Goal: Task Accomplishment & Management: Manage account settings

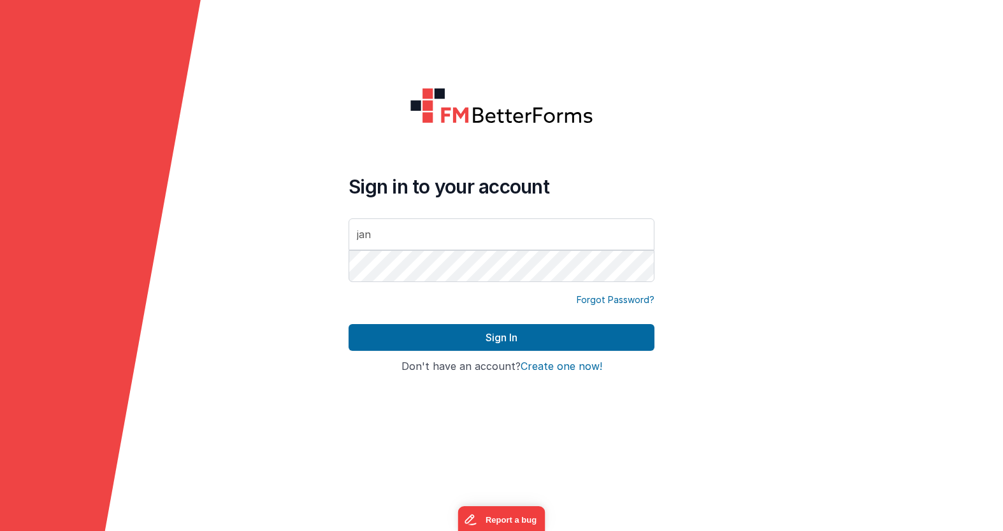
type input "[EMAIL_ADDRESS][DOMAIN_NAME]"
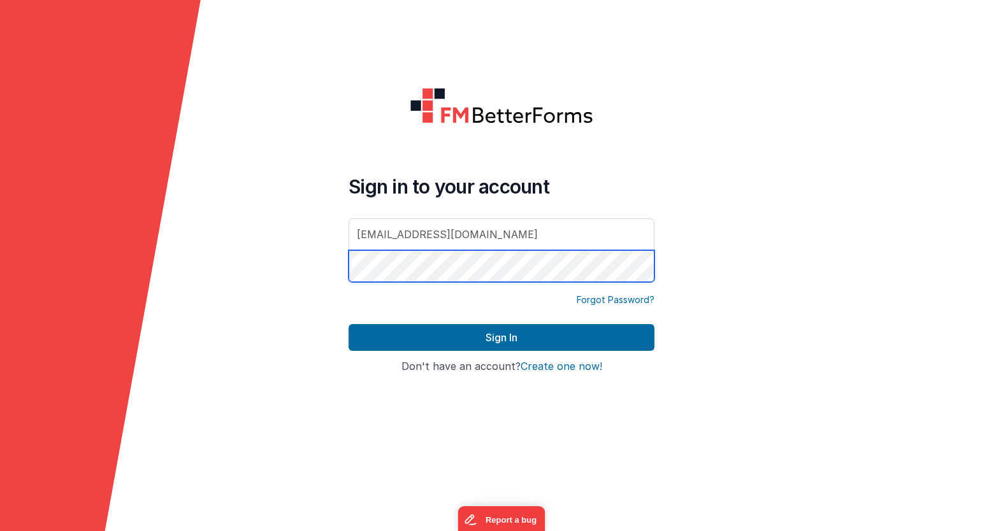
click at [349, 324] on button "Sign In" at bounding box center [502, 337] width 306 height 27
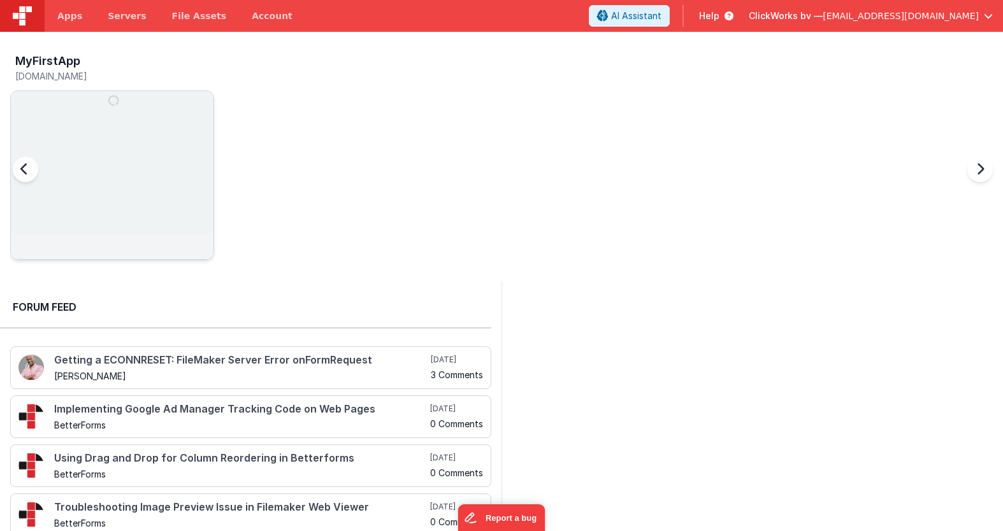
drag, startPoint x: 419, startPoint y: 204, endPoint x: 149, endPoint y: 181, distance: 270.5
click at [417, 204] on div "MyFirstApp [DOMAIN_NAME]" at bounding box center [506, 161] width 993 height 222
click at [148, 171] on img at bounding box center [112, 192] width 203 height 203
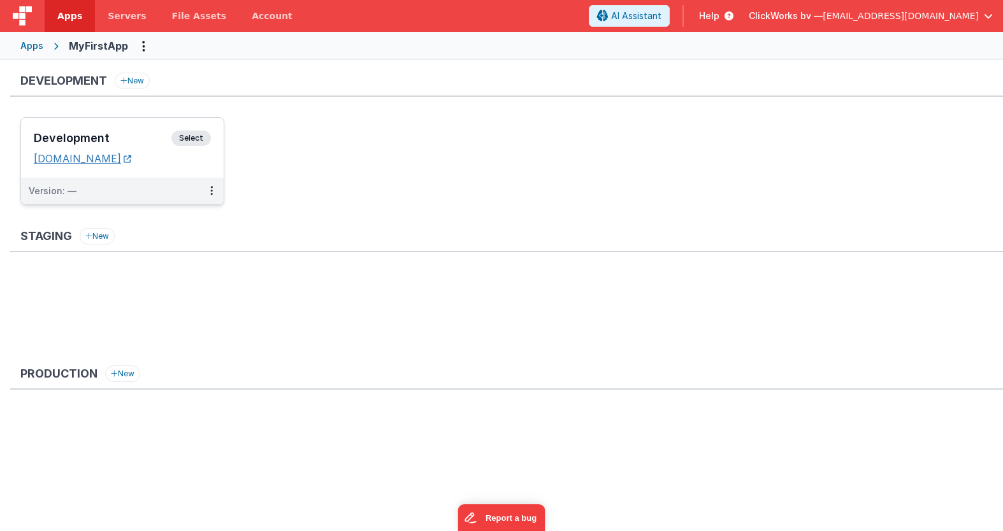
click at [67, 155] on link "[DOMAIN_NAME]" at bounding box center [82, 158] width 97 height 13
click at [298, 151] on ul "Development Select URLs [DOMAIN_NAME] Version: —" at bounding box center [511, 167] width 983 height 101
click at [211, 191] on icon at bounding box center [211, 191] width 3 height 1
click at [173, 224] on link "Edit" at bounding box center [168, 219] width 112 height 23
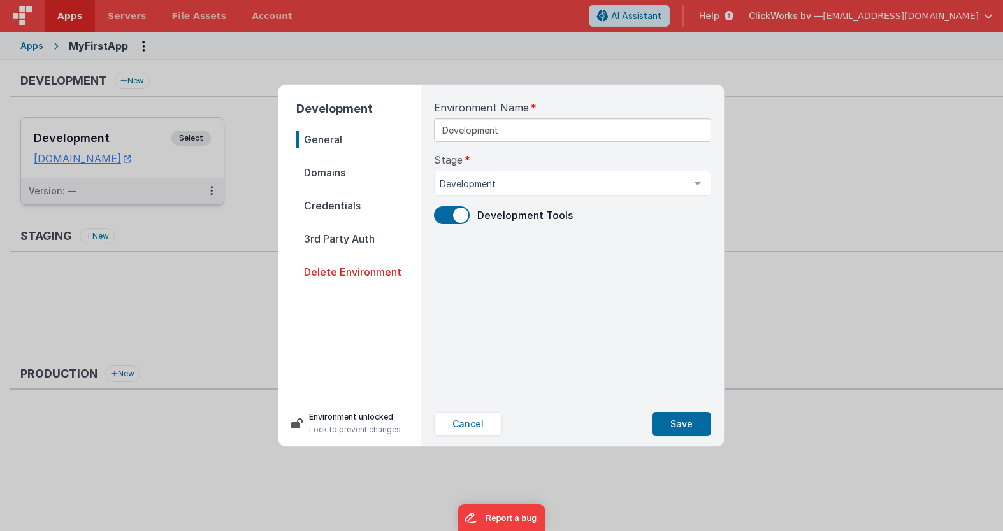
click at [331, 171] on span "Domains" at bounding box center [358, 173] width 125 height 18
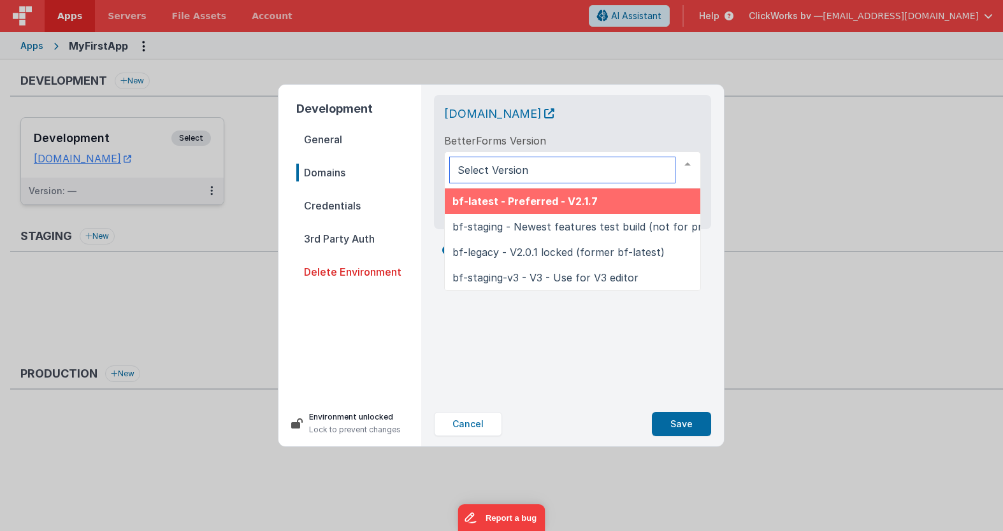
click at [547, 203] on span "bf-latest - Preferred - V2.1.7" at bounding box center [524, 201] width 145 height 13
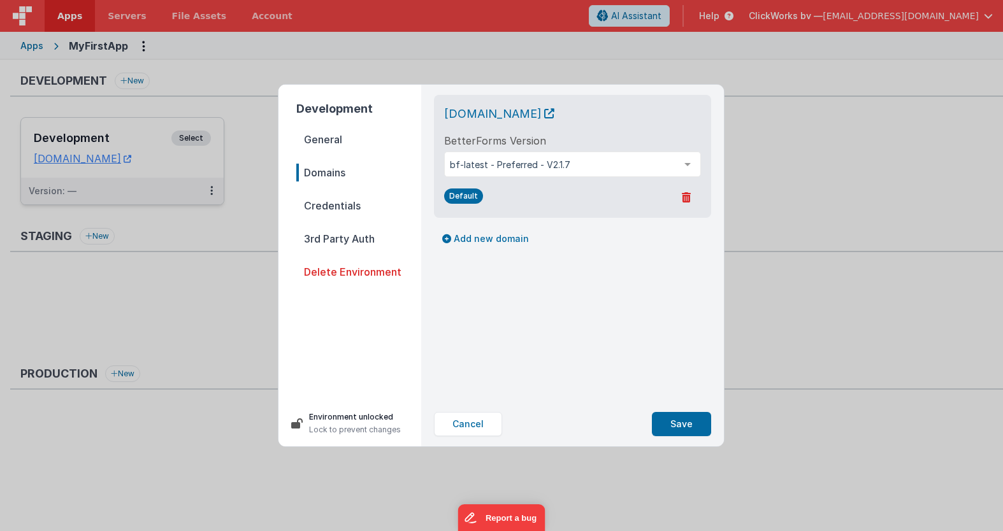
click at [329, 206] on span "Credentials" at bounding box center [358, 206] width 125 height 18
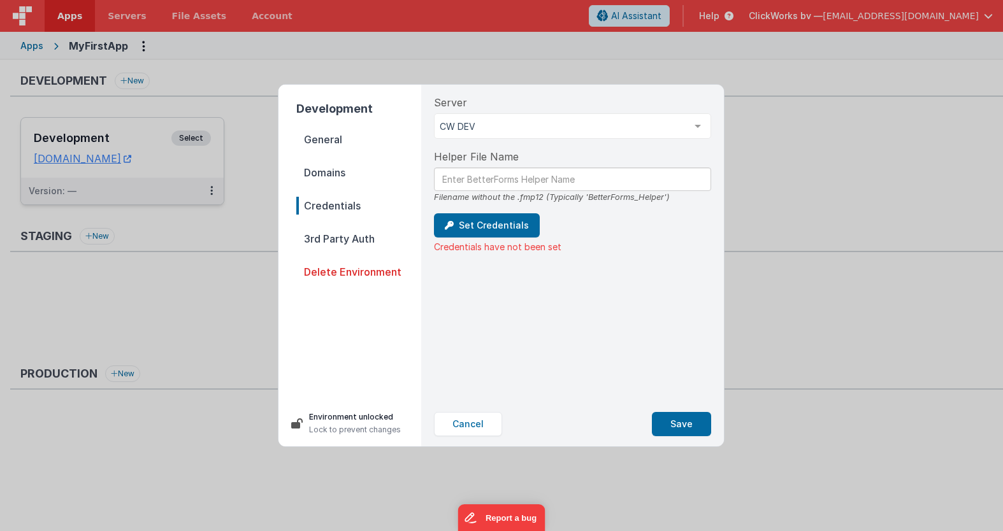
click at [340, 241] on span "3rd Party Auth" at bounding box center [358, 239] width 125 height 18
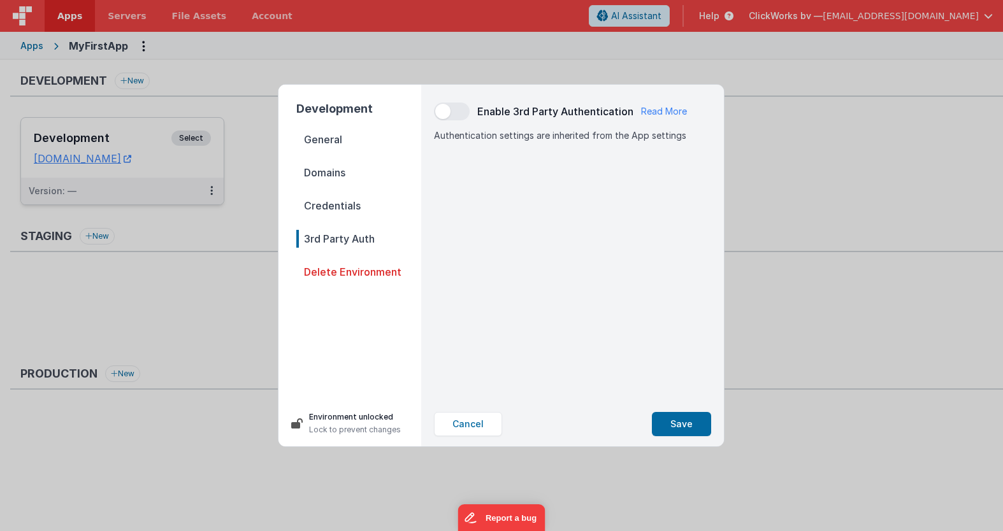
click at [328, 145] on span "General" at bounding box center [358, 140] width 125 height 18
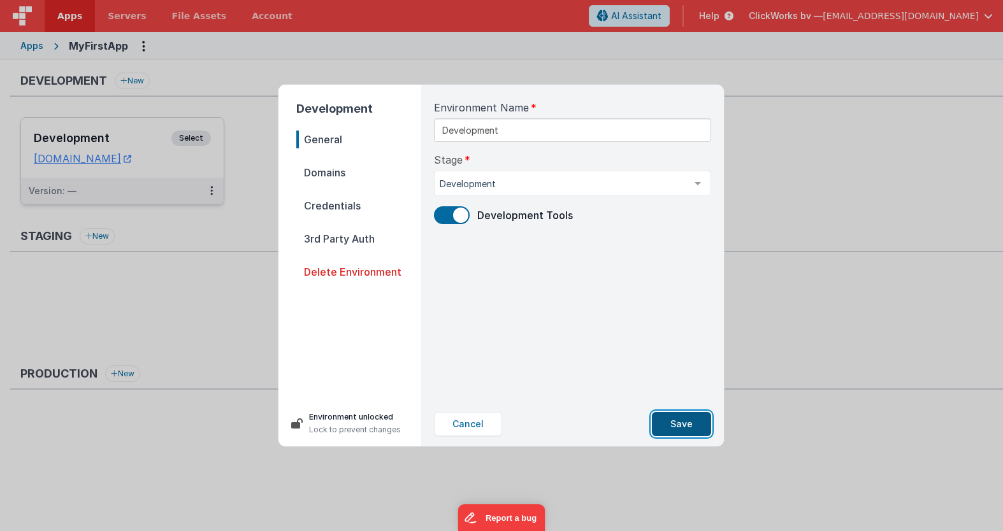
click at [668, 420] on button "Save" at bounding box center [681, 424] width 59 height 24
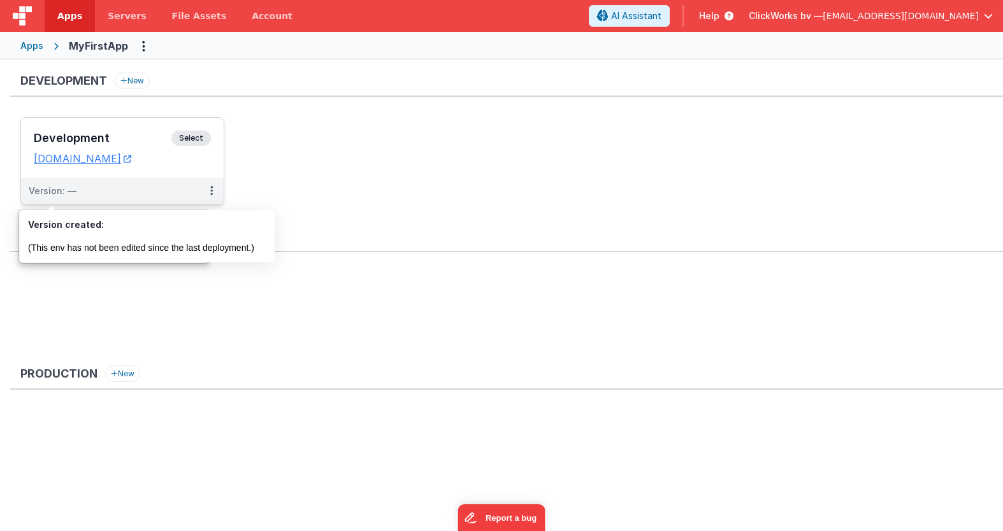
click at [198, 136] on span "Select" at bounding box center [191, 138] width 40 height 15
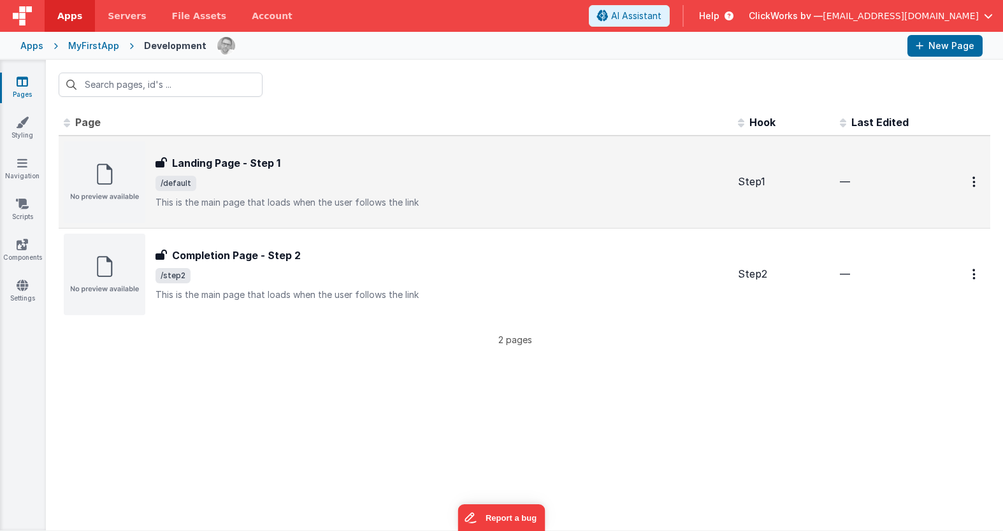
click at [217, 161] on h3 "Landing Page - Step 1" at bounding box center [226, 162] width 108 height 15
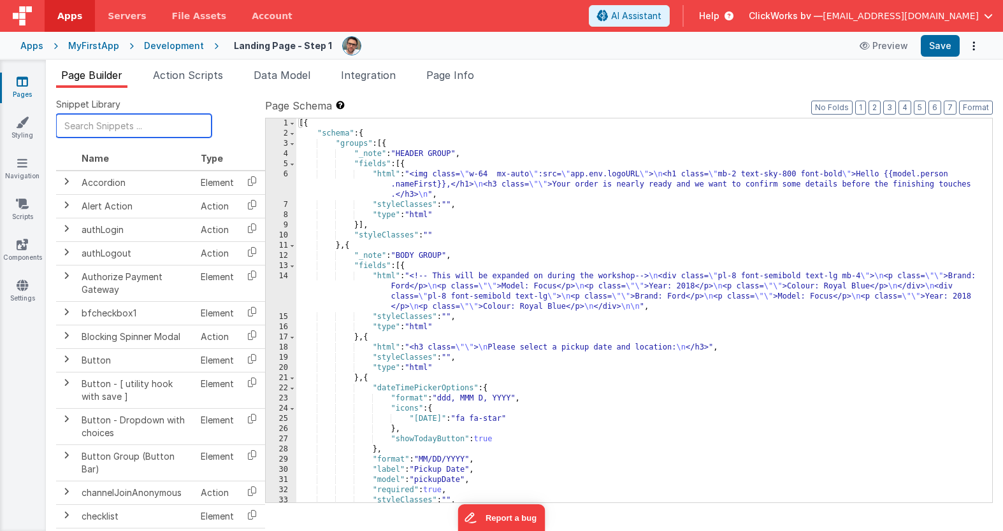
click at [121, 131] on input "text" at bounding box center [133, 126] width 155 height 24
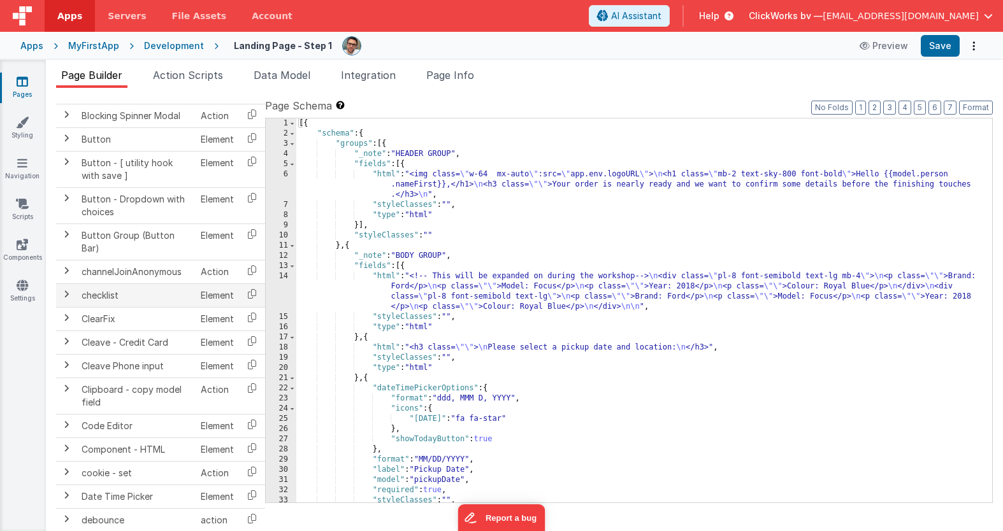
scroll to position [399, 0]
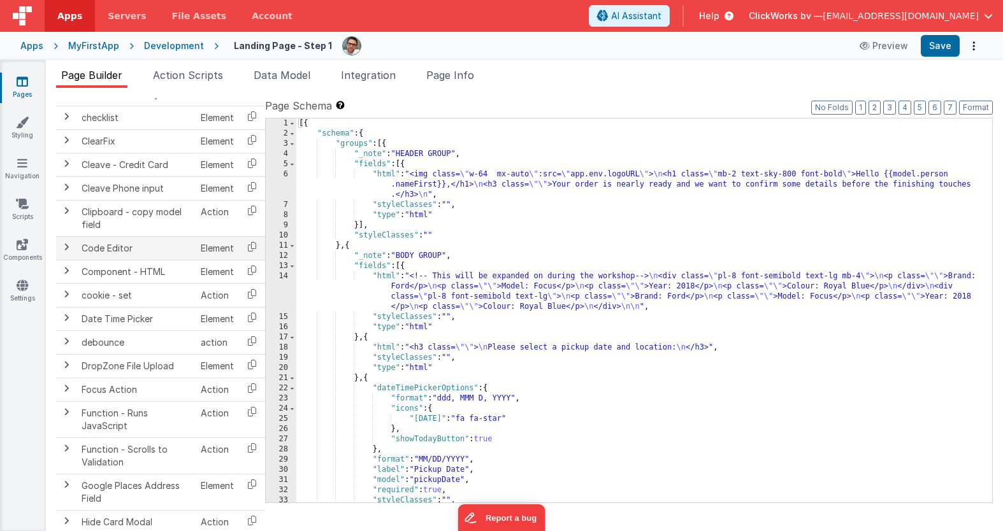
click at [67, 245] on span at bounding box center [66, 247] width 10 height 10
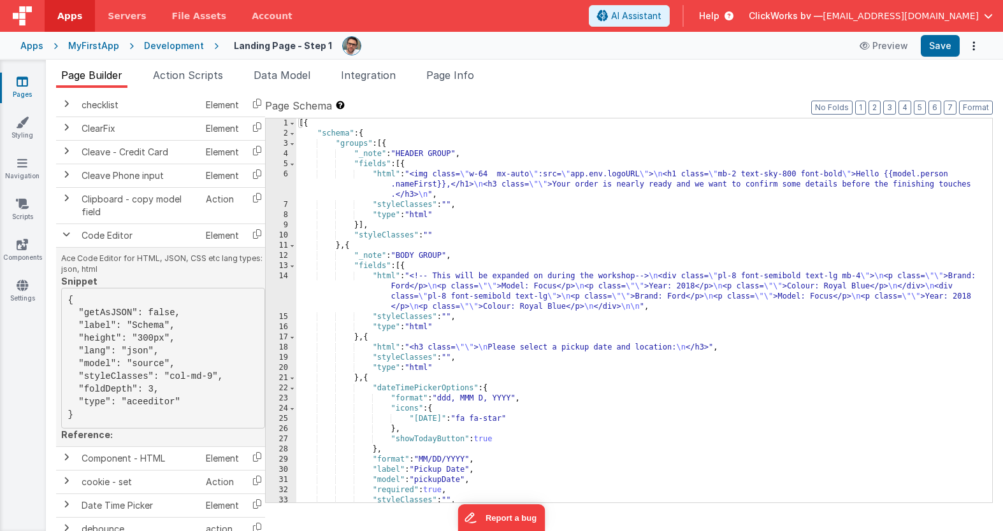
click at [116, 308] on pre "{ "getAsJSON": false, "label": "Schema", "height": "300px", "lang": "json", "mo…" at bounding box center [163, 358] width 204 height 141
click at [64, 241] on td at bounding box center [66, 236] width 20 height 24
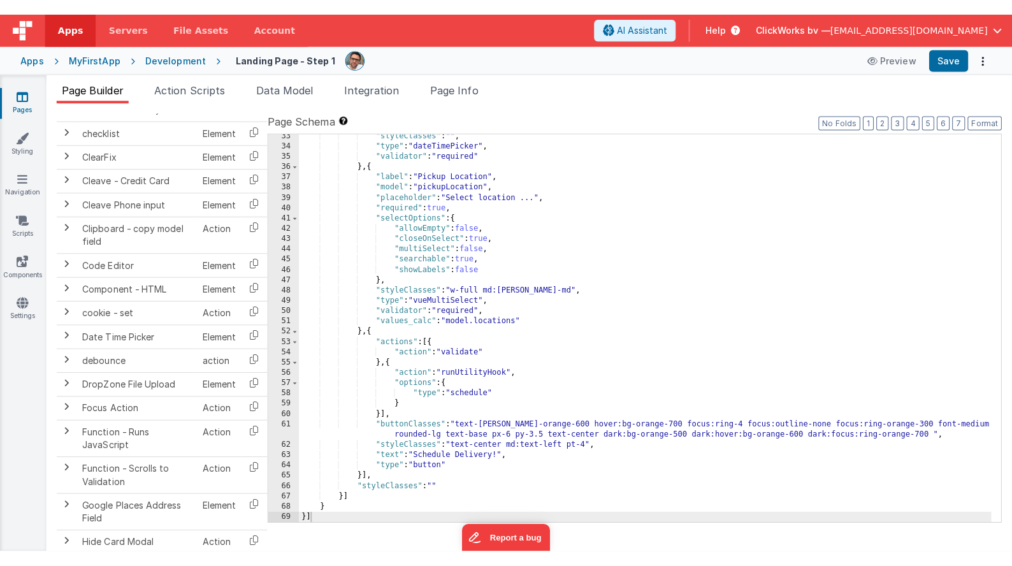
scroll to position [0, 0]
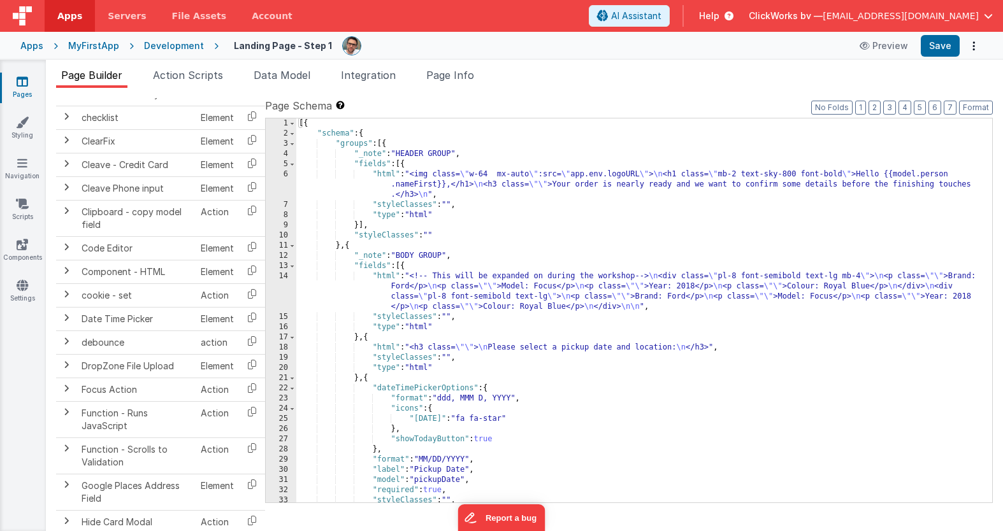
click at [539, 104] on label "Page Schema Shortcuts: Find: command-f Fold: command-option-L Unfold: command-o…" at bounding box center [629, 105] width 728 height 15
click at [940, 45] on button "Save" at bounding box center [940, 46] width 39 height 22
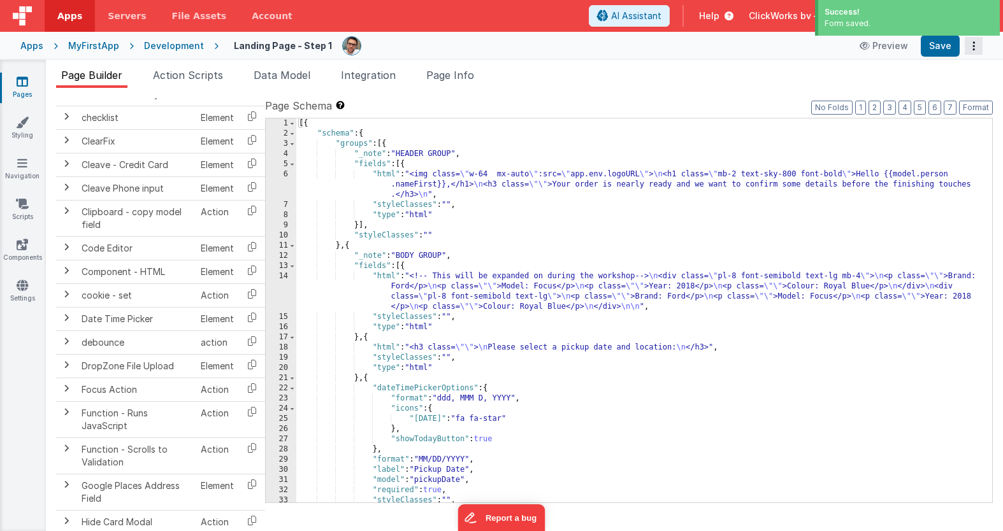
click at [975, 46] on icon "Options" at bounding box center [974, 46] width 18 height 1
drag, startPoint x: 743, startPoint y: 57, endPoint x: 387, endPoint y: 60, distance: 355.6
click at [742, 57] on button at bounding box center [501, 265] width 1003 height 531
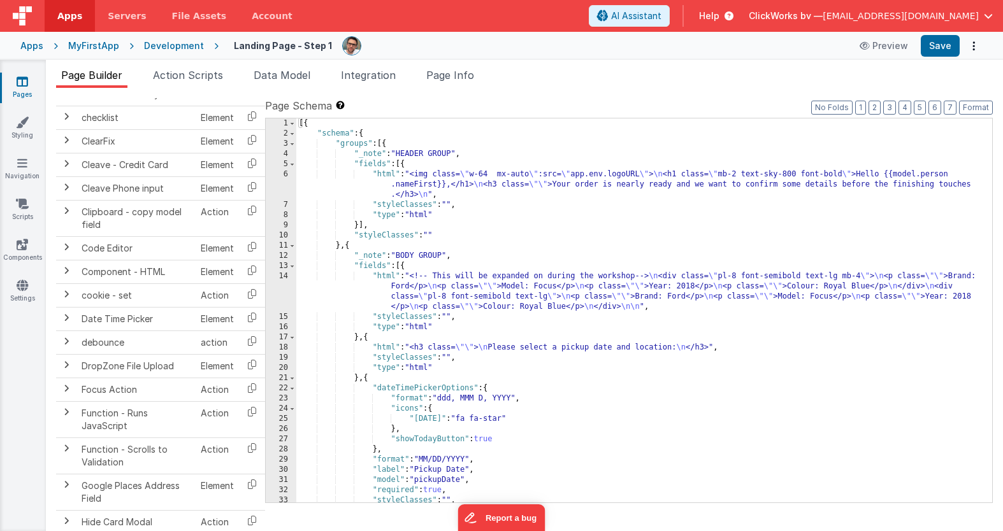
click at [173, 48] on div "Development" at bounding box center [174, 46] width 60 height 13
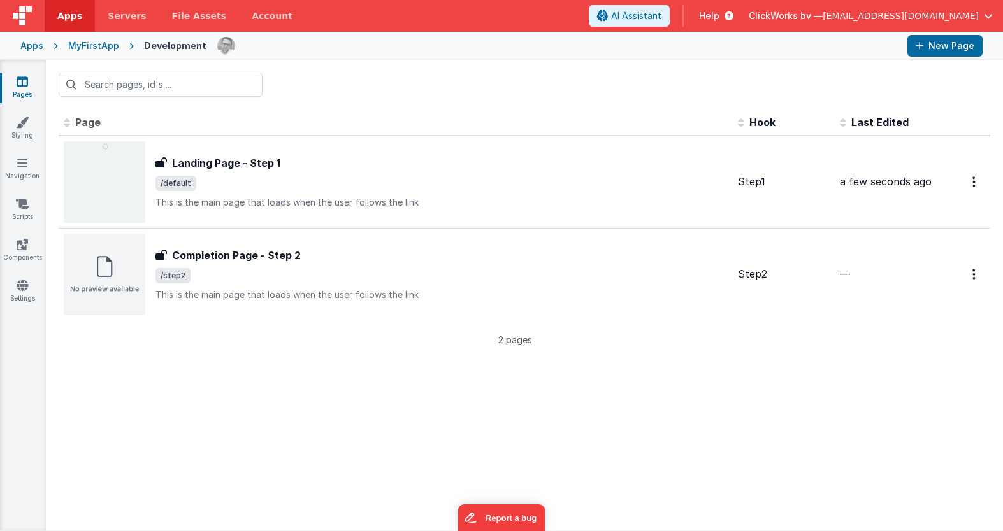
click at [97, 45] on div "MyFirstApp" at bounding box center [93, 46] width 51 height 13
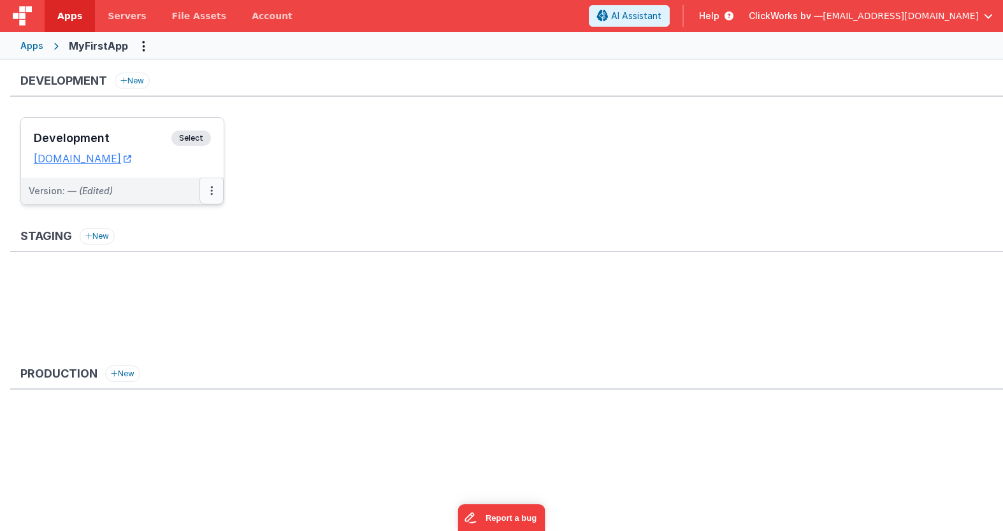
click at [210, 191] on icon at bounding box center [211, 191] width 3 height 1
click at [187, 218] on link "Edit" at bounding box center [168, 219] width 112 height 23
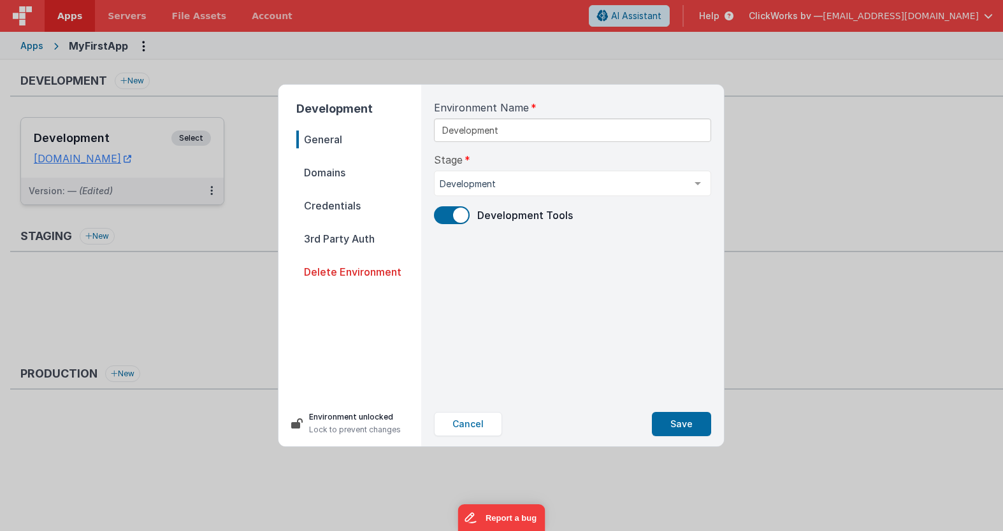
click at [336, 204] on span "Credentials" at bounding box center [358, 206] width 125 height 18
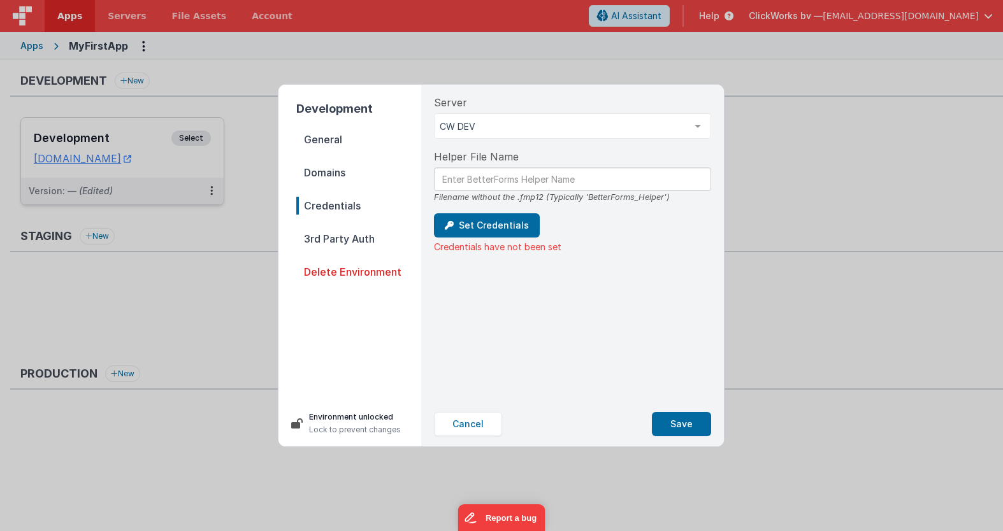
click at [336, 173] on span "Domains" at bounding box center [358, 173] width 125 height 18
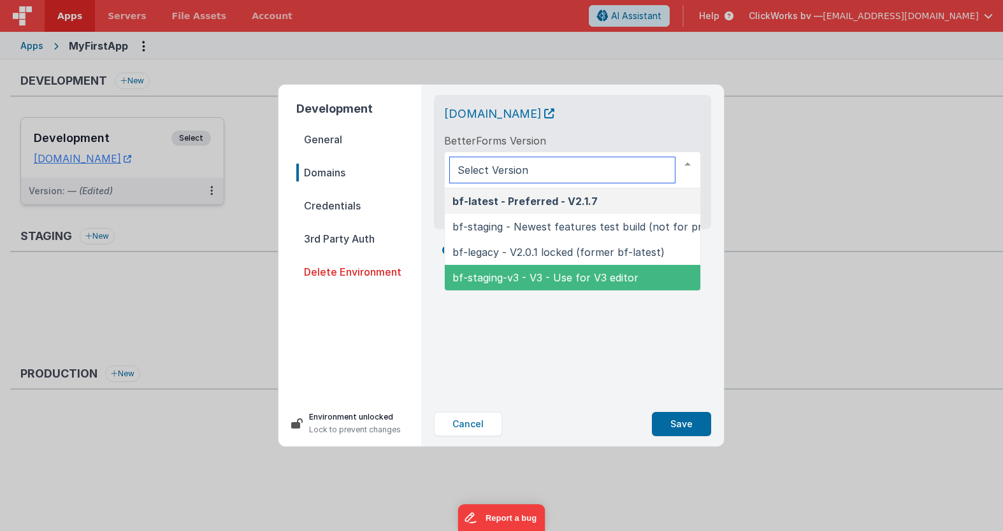
click at [480, 277] on span "bf-staging-v3 - V3 - Use for V3 editor" at bounding box center [545, 277] width 186 height 13
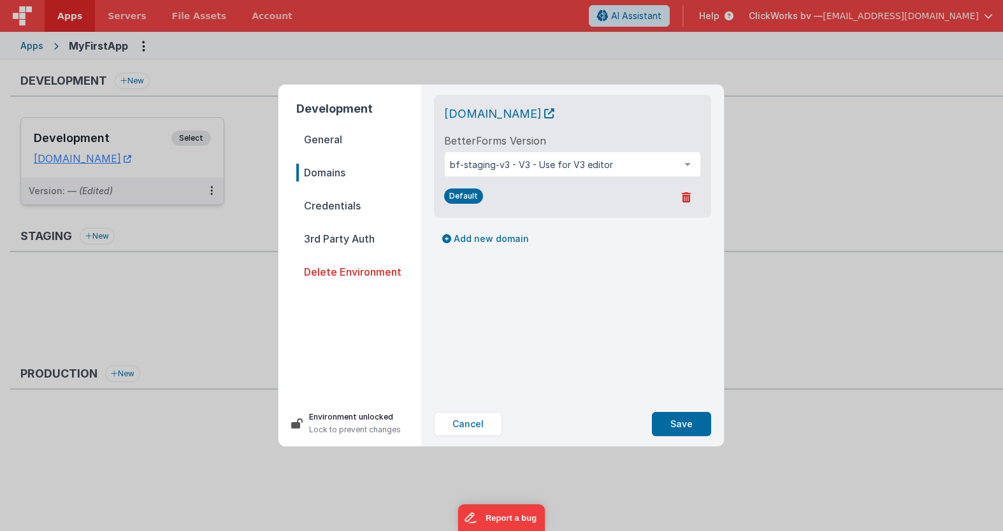
click at [532, 199] on div "Default" at bounding box center [572, 197] width 257 height 20
drag, startPoint x: 593, startPoint y: 347, endPoint x: 609, endPoint y: 370, distance: 27.4
click at [593, 347] on div "[DOMAIN_NAME] BetterForms Version bf-staging-v3 - V3 - Use for V3 editor bf-lat…" at bounding box center [573, 243] width 298 height 317
click at [688, 428] on button "Save" at bounding box center [681, 424] width 59 height 24
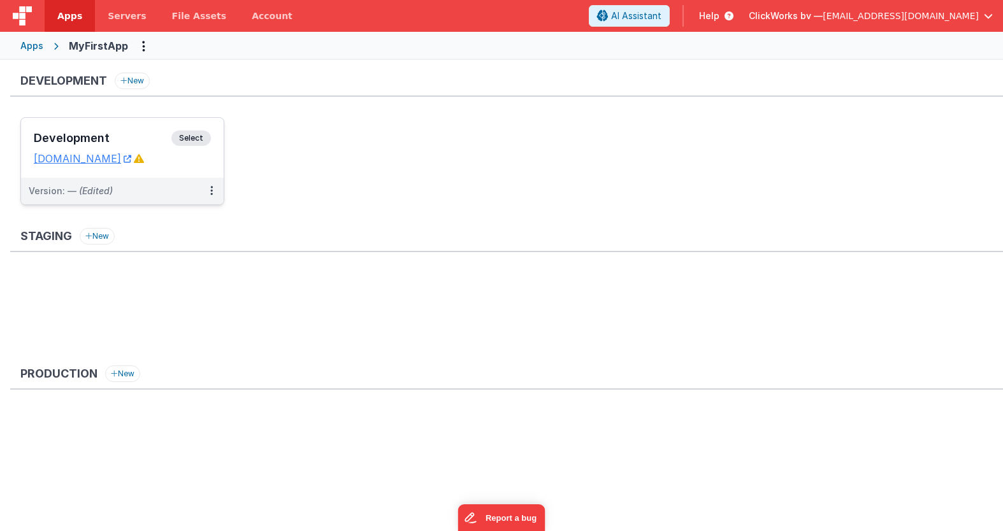
click at [195, 138] on span "Select" at bounding box center [191, 138] width 40 height 15
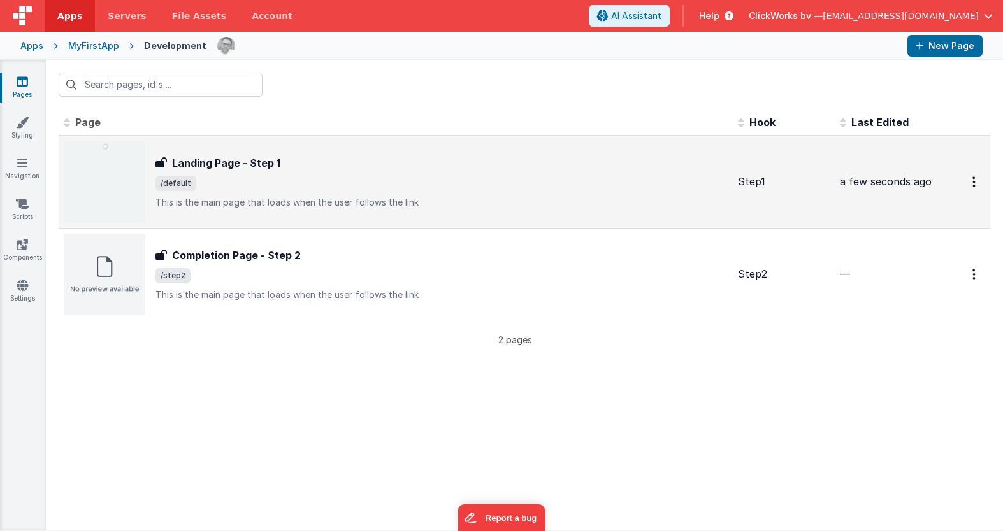
click at [227, 167] on h3 "Landing Page - Step 1" at bounding box center [226, 162] width 108 height 15
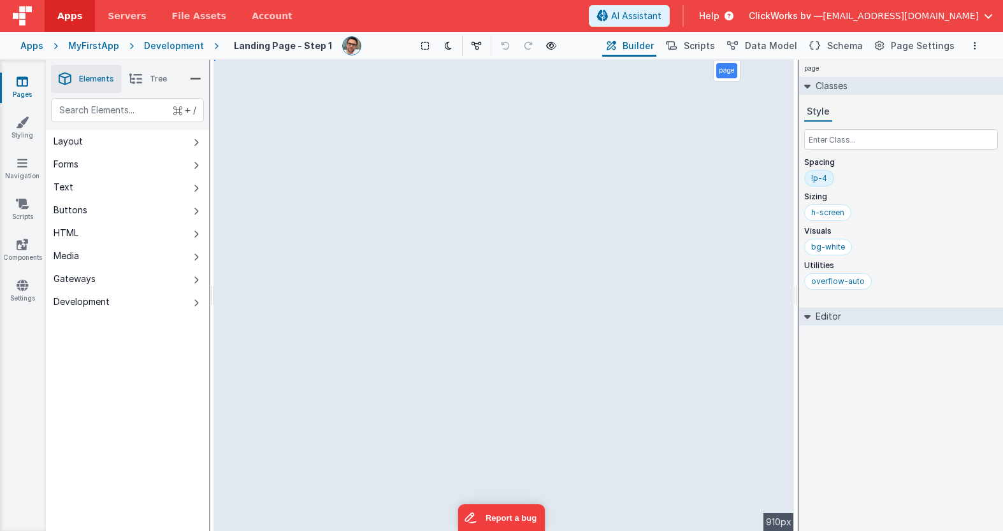
click at [633, 49] on button "Builder" at bounding box center [629, 46] width 54 height 22
click at [634, 46] on button "Builder" at bounding box center [629, 46] width 54 height 22
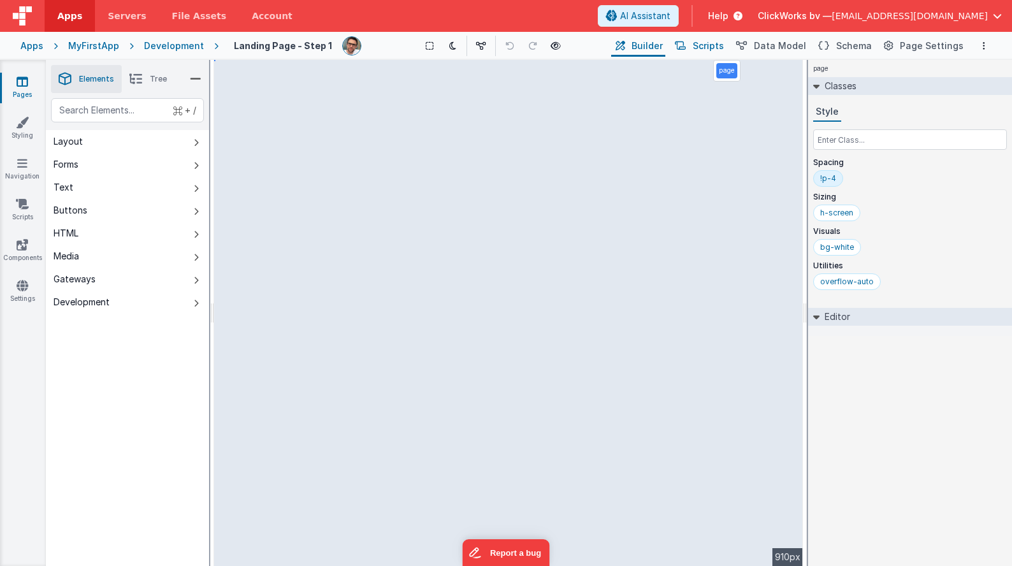
click at [724, 49] on span "Scripts" at bounding box center [708, 46] width 31 height 13
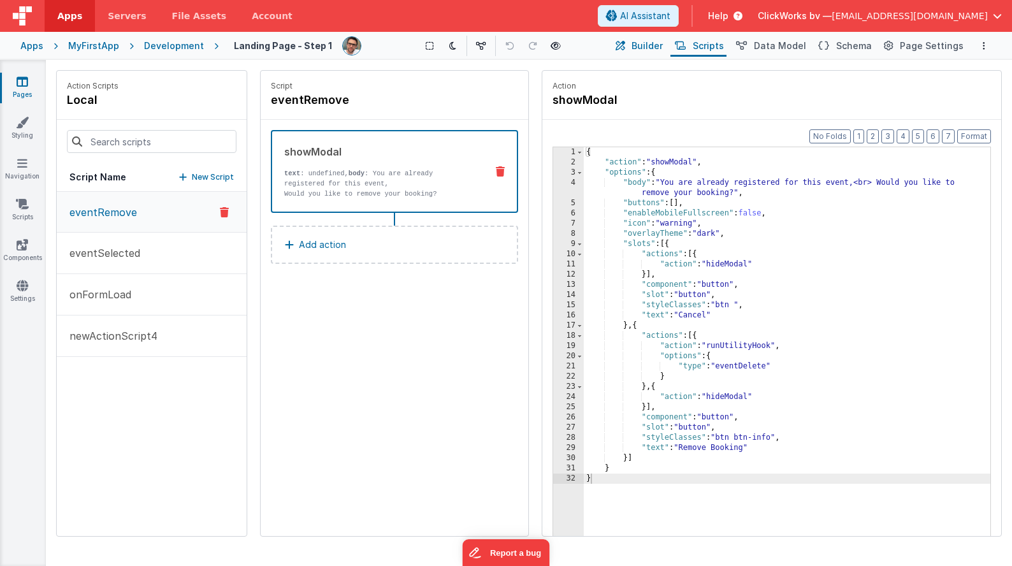
click at [651, 45] on span "Builder" at bounding box center [646, 46] width 31 height 13
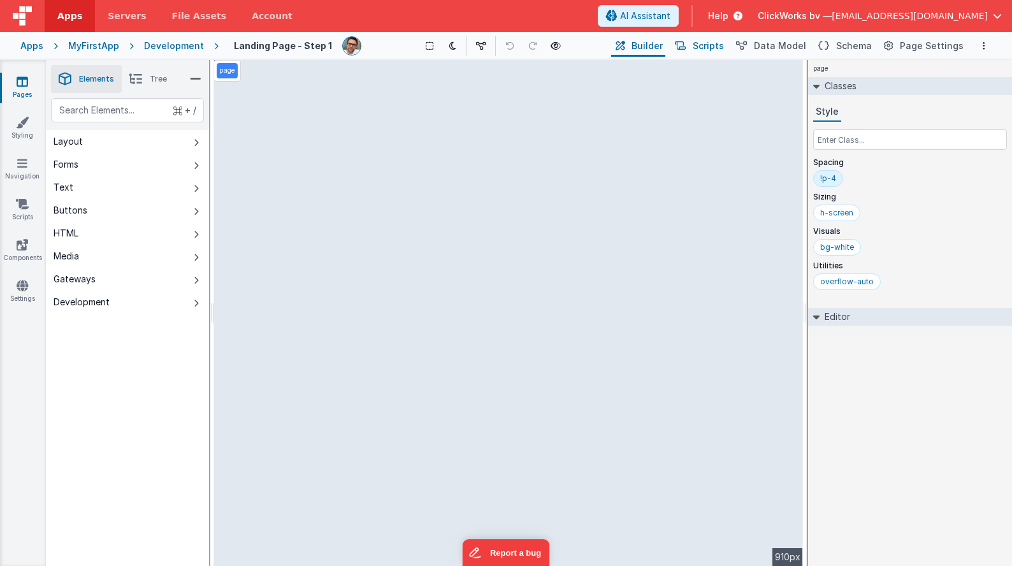
click at [710, 45] on span "Scripts" at bounding box center [708, 46] width 31 height 13
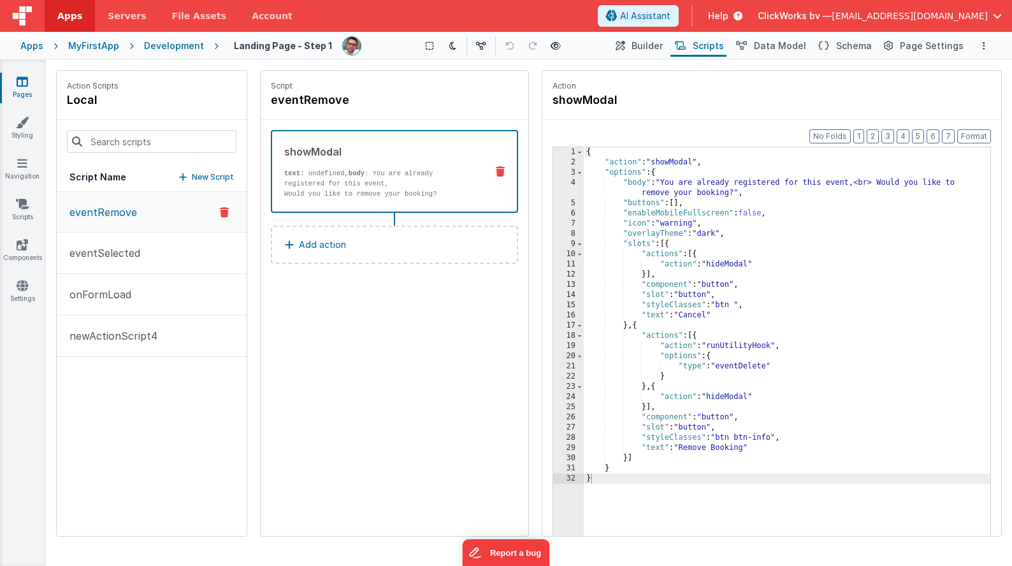
click at [676, 176] on div "{ "action" : "showModal" , "options" : { "body" : "You are already registered f…" at bounding box center [787, 371] width 407 height 449
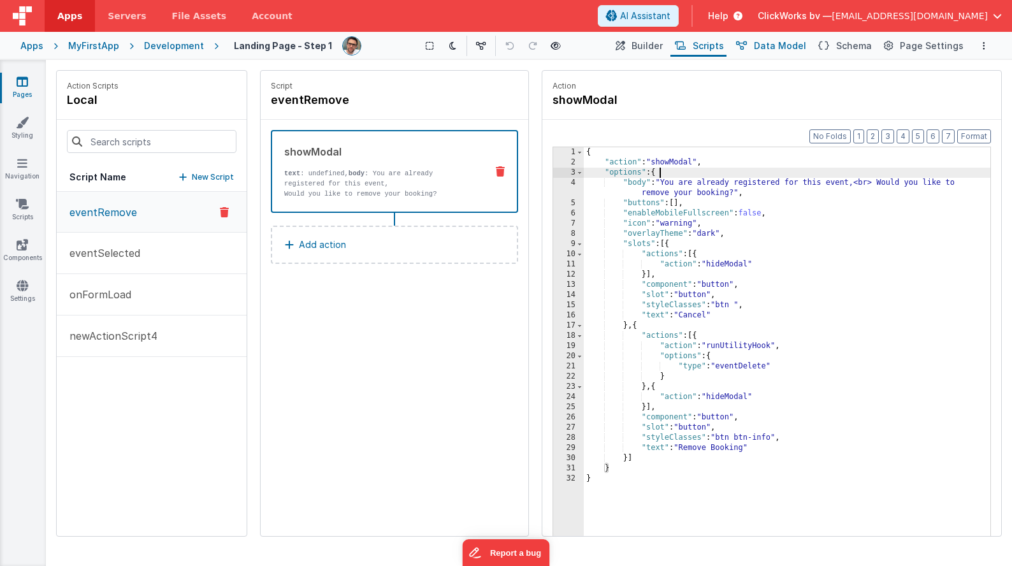
click at [787, 47] on span "Data Model" at bounding box center [780, 46] width 52 height 13
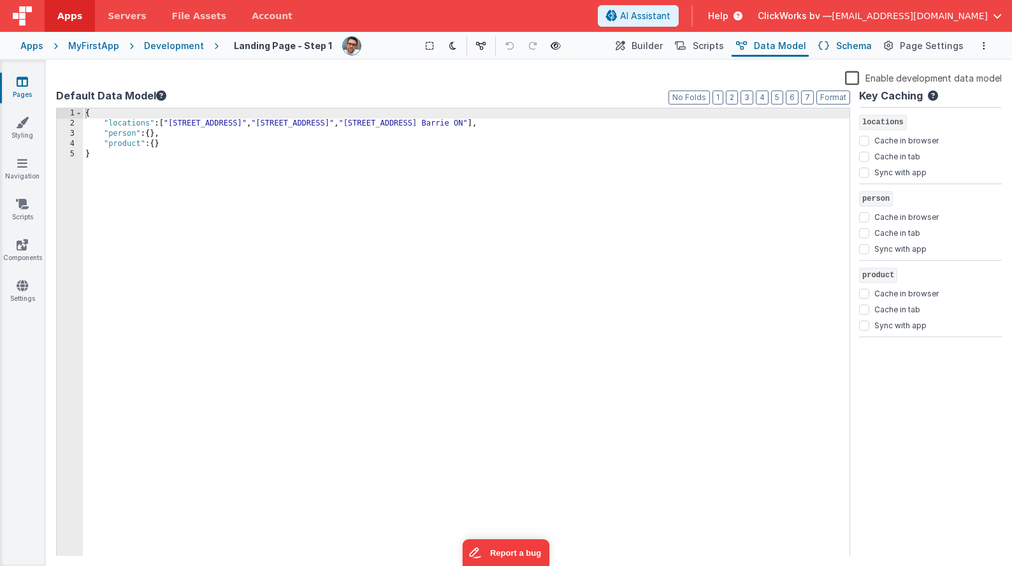
click at [852, 46] on span "Schema" at bounding box center [854, 46] width 36 height 13
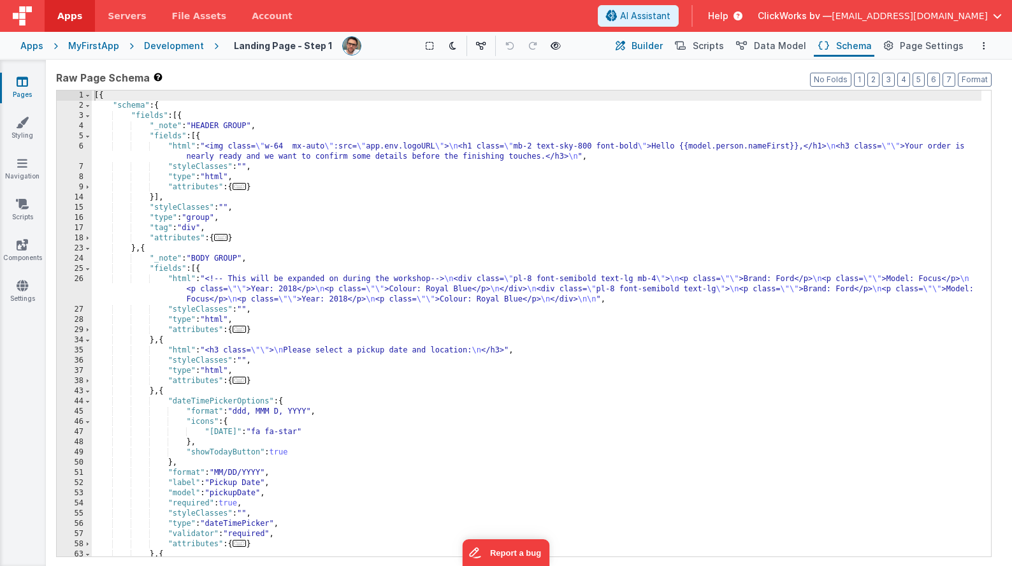
click at [658, 48] on span "Builder" at bounding box center [646, 46] width 31 height 13
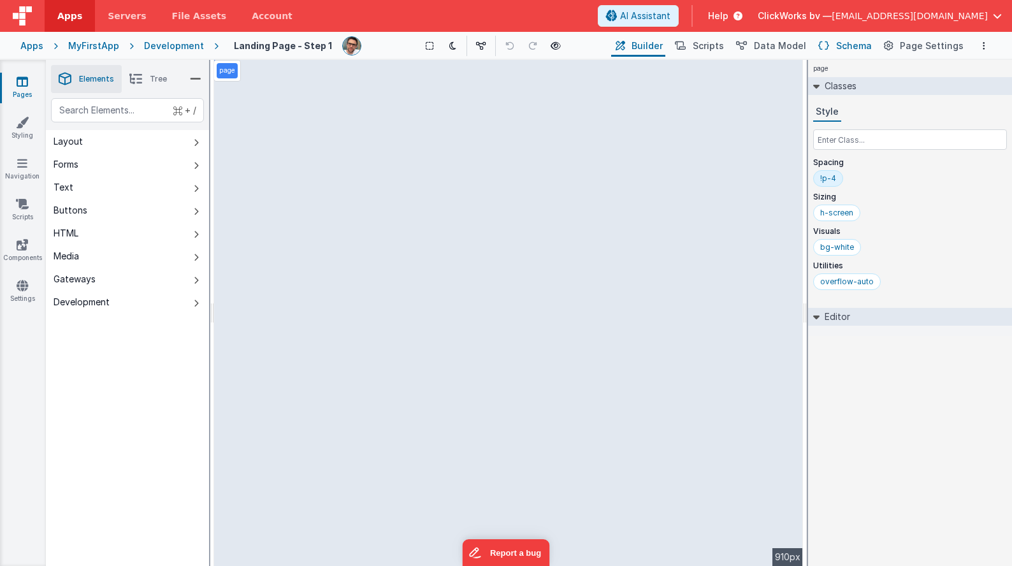
click at [846, 42] on span "Schema" at bounding box center [854, 46] width 36 height 13
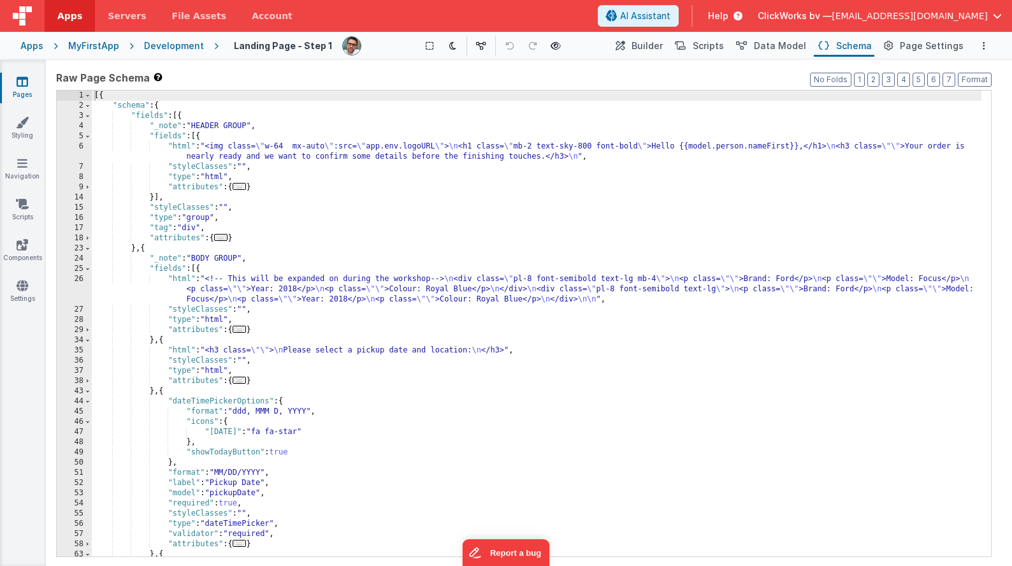
click at [467, 224] on div "[{ "schema" : { "fields" : [{ "_note" : "HEADER GROUP" , "fields" : [{ "html" :…" at bounding box center [537, 333] width 890 height 486
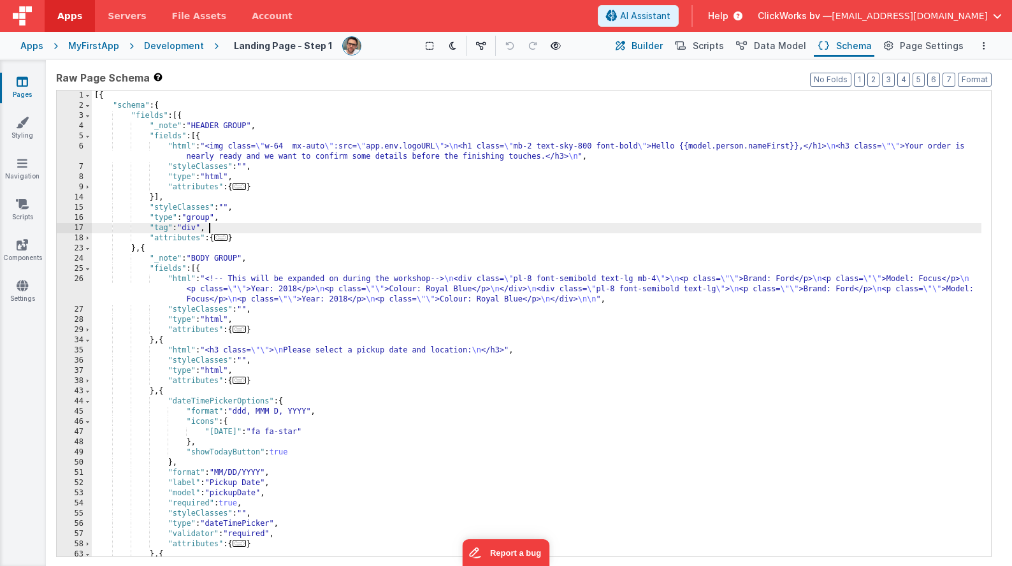
click at [640, 47] on button "Builder" at bounding box center [638, 46] width 54 height 22
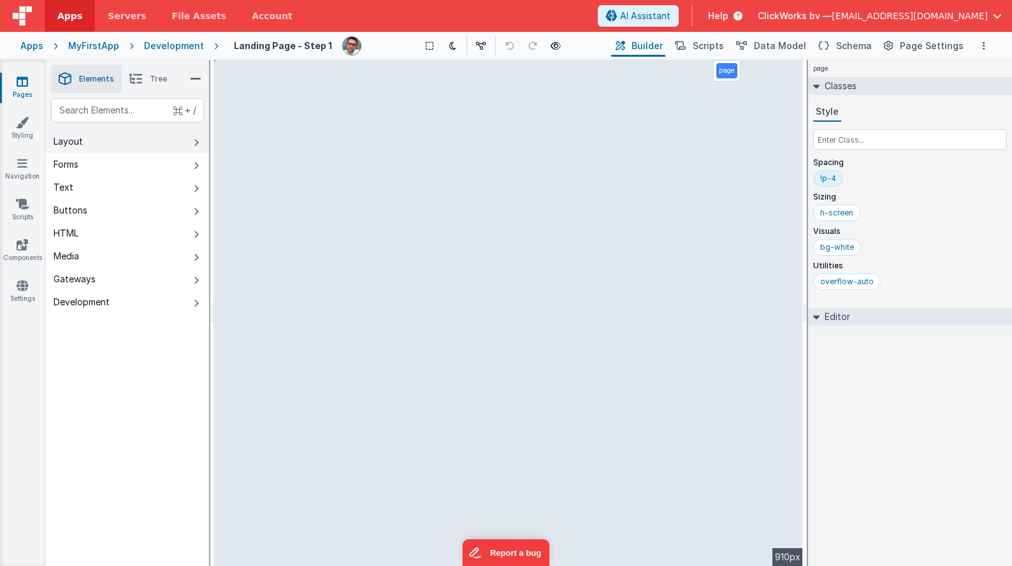
click at [112, 138] on button "Layout" at bounding box center [127, 141] width 163 height 23
click at [117, 145] on button "Layout" at bounding box center [127, 141] width 163 height 23
click at [85, 162] on button "Forms" at bounding box center [127, 164] width 163 height 23
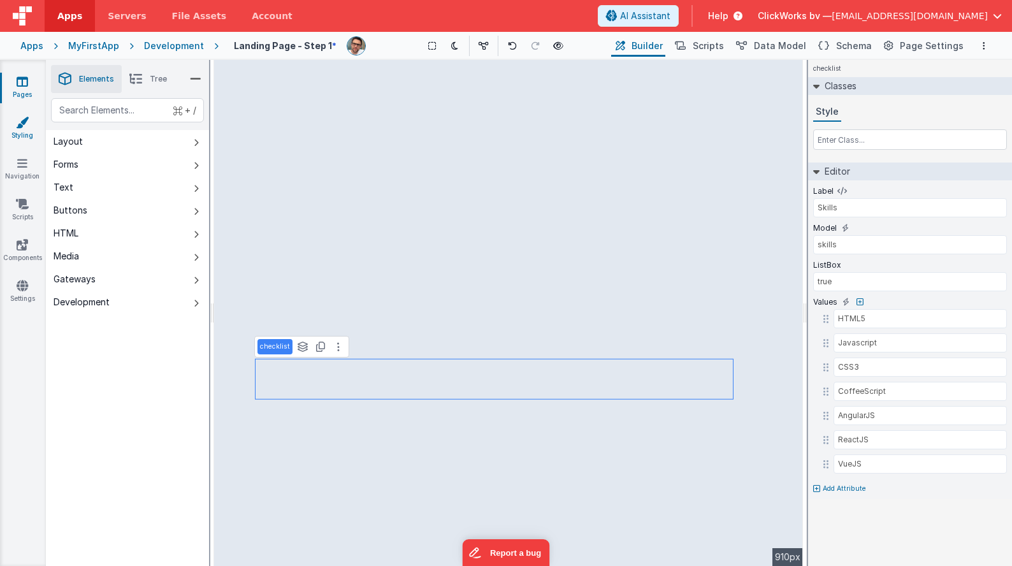
click at [22, 122] on icon at bounding box center [22, 122] width 13 height 13
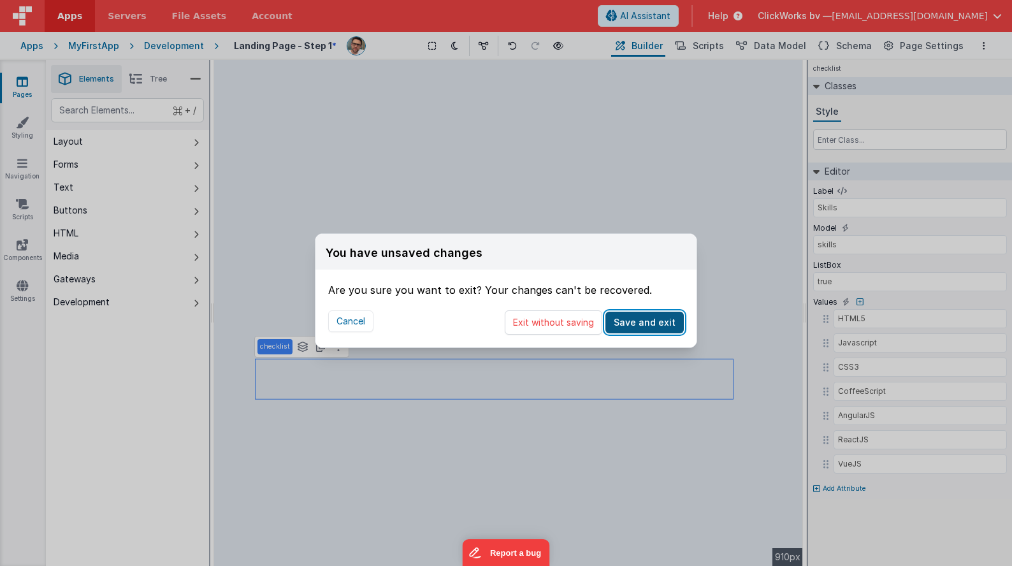
click at [656, 323] on button "Save and exit" at bounding box center [644, 323] width 78 height 22
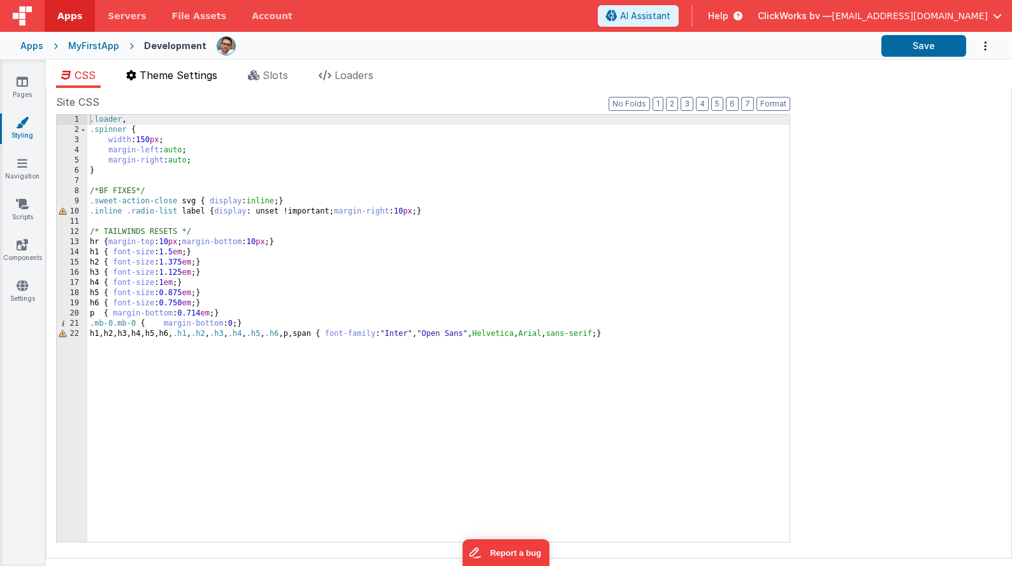
click at [157, 72] on span "Theme Settings" at bounding box center [179, 75] width 78 height 13
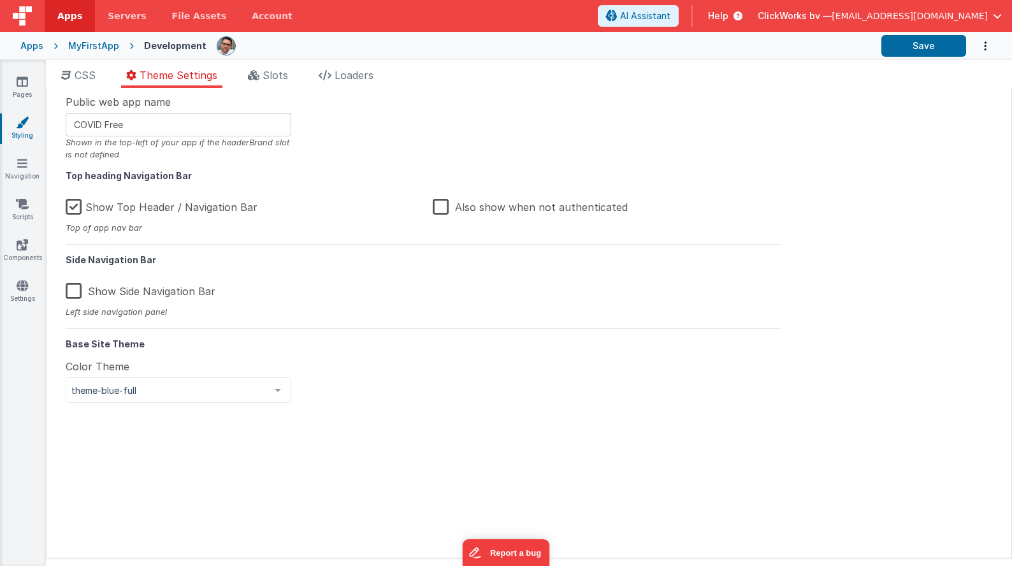
click at [100, 103] on span "Public web app name" at bounding box center [118, 101] width 105 height 15
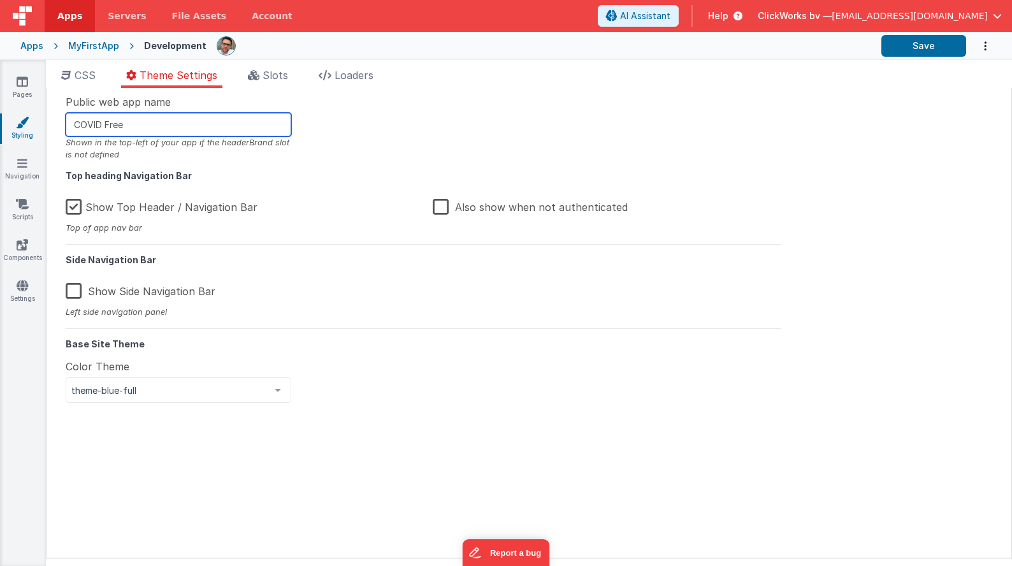
click at [92, 131] on input "COVID Free" at bounding box center [179, 125] width 226 height 24
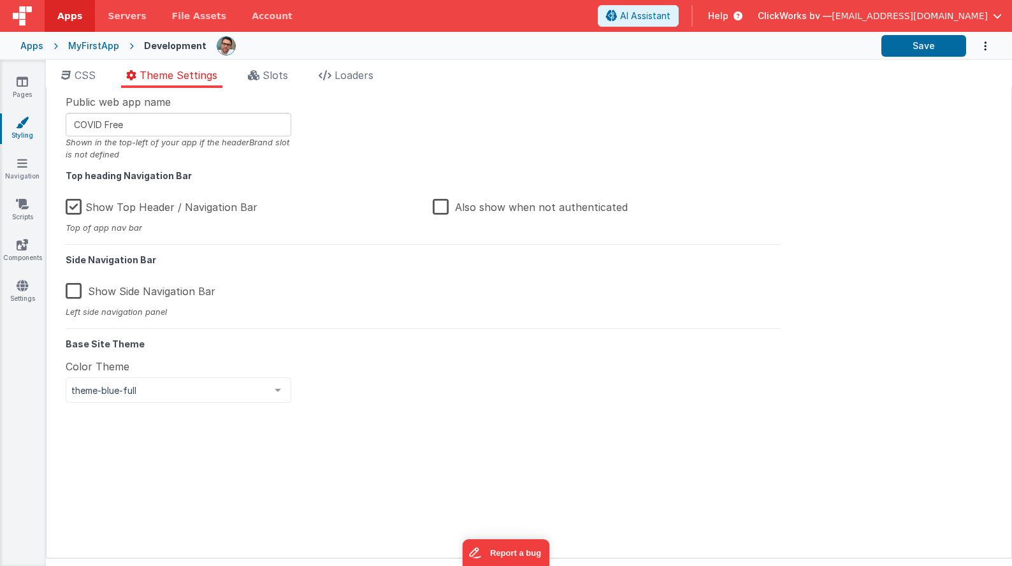
click at [92, 145] on div "Shown in the top-left of your app if the headerBrand slot is not defined" at bounding box center [179, 148] width 226 height 24
click at [178, 146] on div "Shown in the top-left of your app if the headerBrand slot is not defined" at bounding box center [179, 148] width 226 height 24
click at [161, 157] on div "Shown in the top-left of your app if the headerBrand slot is not defined" at bounding box center [179, 148] width 226 height 24
click at [214, 271] on div "Public web app name COVID Free Shown in the top-left of your app if the headerB…" at bounding box center [423, 322] width 734 height 457
click at [281, 66] on div "CSS Theme Settings Slots Loaders Site CSS Format 7 6 5 4 3 2 1 No Folds 1 2 3 4…" at bounding box center [529, 315] width 966 height 511
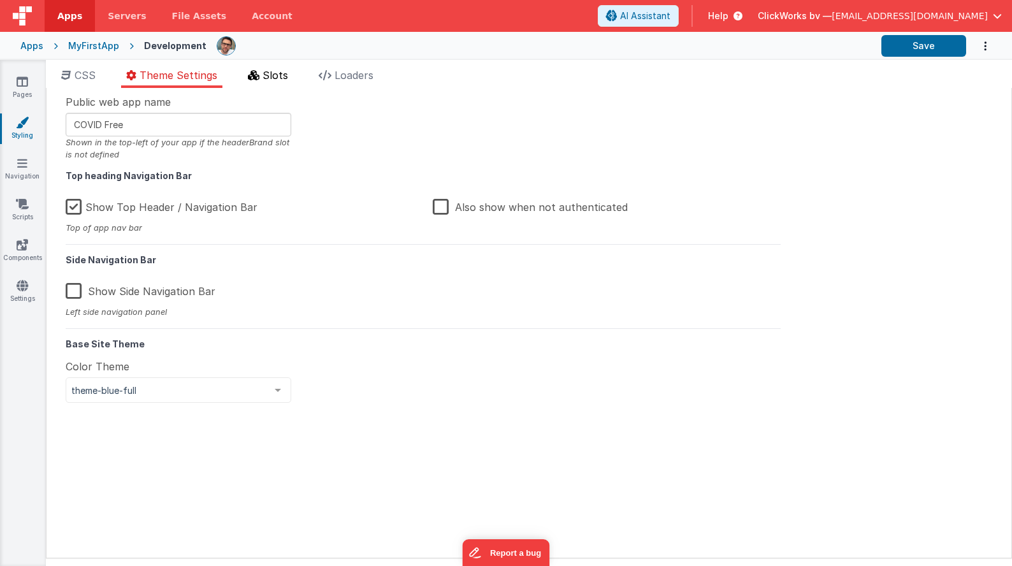
click at [274, 77] on span "Slots" at bounding box center [275, 75] width 25 height 13
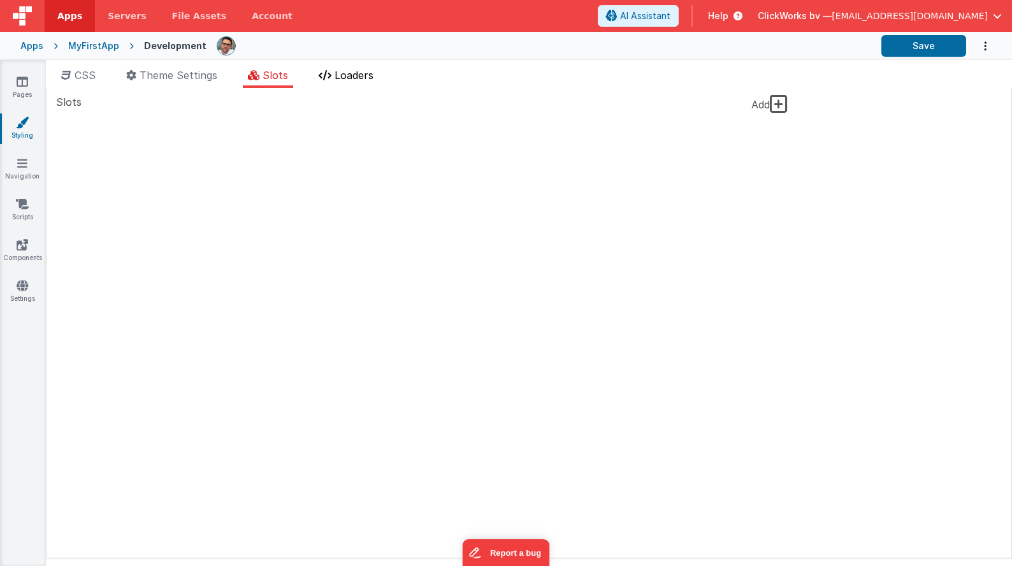
click at [356, 78] on span "Loaders" at bounding box center [354, 75] width 39 height 13
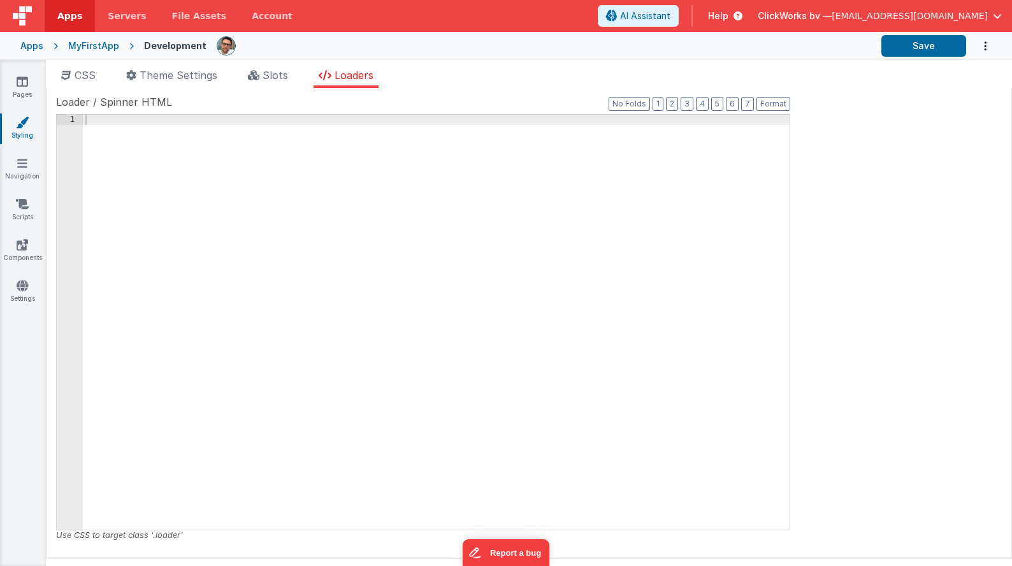
click at [432, 91] on div "Site CSS Format 7 6 5 4 3 2 1 No Folds 1 2 3 4 5 6 7 8 9 10 11 12 13 14 15 16 1…" at bounding box center [529, 323] width 966 height 470
click at [113, 103] on span "Loader / Spinner HTML" at bounding box center [114, 101] width 116 height 15
click at [104, 117] on div at bounding box center [436, 332] width 707 height 435
drag, startPoint x: 147, startPoint y: 99, endPoint x: 264, endPoint y: 88, distance: 117.1
click at [147, 99] on span "Loader / Spinner HTML" at bounding box center [114, 101] width 116 height 15
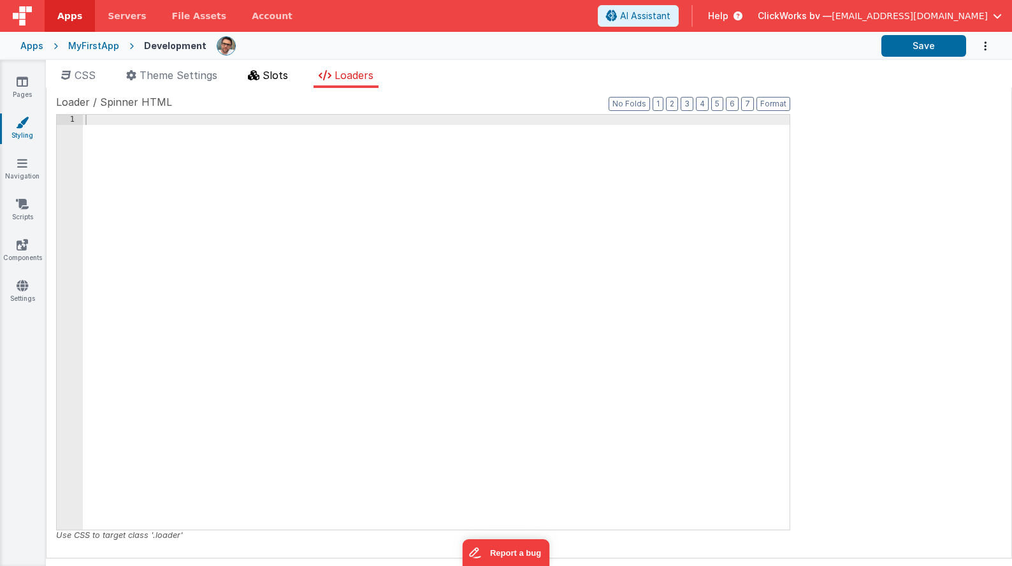
click at [275, 76] on span "Slots" at bounding box center [275, 75] width 25 height 13
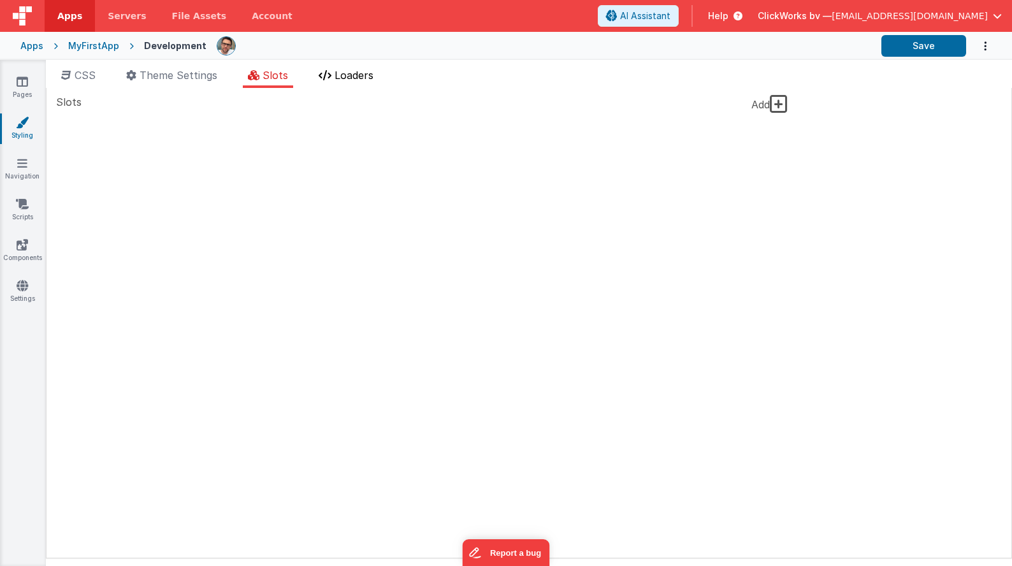
click at [362, 75] on span "Loaders" at bounding box center [354, 75] width 39 height 13
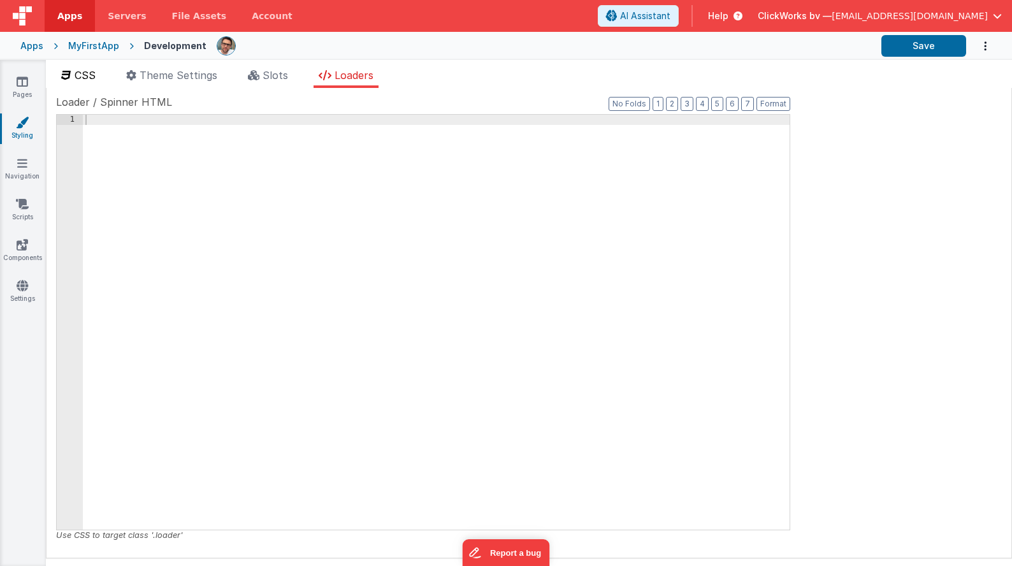
click at [76, 76] on span "CSS" at bounding box center [85, 75] width 21 height 13
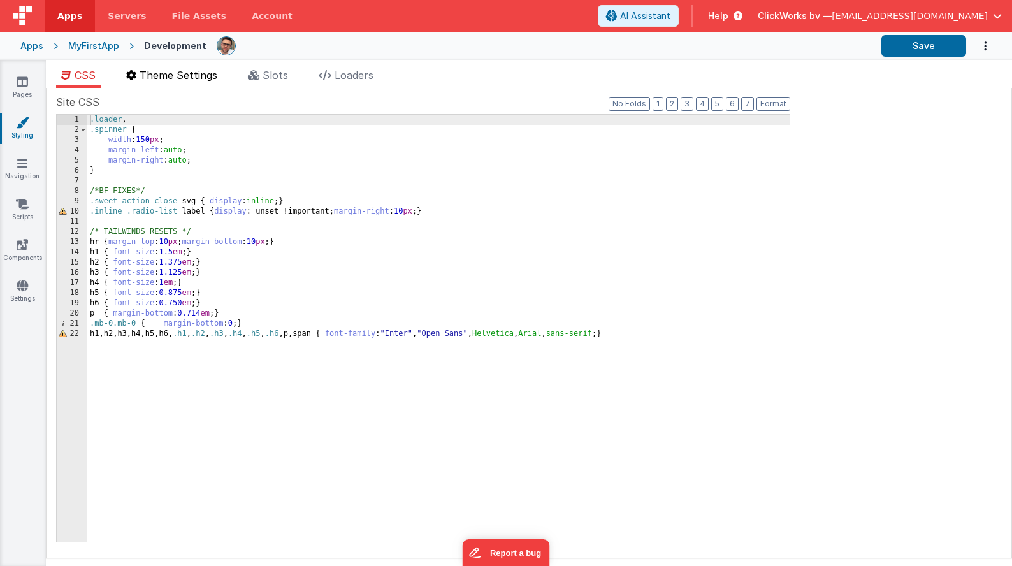
click at [162, 78] on span "Theme Settings" at bounding box center [179, 75] width 78 height 13
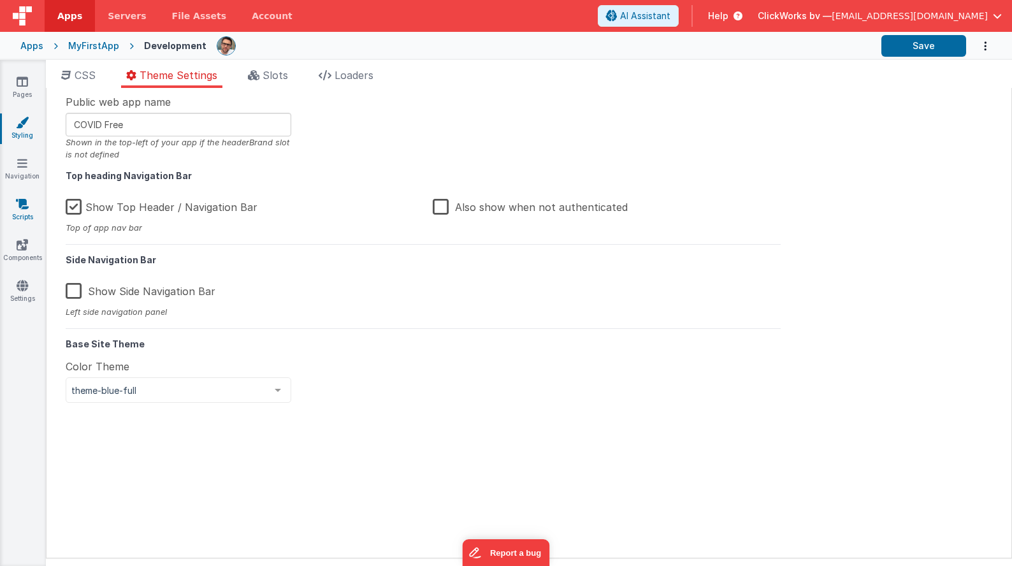
click at [15, 199] on link "Scripts" at bounding box center [22, 210] width 46 height 25
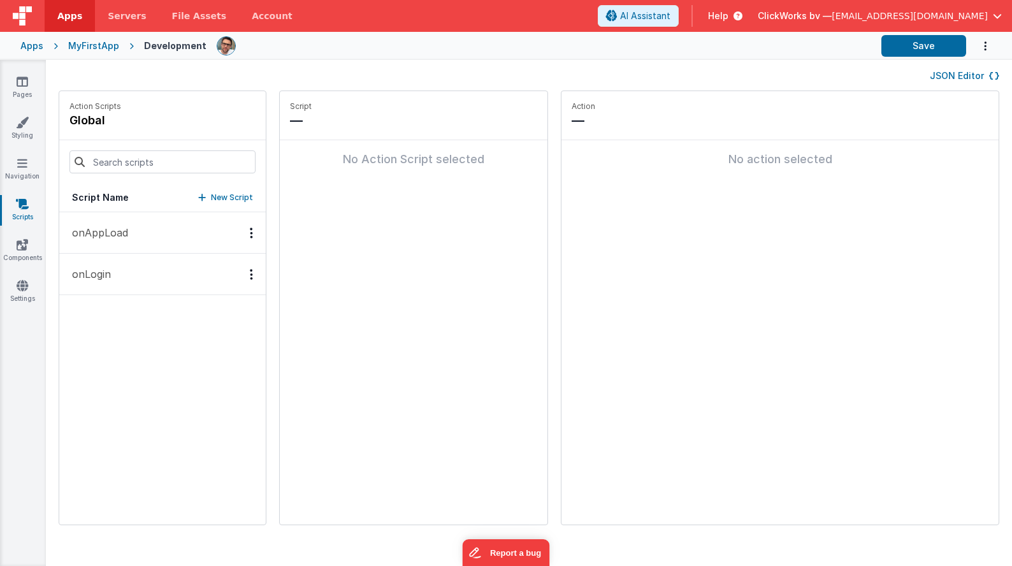
click at [119, 227] on p "onAppLoad" at bounding box center [96, 232] width 64 height 15
click at [17, 247] on icon at bounding box center [22, 244] width 11 height 13
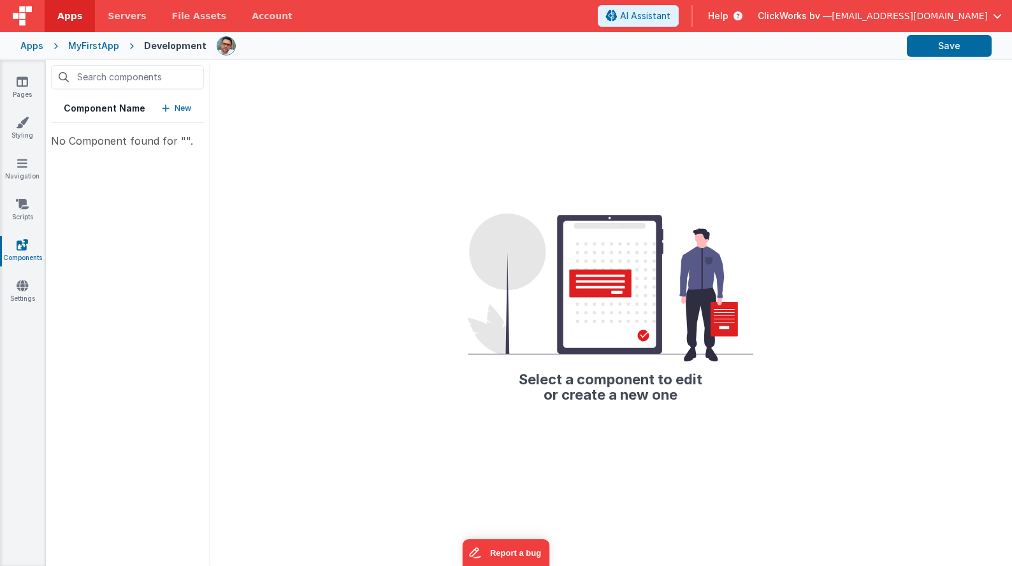
click at [129, 154] on div "Component Name New No Component found for ""." at bounding box center [127, 313] width 163 height 506
click at [179, 106] on p "New" at bounding box center [183, 108] width 17 height 13
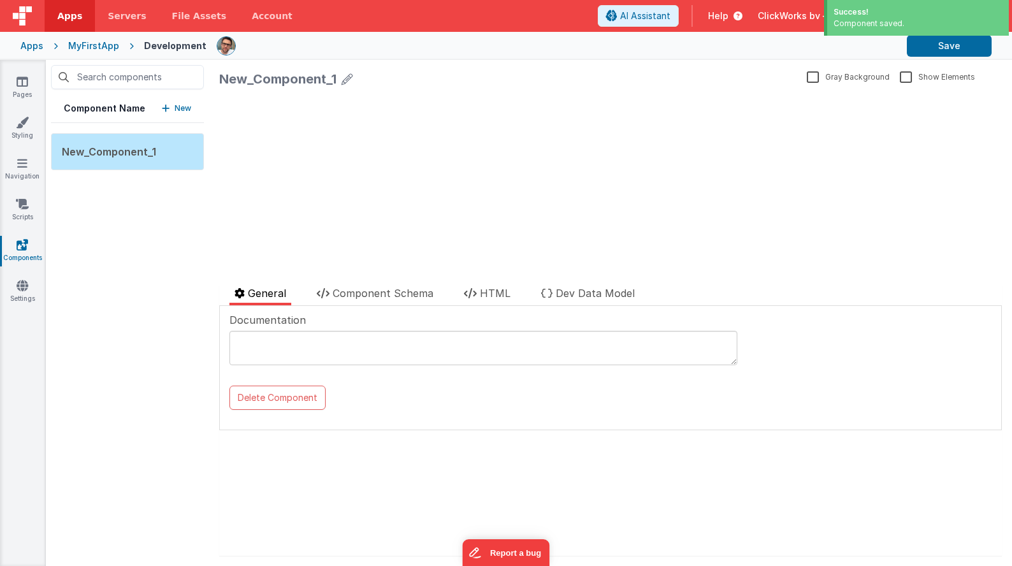
click at [314, 85] on div "New_Component_1" at bounding box center [277, 79] width 117 height 18
click at [256, 83] on div "New_Component_1" at bounding box center [277, 79] width 117 height 18
click at [285, 119] on div "update page model (See schema to hide after dev) { "component": { "comp": { "fi…" at bounding box center [610, 174] width 782 height 162
click at [283, 187] on div "update page model (See schema to hide after dev) { "component": { "comp": { "fi…" at bounding box center [610, 174] width 782 height 162
click at [808, 78] on label "Gray Background" at bounding box center [848, 76] width 83 height 12
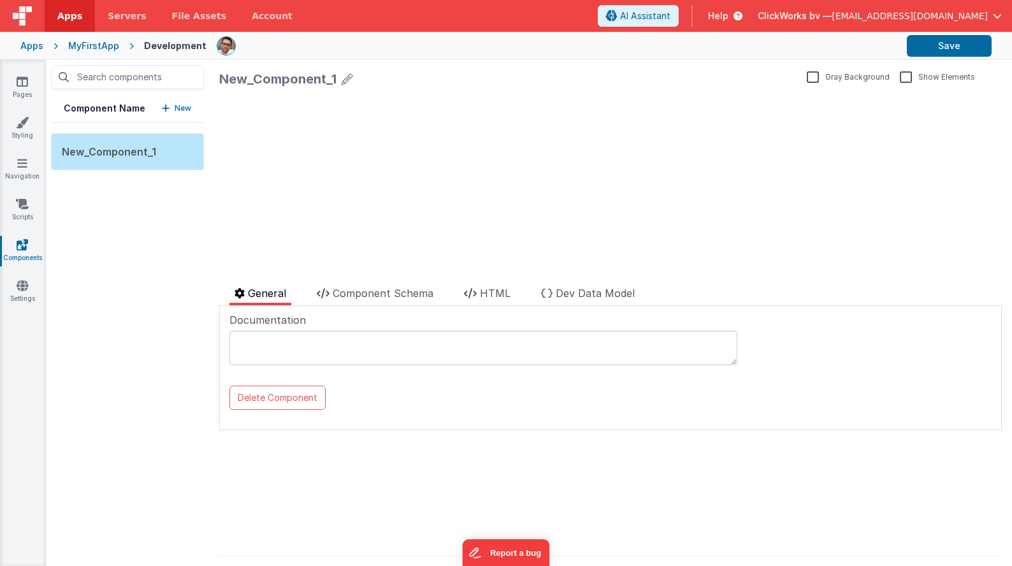
click at [0, 0] on input "Gray Background" at bounding box center [0, 0] width 0 height 0
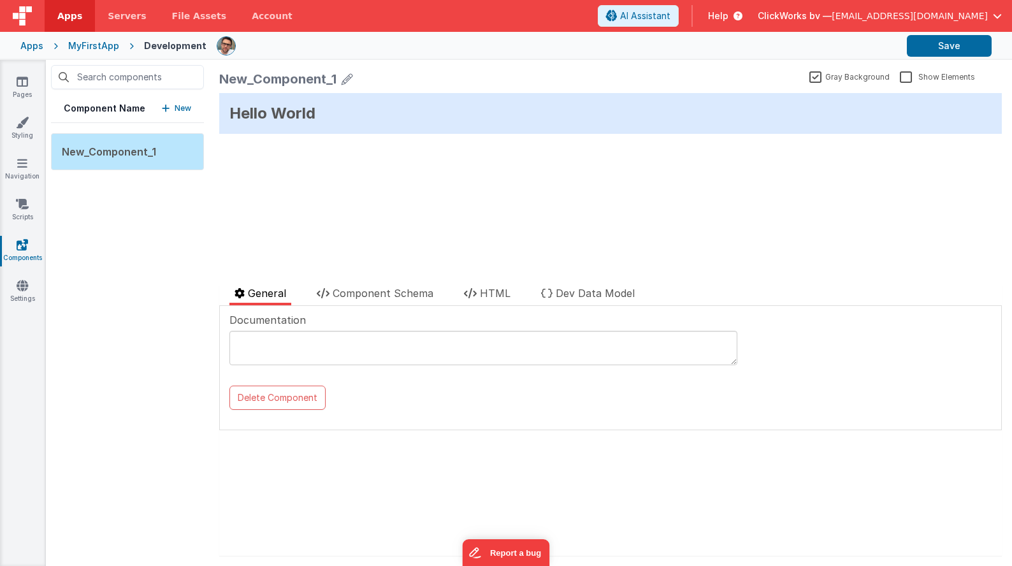
click at [809, 76] on label "Gray Background" at bounding box center [849, 76] width 80 height 12
click at [0, 0] on input "Gray Background" at bounding box center [0, 0] width 0 height 0
click at [754, 120] on div "Hello World" at bounding box center [610, 113] width 782 height 41
click at [354, 126] on div "Hello World" at bounding box center [610, 113] width 782 height 41
click at [347, 82] on icon at bounding box center [347, 79] width 11 height 18
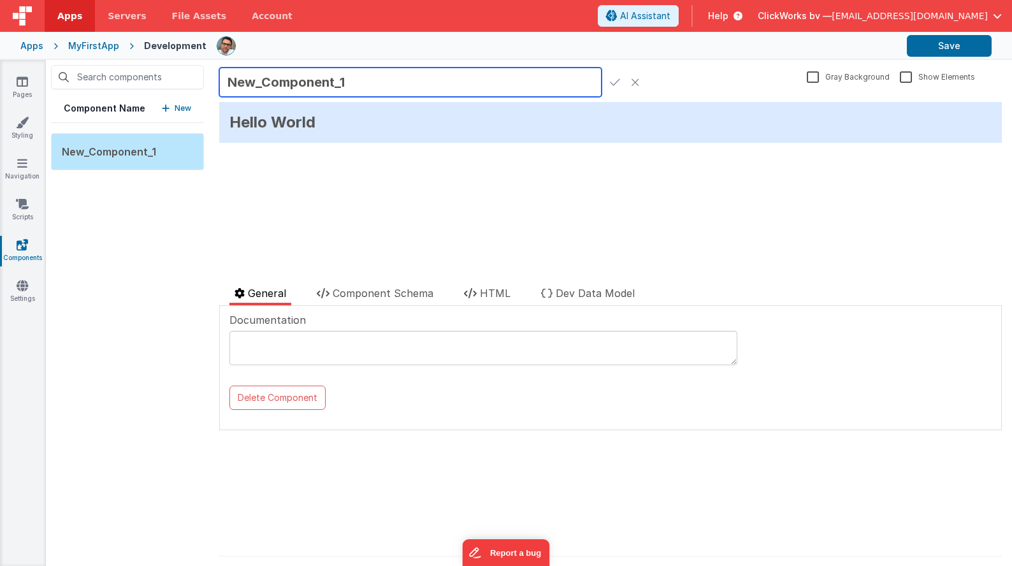
click at [268, 82] on input "New_Component_1" at bounding box center [410, 82] width 382 height 29
drag, startPoint x: 374, startPoint y: 79, endPoint x: 113, endPoint y: 55, distance: 261.7
click at [113, 55] on div "Apps Servers File Assets Account Some FUTURE Slot AI Assistant Help ClickWorks …" at bounding box center [506, 283] width 1012 height 566
type input "T"
type input "Header"
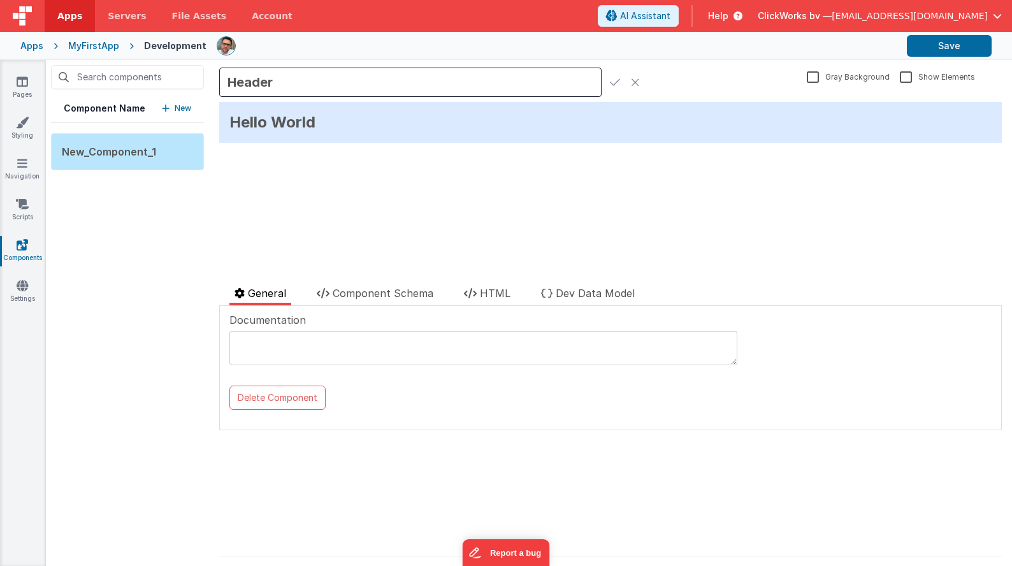
click at [291, 134] on div "Hello World" at bounding box center [610, 122] width 782 height 41
click at [356, 298] on span "Component Schema" at bounding box center [383, 293] width 101 height 13
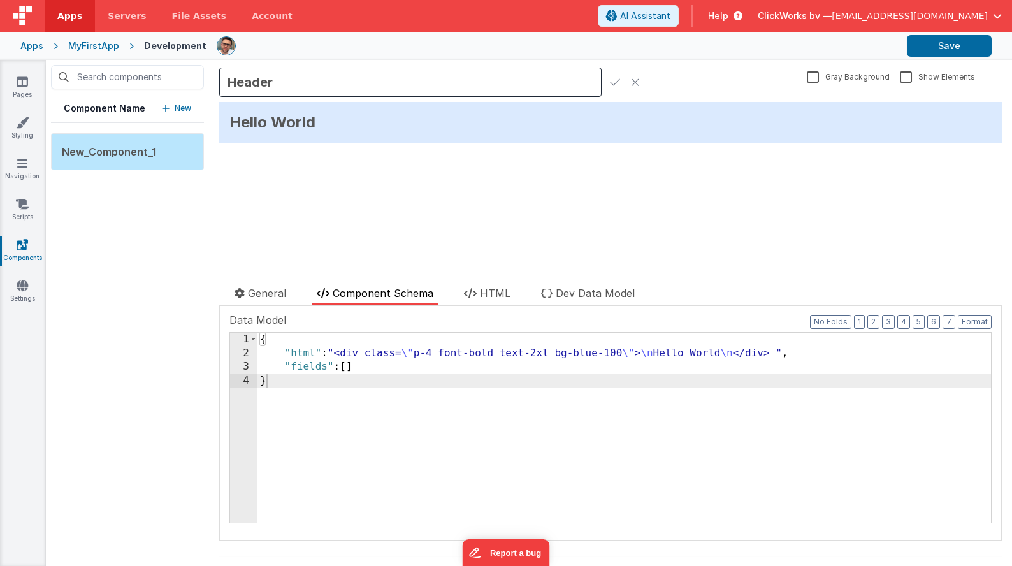
drag, startPoint x: 480, startPoint y: 292, endPoint x: 442, endPoint y: 298, distance: 38.7
click at [480, 292] on li "HTML" at bounding box center [487, 295] width 57 height 20
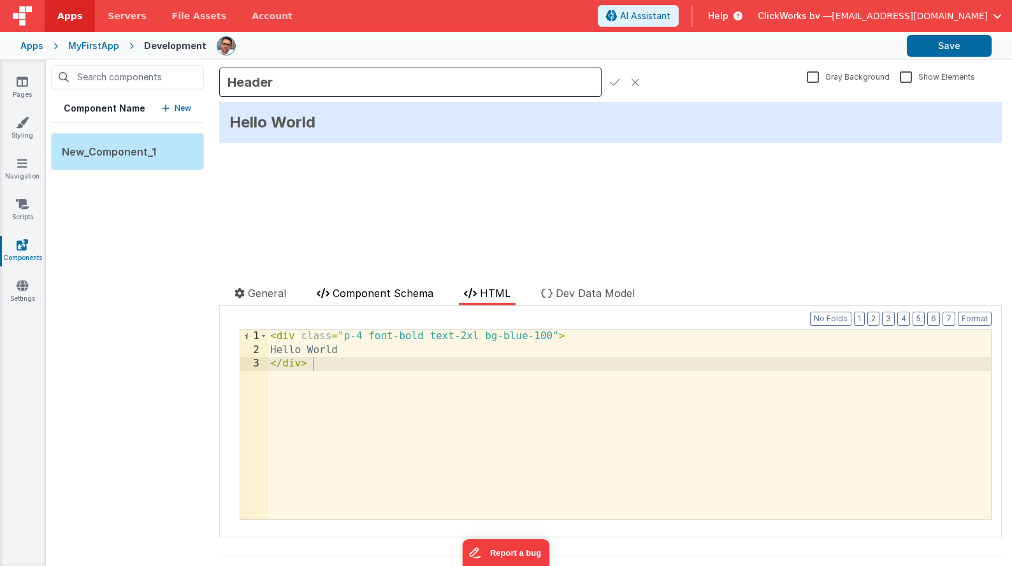
click at [355, 296] on span "Component Schema" at bounding box center [383, 293] width 101 height 13
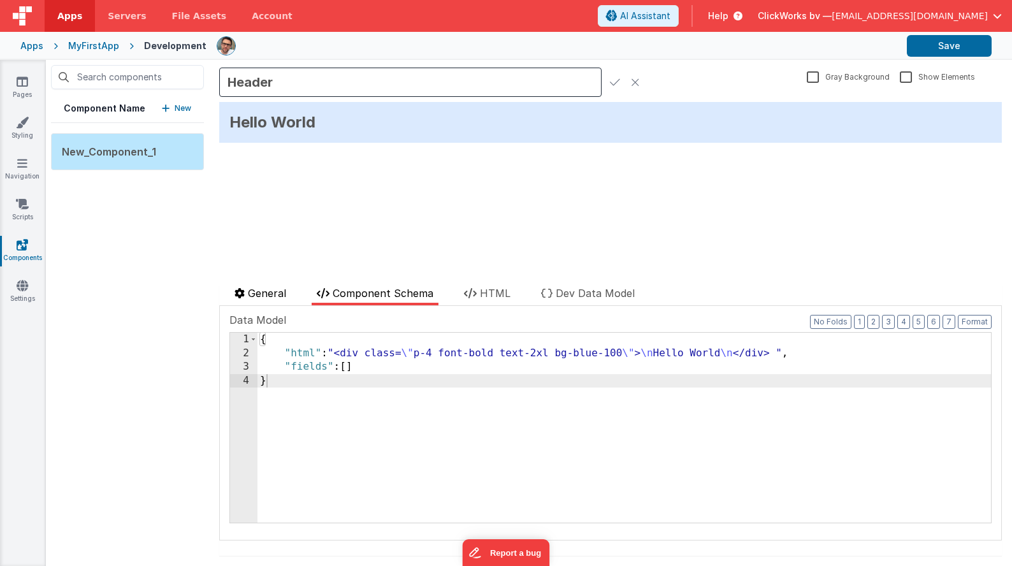
click at [249, 298] on span "General" at bounding box center [267, 293] width 38 height 13
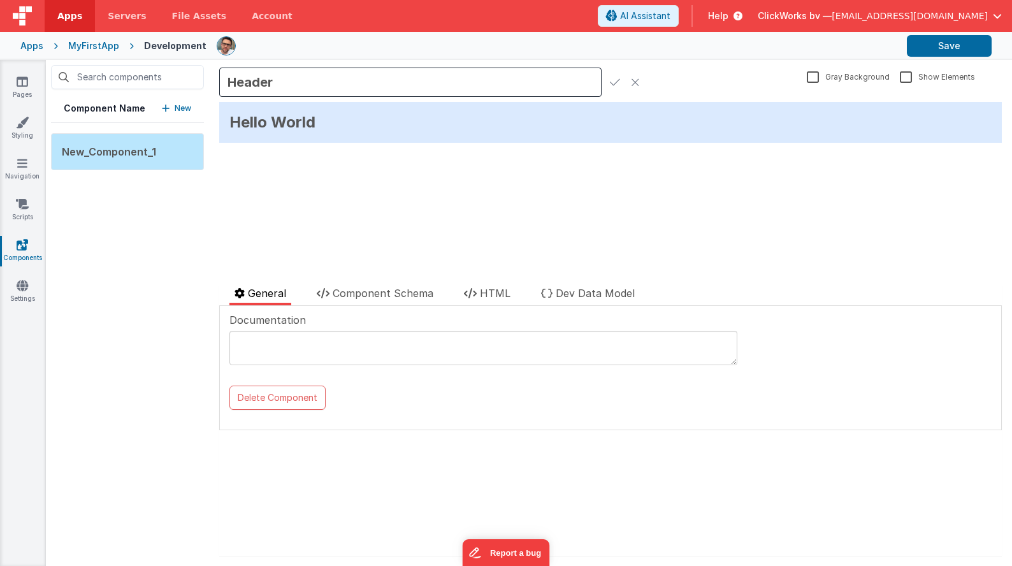
click at [373, 215] on div "Hello World update page model (See schema to hide after dev) { "component": { "…" at bounding box center [610, 178] width 782 height 153
click at [900, 77] on label "Show Elements" at bounding box center [937, 76] width 75 height 12
click at [0, 0] on input "Show Elements" at bounding box center [0, 0] width 0 height 0
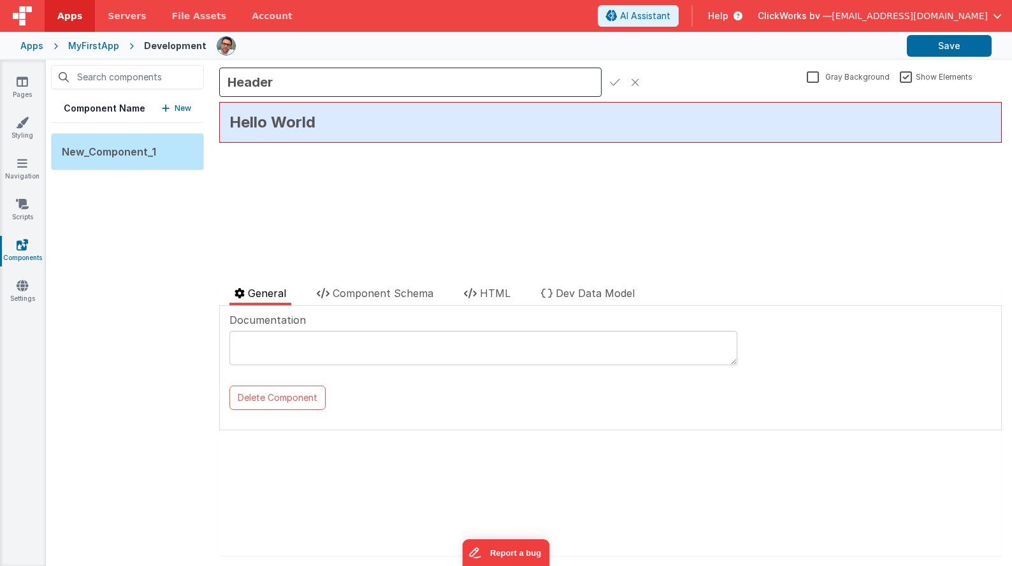
click at [900, 76] on label "Show Elements" at bounding box center [936, 76] width 73 height 12
click at [0, 0] on input "Show Elements" at bounding box center [0, 0] width 0 height 0
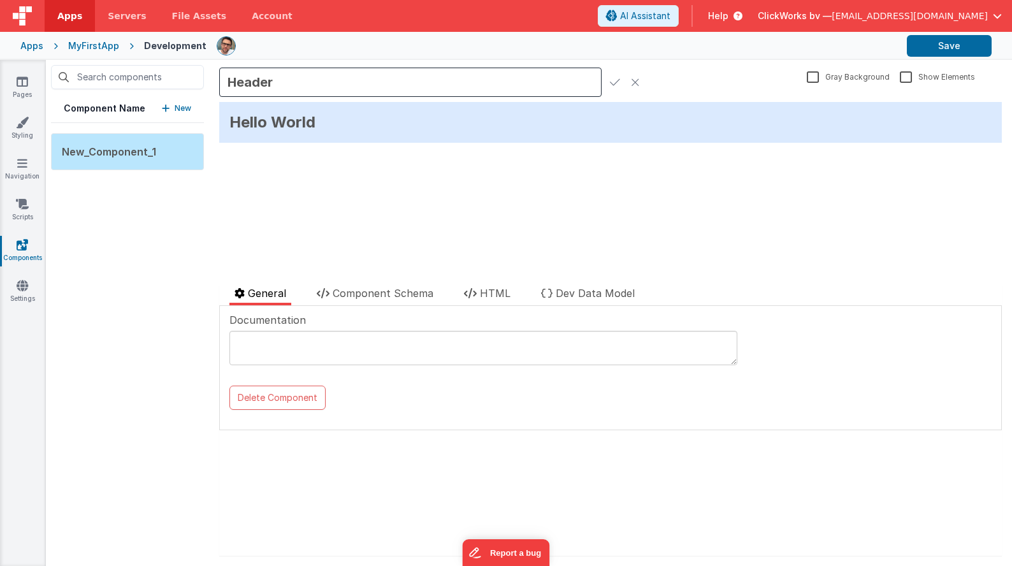
click at [842, 76] on label "Gray Background" at bounding box center [848, 76] width 83 height 12
click at [0, 0] on input "Gray Background" at bounding box center [0, 0] width 0 height 0
click at [842, 76] on label "Gray Background" at bounding box center [849, 76] width 80 height 12
click at [0, 0] on input "Gray Background" at bounding box center [0, 0] width 0 height 0
click at [614, 84] on icon at bounding box center [615, 82] width 10 height 18
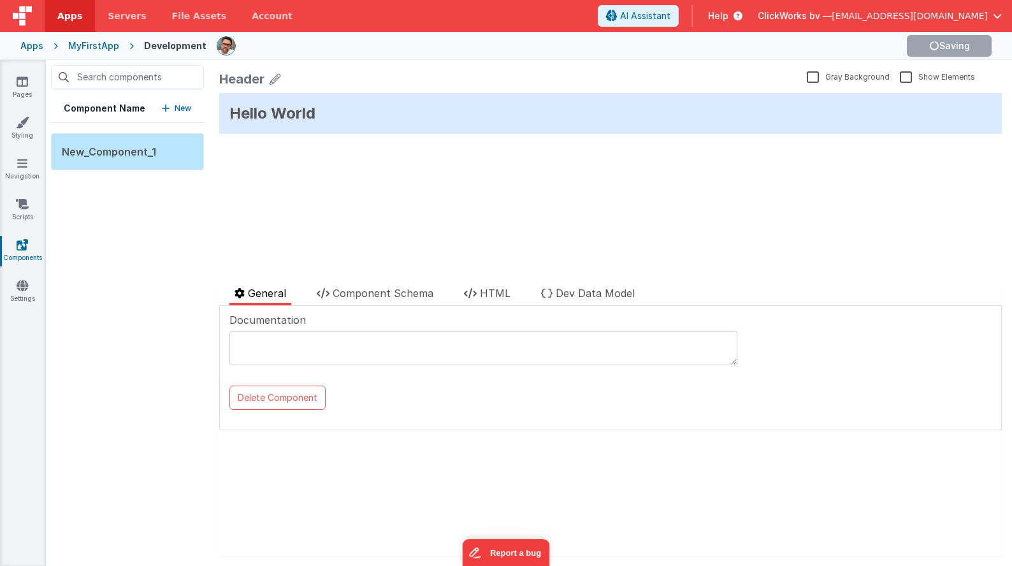
click at [338, 195] on div "Hello World update page model (See schema to hide after dev) { "component": { "…" at bounding box center [610, 174] width 782 height 162
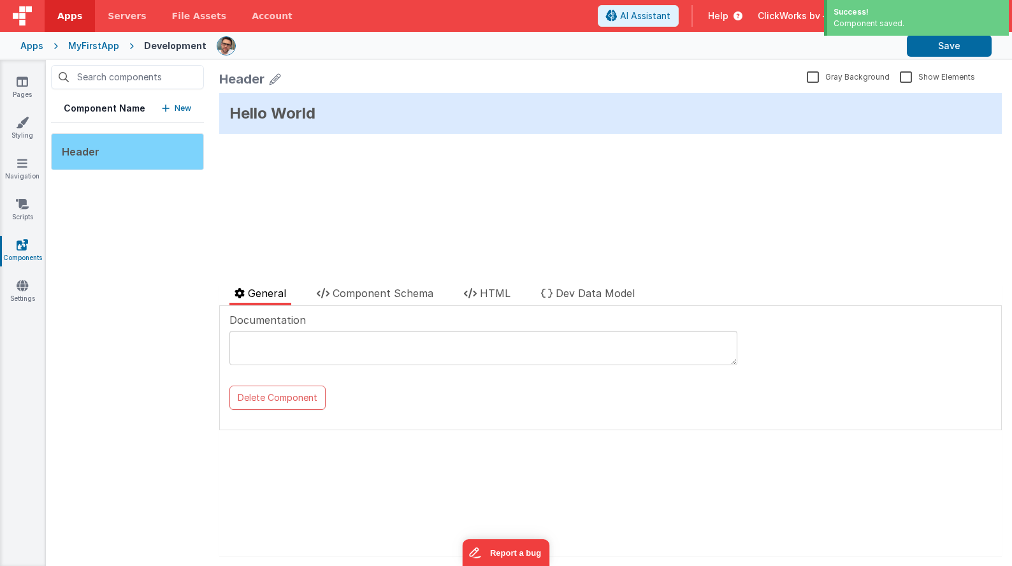
click at [82, 150] on span "Header" at bounding box center [81, 151] width 38 height 13
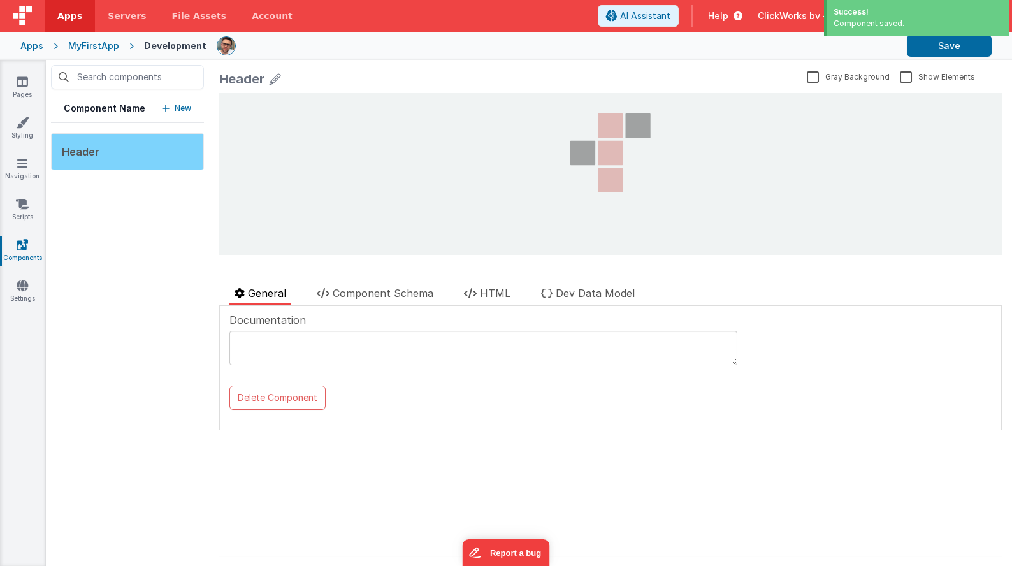
click at [102, 145] on div "Header" at bounding box center [127, 151] width 153 height 37
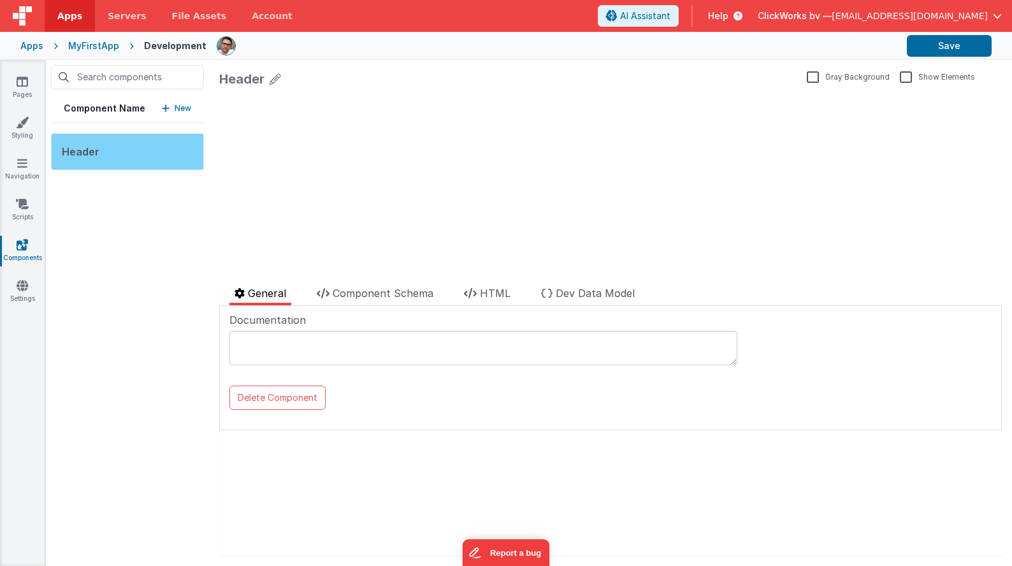
click at [99, 159] on div "Header" at bounding box center [127, 151] width 153 height 37
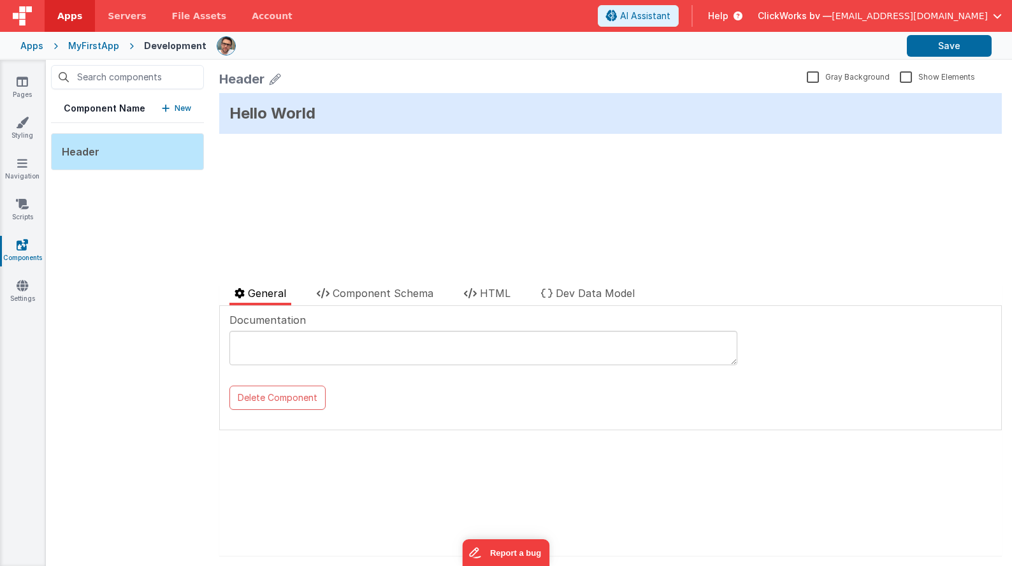
click at [7, 69] on div "Pages Styling Navigation Scripts Components Settings" at bounding box center [23, 313] width 46 height 506
click at [19, 78] on icon at bounding box center [22, 81] width 11 height 13
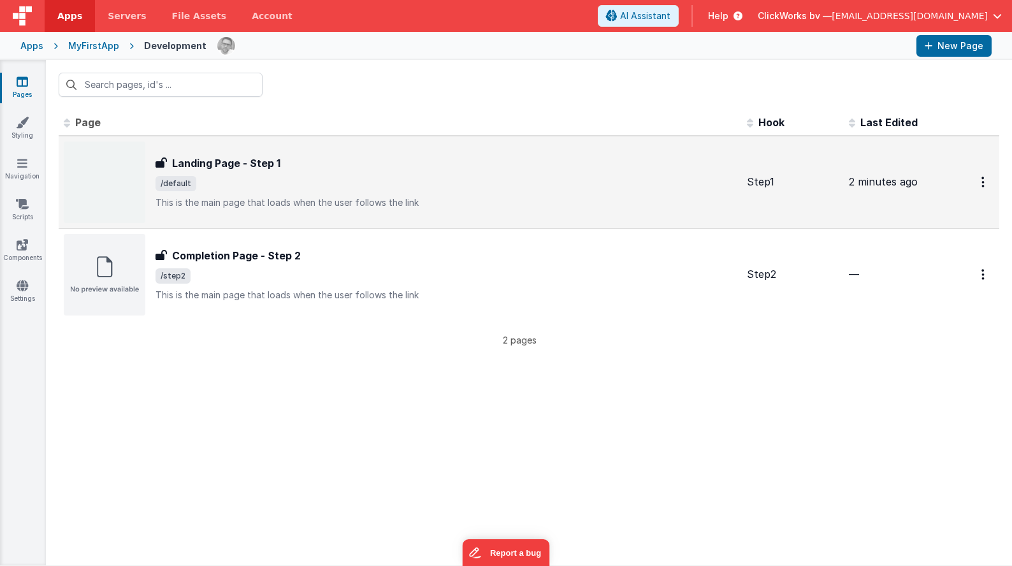
click at [89, 198] on img at bounding box center [105, 182] width 82 height 82
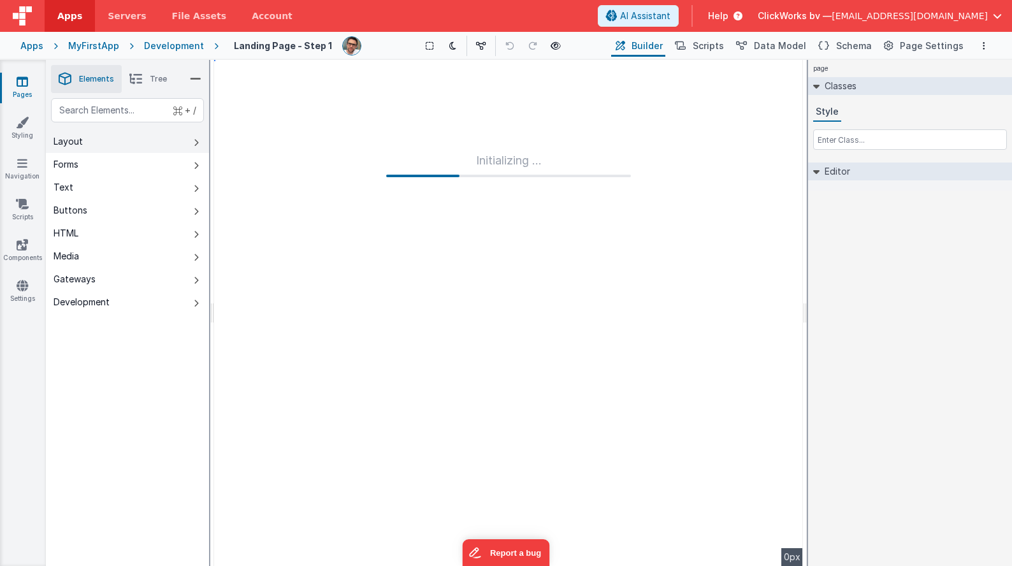
click at [74, 145] on div "Layout" at bounding box center [68, 141] width 29 height 13
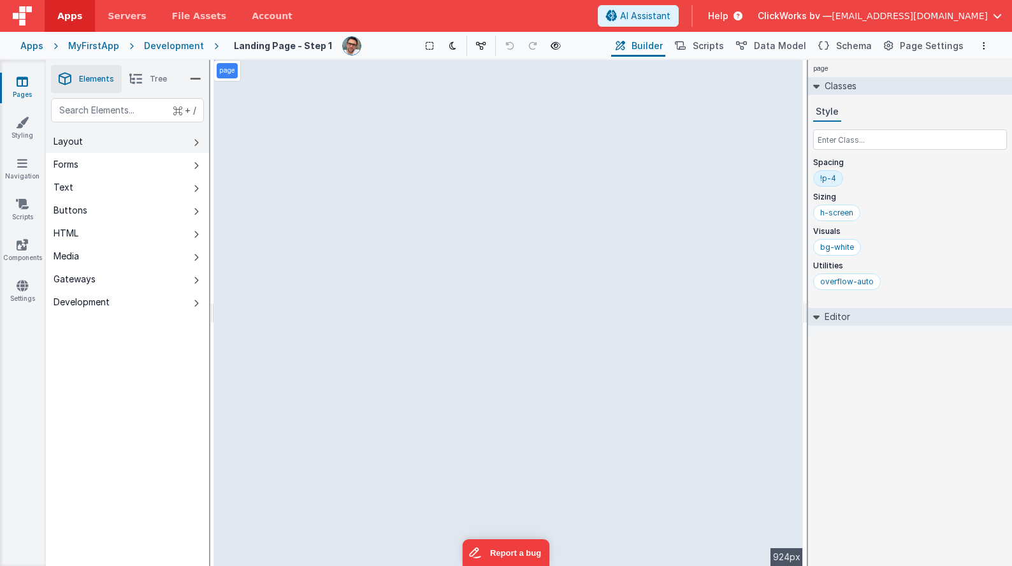
click at [74, 145] on div "Layout" at bounding box center [68, 141] width 29 height 13
click at [69, 162] on div "Forms" at bounding box center [66, 164] width 25 height 13
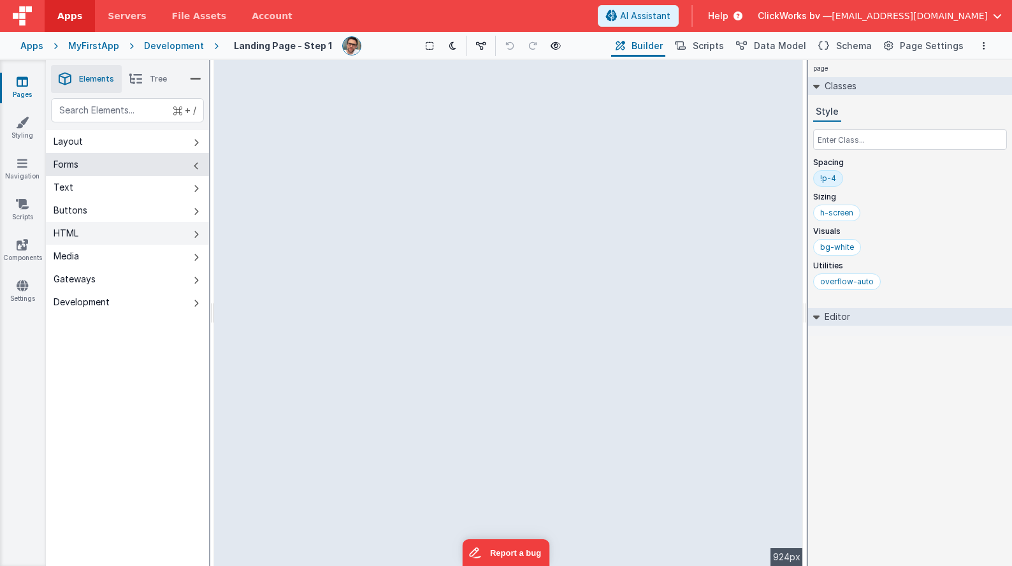
click at [64, 228] on div "HTML" at bounding box center [66, 233] width 25 height 13
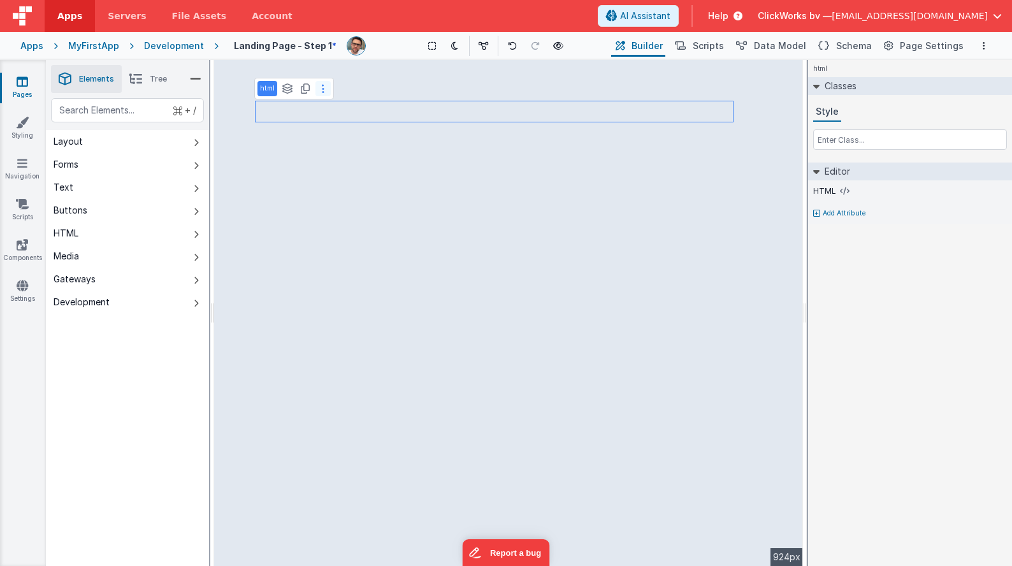
click at [319, 90] on button at bounding box center [322, 88] width 15 height 15
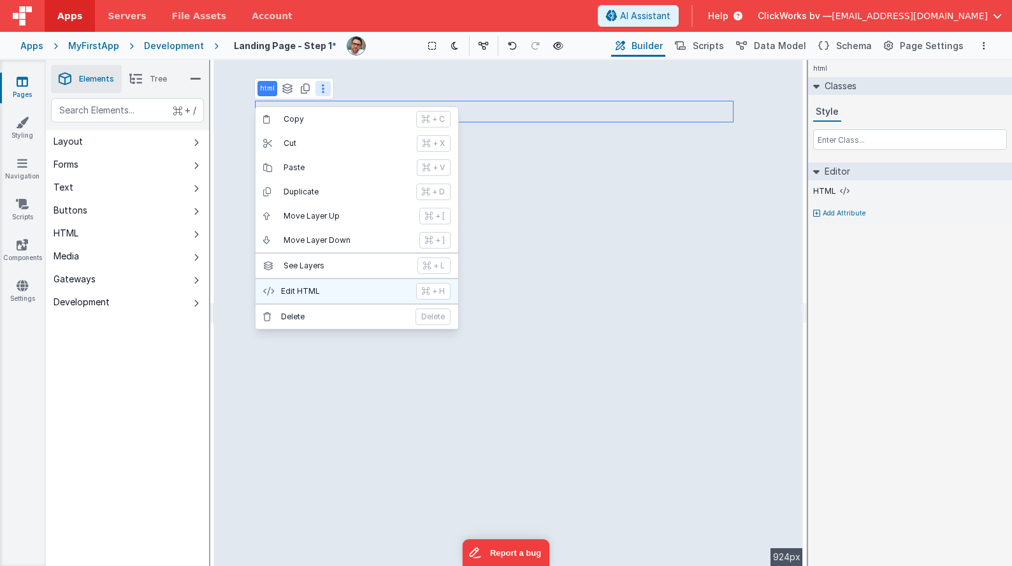
click at [292, 291] on p "Edit HTML" at bounding box center [344, 291] width 127 height 10
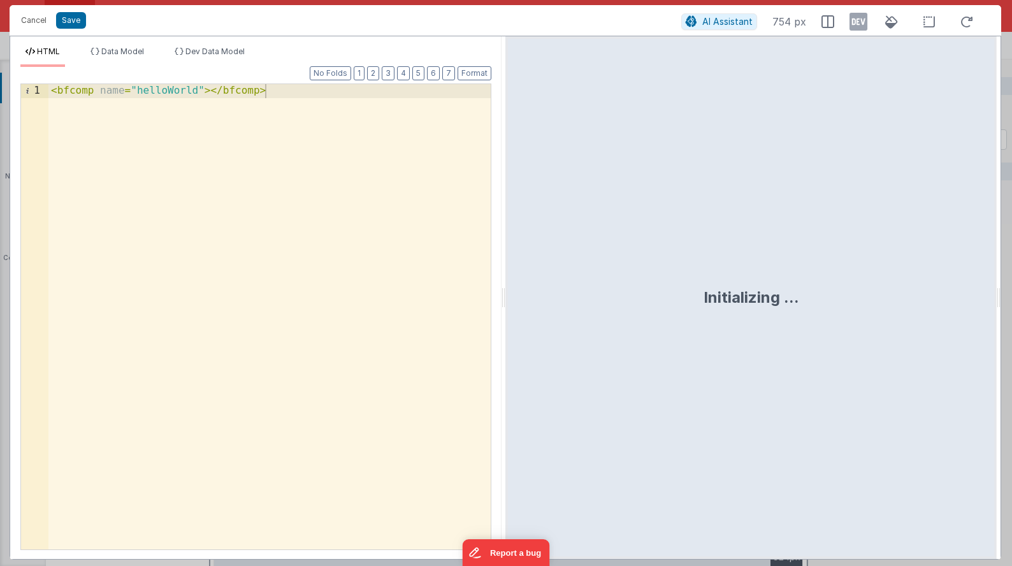
click at [163, 91] on div "< bfcomp name = "helloWorld" > </ bfcomp >" at bounding box center [269, 330] width 442 height 493
click at [69, 18] on button "Save" at bounding box center [71, 20] width 30 height 17
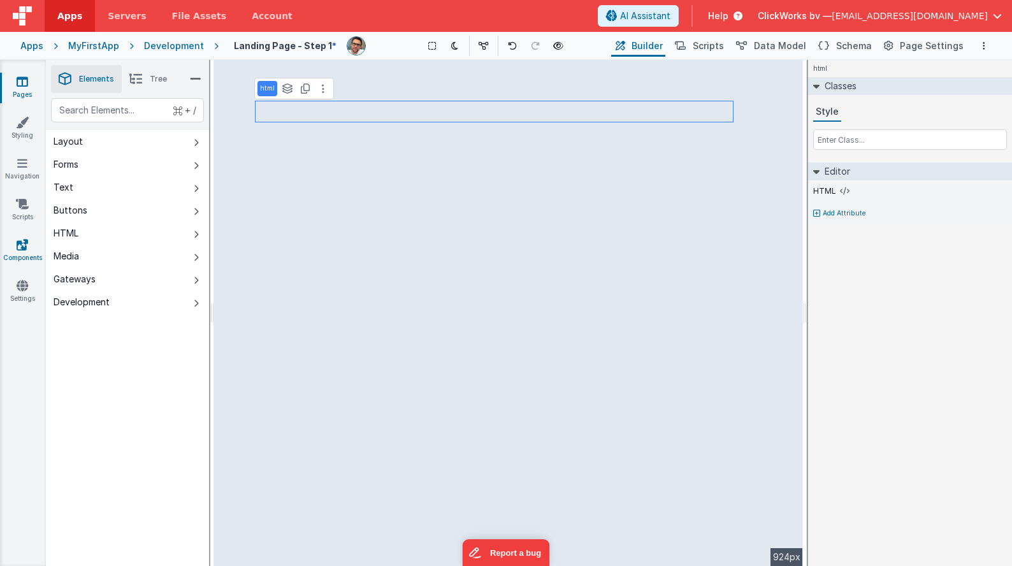
click at [18, 244] on icon at bounding box center [22, 244] width 11 height 13
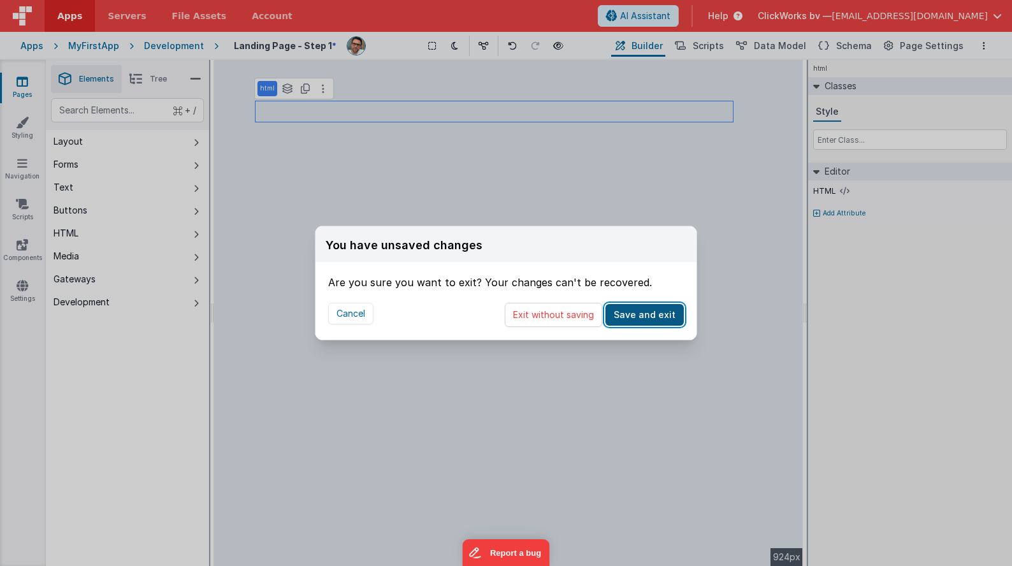
click at [624, 313] on button "Save and exit" at bounding box center [644, 315] width 78 height 22
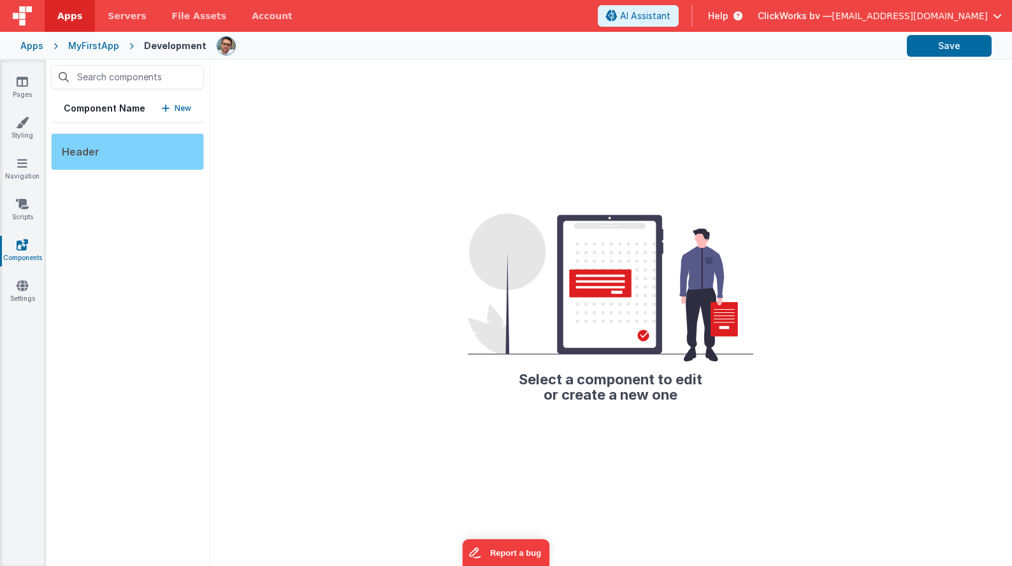
click at [103, 146] on div "Header" at bounding box center [127, 151] width 153 height 37
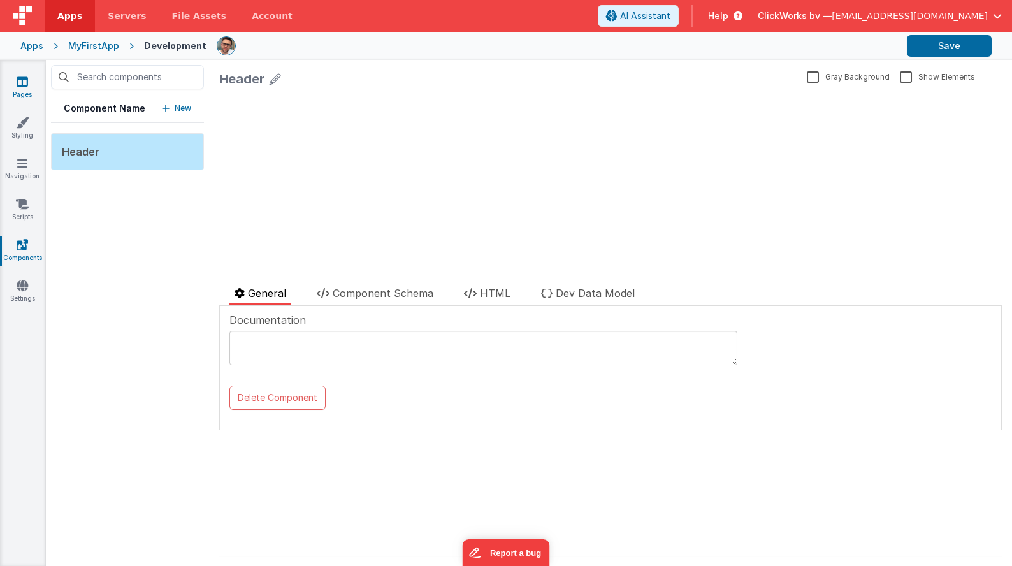
click at [23, 85] on icon at bounding box center [22, 81] width 11 height 13
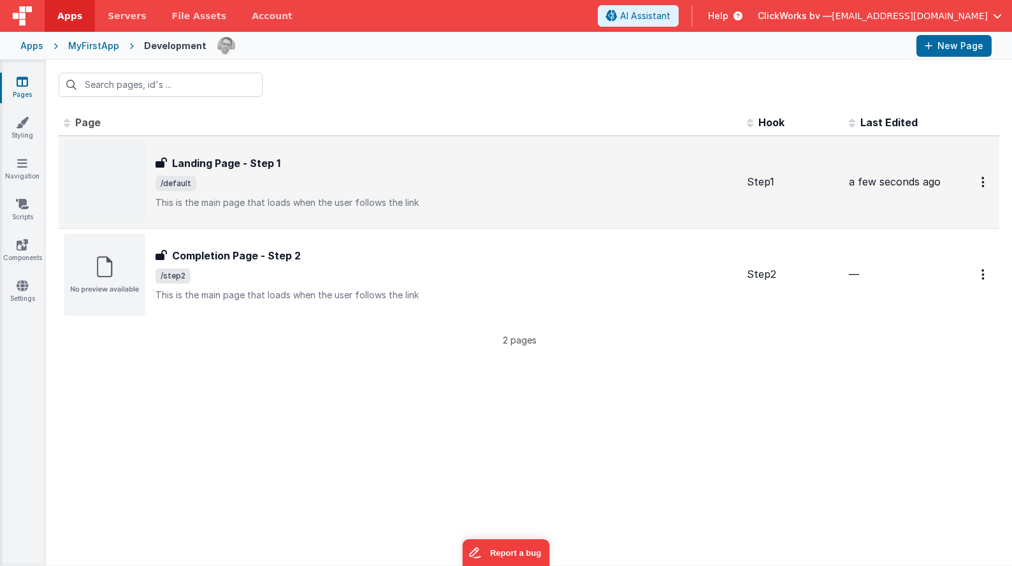
click at [89, 176] on img at bounding box center [105, 182] width 82 height 82
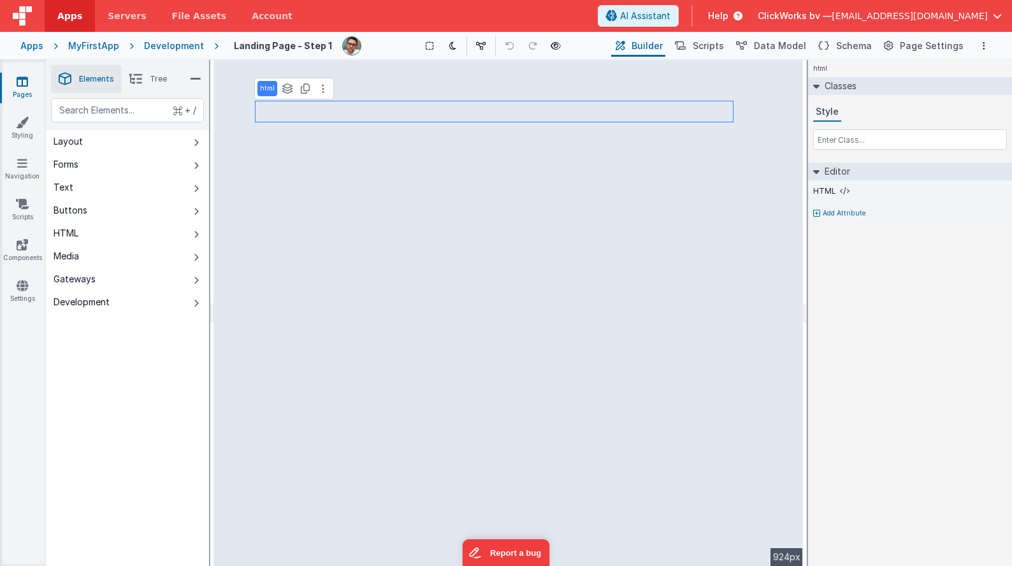
click at [817, 171] on icon at bounding box center [816, 171] width 6 height 10
click at [817, 171] on icon at bounding box center [816, 171] width 10 height 6
click at [285, 92] on icon at bounding box center [287, 88] width 11 height 10
click at [264, 87] on p "html" at bounding box center [267, 88] width 15 height 10
click at [322, 87] on icon at bounding box center [323, 88] width 3 height 10
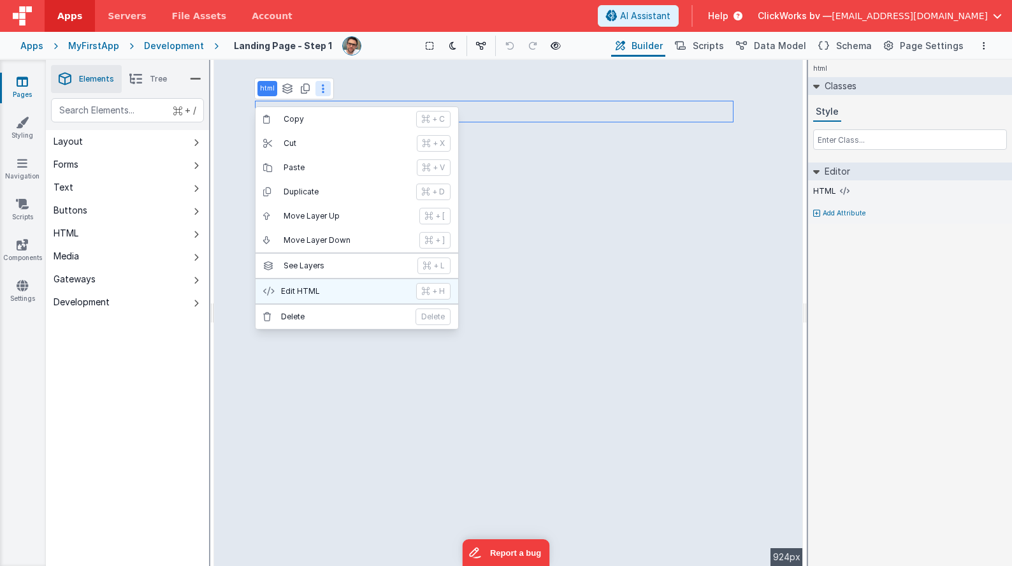
click at [303, 286] on p "Edit HTML" at bounding box center [344, 291] width 127 height 10
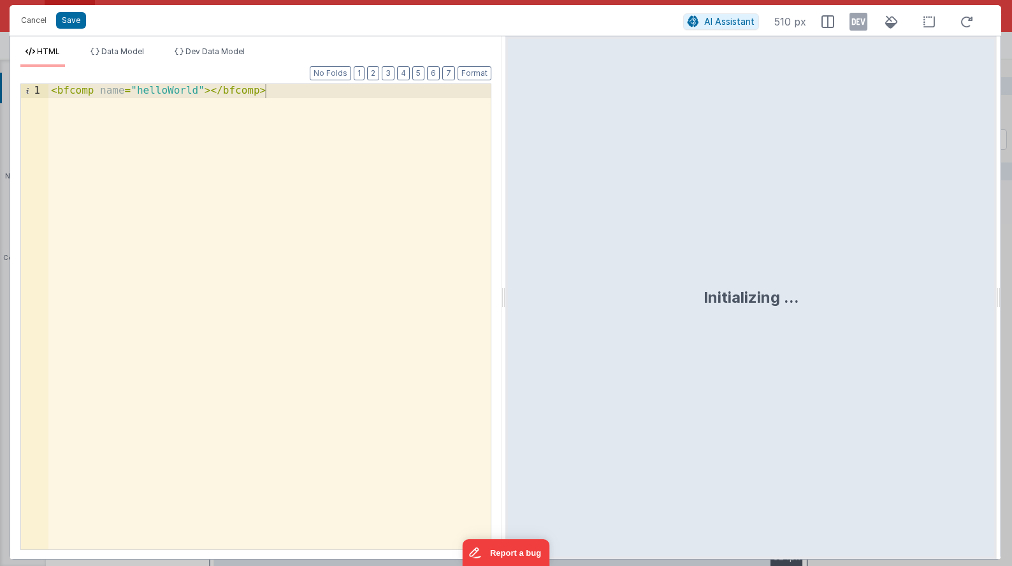
click at [173, 87] on div "< bfcomp name = "helloWorld" > </ bfcomp >" at bounding box center [269, 330] width 442 height 493
click at [67, 16] on button "Save" at bounding box center [71, 20] width 30 height 17
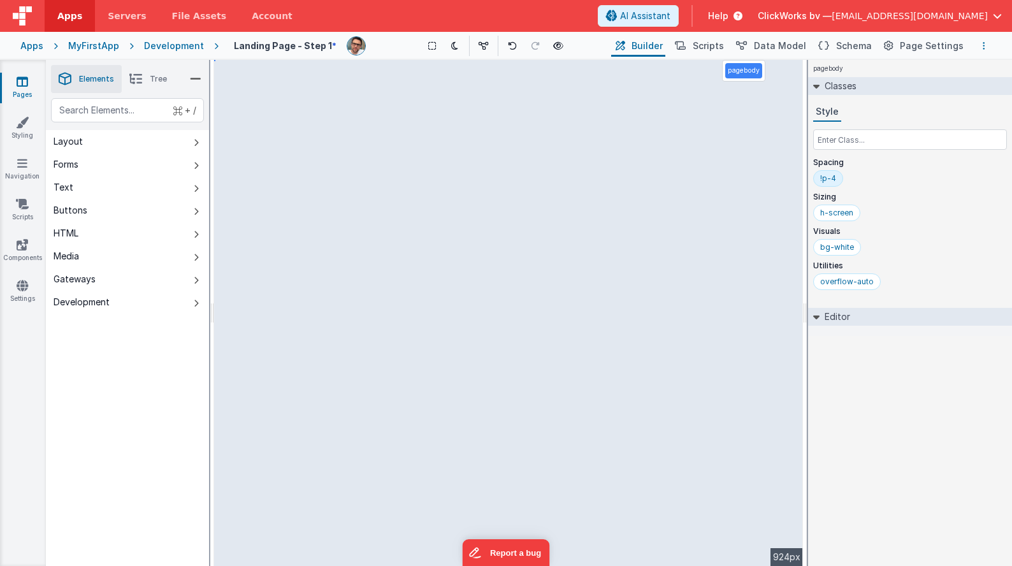
click at [990, 43] on button "Options" at bounding box center [983, 45] width 15 height 15
click at [943, 71] on p "Save" at bounding box center [910, 70] width 80 height 13
click at [94, 45] on div "MyFirstApp" at bounding box center [93, 46] width 51 height 13
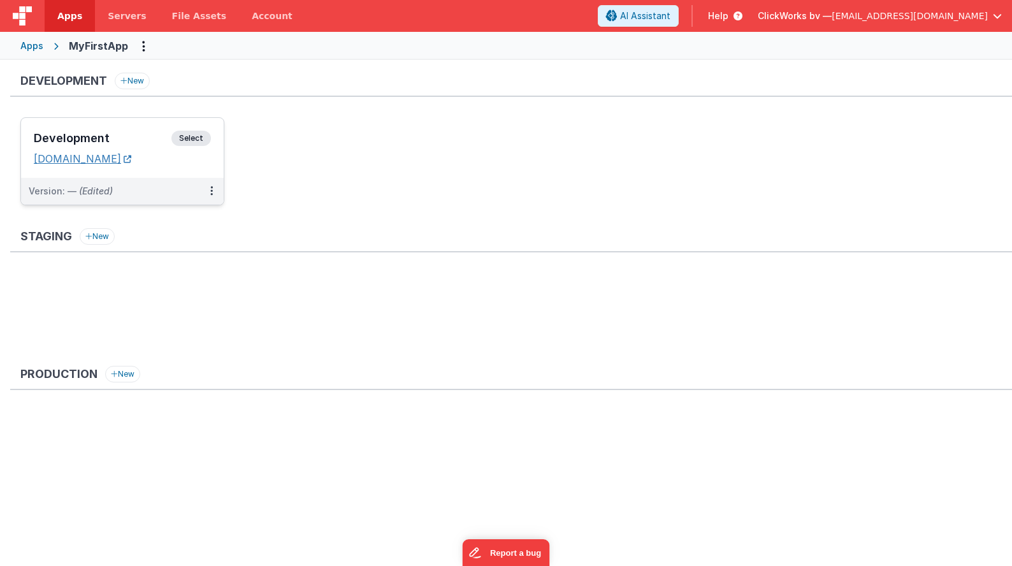
click at [122, 161] on link "[DOMAIN_NAME]" at bounding box center [82, 158] width 97 height 13
click at [90, 38] on div "Apps MyFirstApp" at bounding box center [506, 46] width 1012 height 28
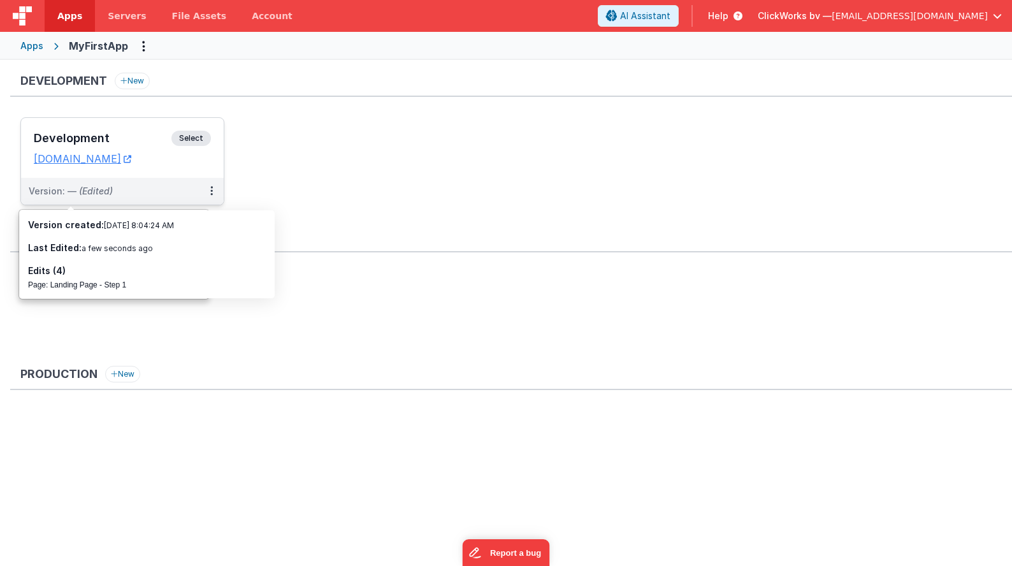
click at [196, 138] on span "Select" at bounding box center [191, 138] width 40 height 15
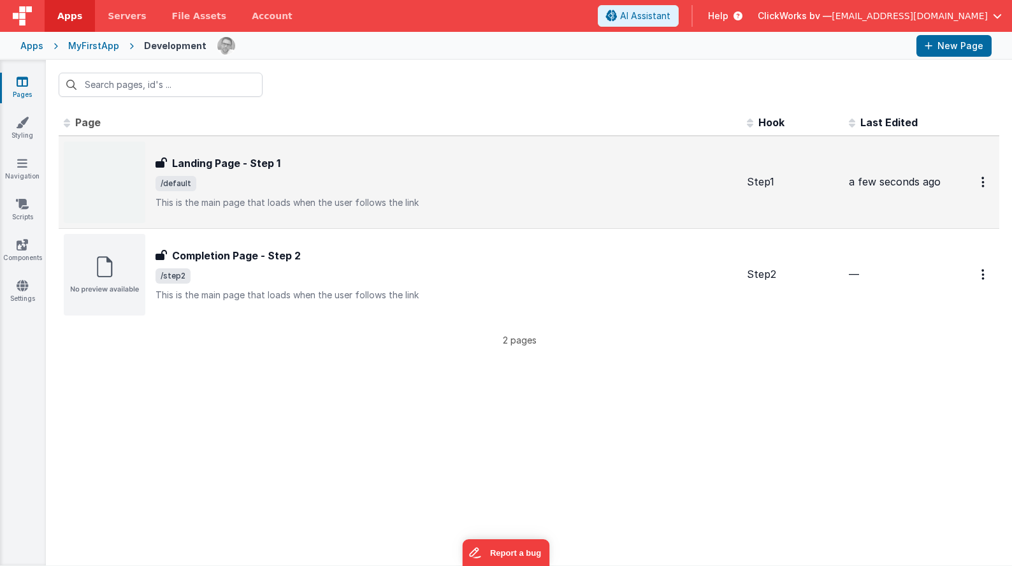
click at [114, 168] on img at bounding box center [105, 182] width 82 height 82
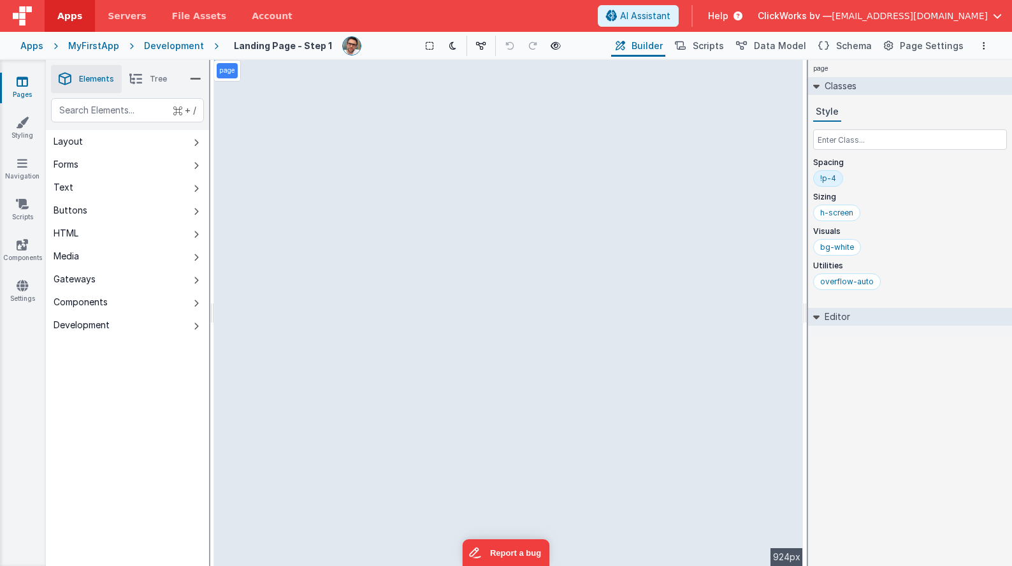
click at [77, 43] on div "MyFirstApp" at bounding box center [93, 46] width 51 height 13
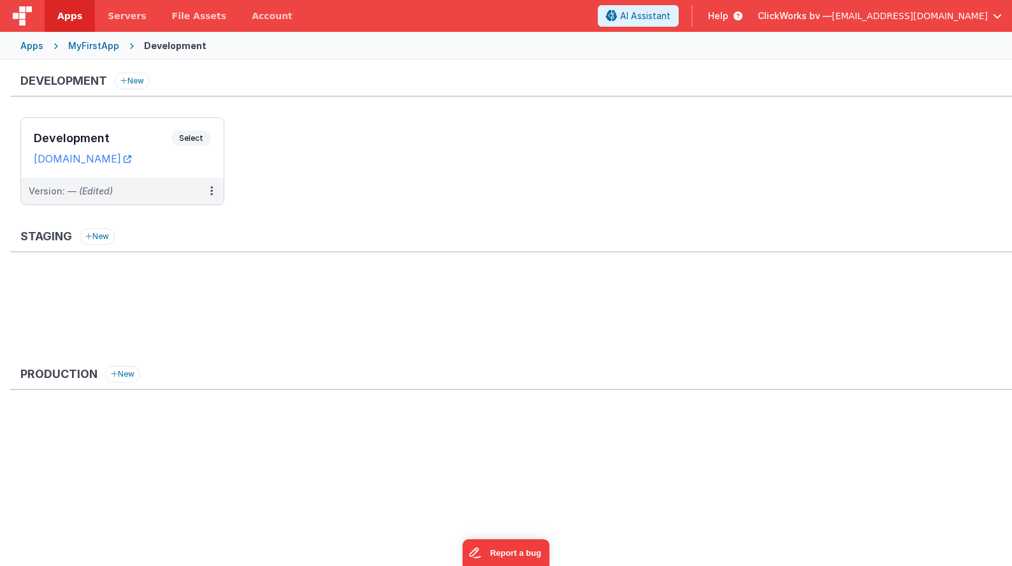
click at [299, 198] on ul "Development Select URLs [DOMAIN_NAME] Version: — (Edited)" at bounding box center [515, 167] width 991 height 101
click at [212, 191] on icon at bounding box center [211, 191] width 3 height 1
click at [145, 245] on link "Deploy..." at bounding box center [168, 242] width 112 height 23
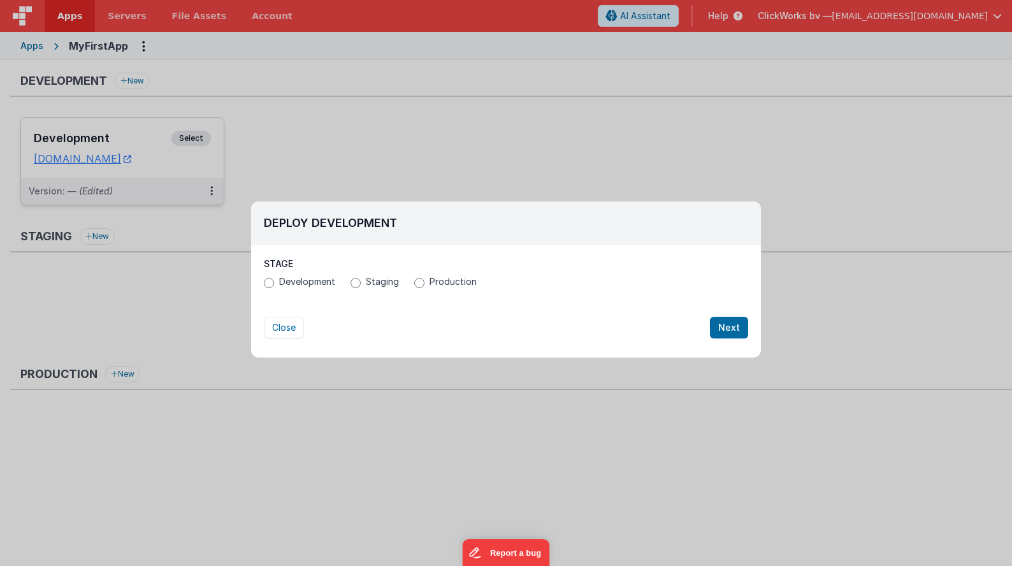
click at [281, 284] on span "Development" at bounding box center [307, 281] width 56 height 13
click at [274, 284] on input "Development" at bounding box center [269, 283] width 10 height 10
radio input "true"
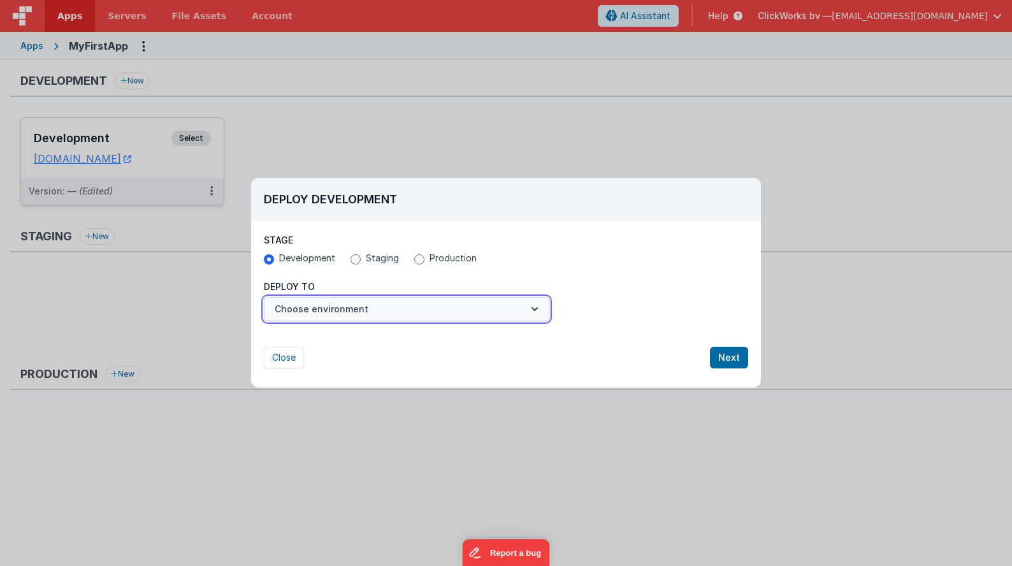
click at [350, 305] on button "Choose environment" at bounding box center [406, 309] width 285 height 24
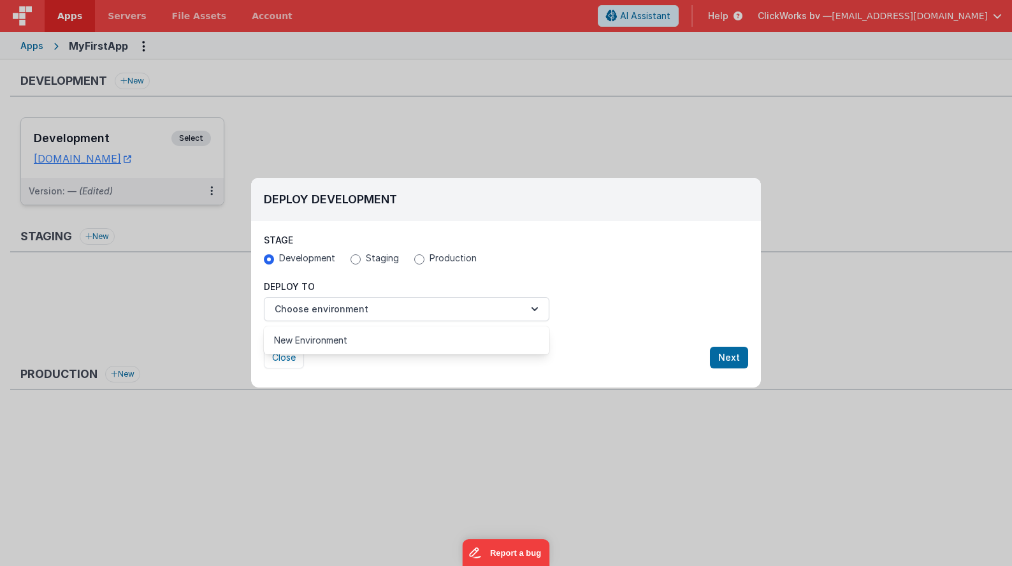
click at [343, 310] on div at bounding box center [506, 283] width 1012 height 566
drag, startPoint x: 357, startPoint y: 258, endPoint x: 345, endPoint y: 287, distance: 31.1
click at [357, 259] on input "Staging" at bounding box center [355, 259] width 10 height 10
radio input "true"
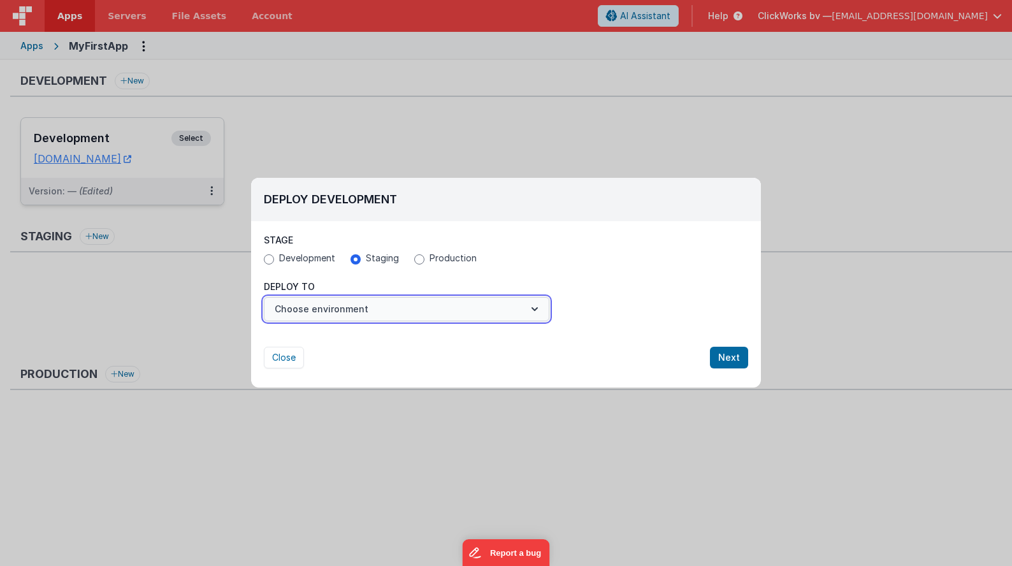
click at [340, 306] on button "Choose environment" at bounding box center [406, 309] width 285 height 24
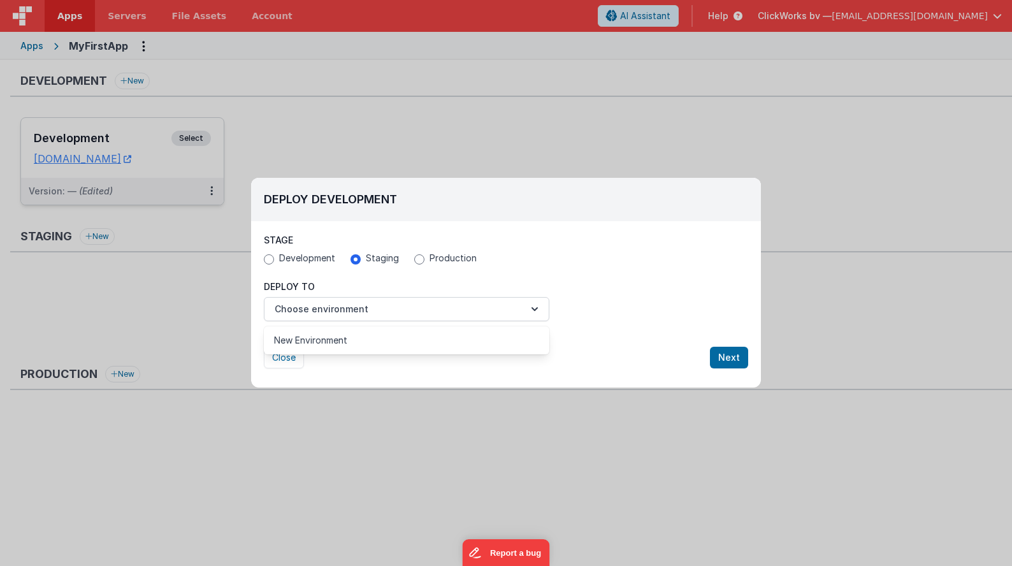
click at [287, 259] on div at bounding box center [506, 283] width 1012 height 566
click at [275, 259] on label "Development" at bounding box center [299, 258] width 71 height 13
click at [274, 259] on input "Development" at bounding box center [269, 259] width 10 height 10
radio input "true"
drag, startPoint x: 375, startPoint y: 256, endPoint x: 364, endPoint y: 267, distance: 15.3
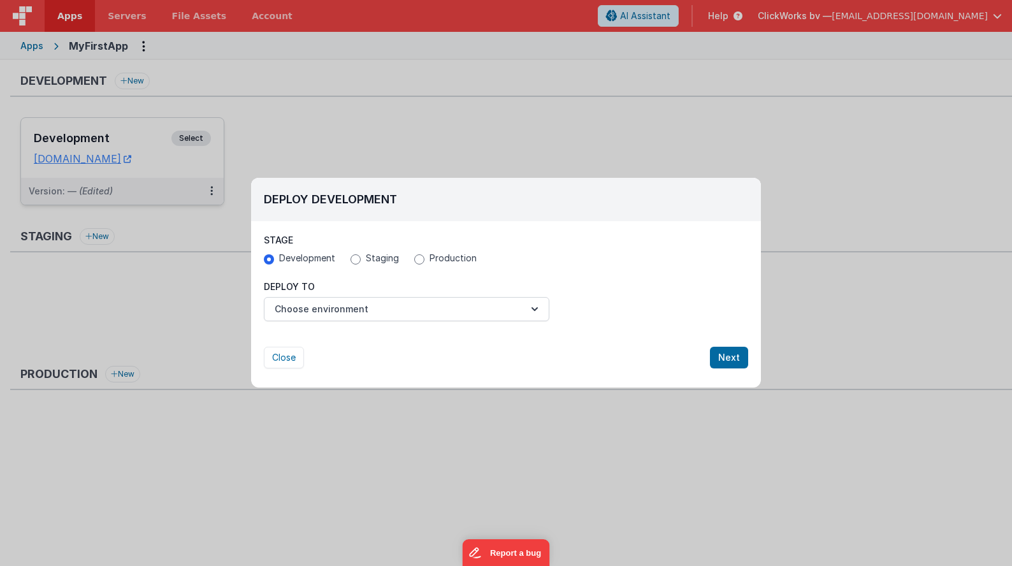
click at [375, 256] on span "Staging" at bounding box center [382, 258] width 33 height 13
click at [361, 256] on input "Staging" at bounding box center [355, 259] width 10 height 10
radio input "true"
radio input "false"
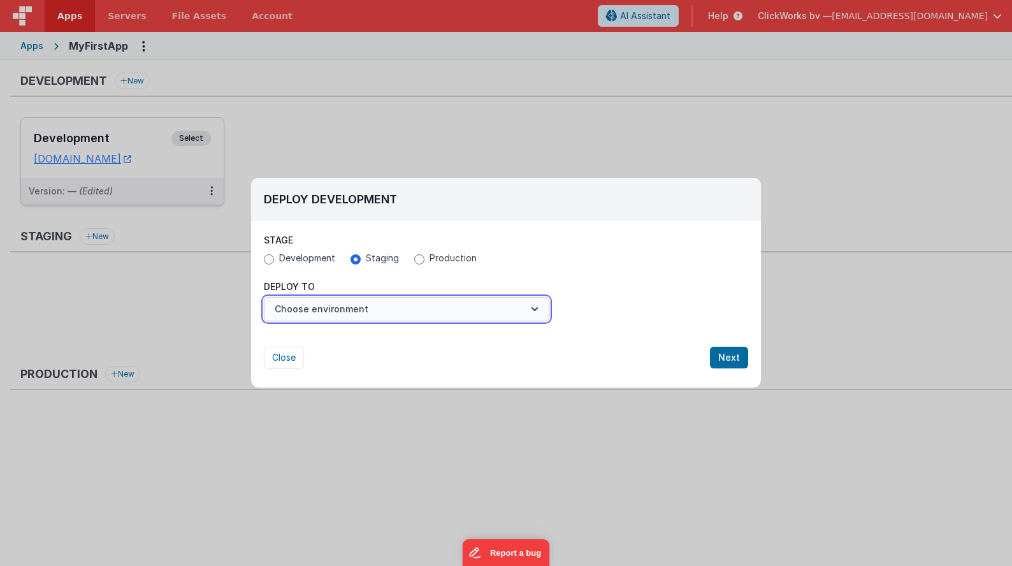
click at [349, 305] on button "Choose environment" at bounding box center [406, 309] width 285 height 24
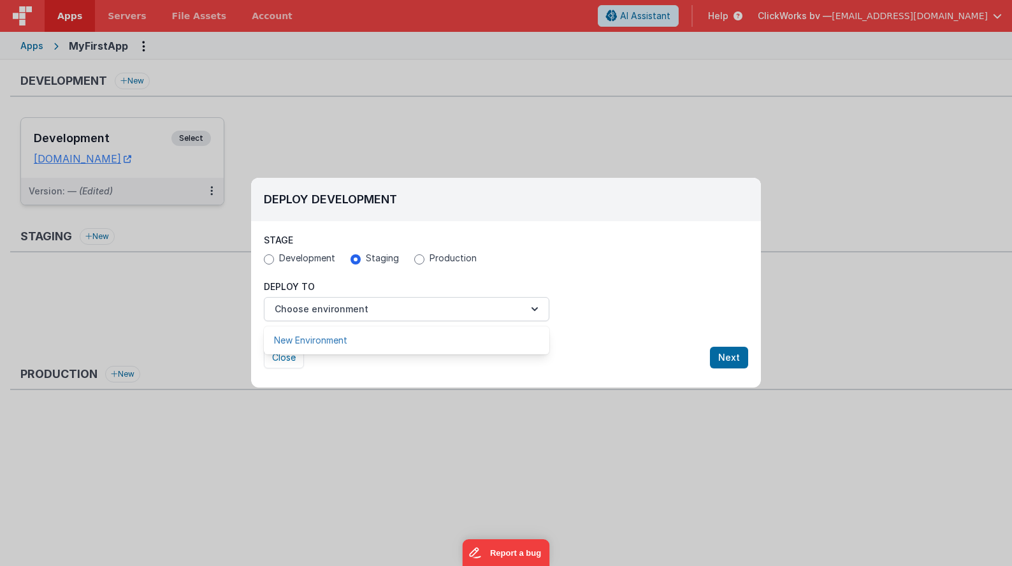
click at [330, 335] on link "New Environment" at bounding box center [406, 340] width 285 height 23
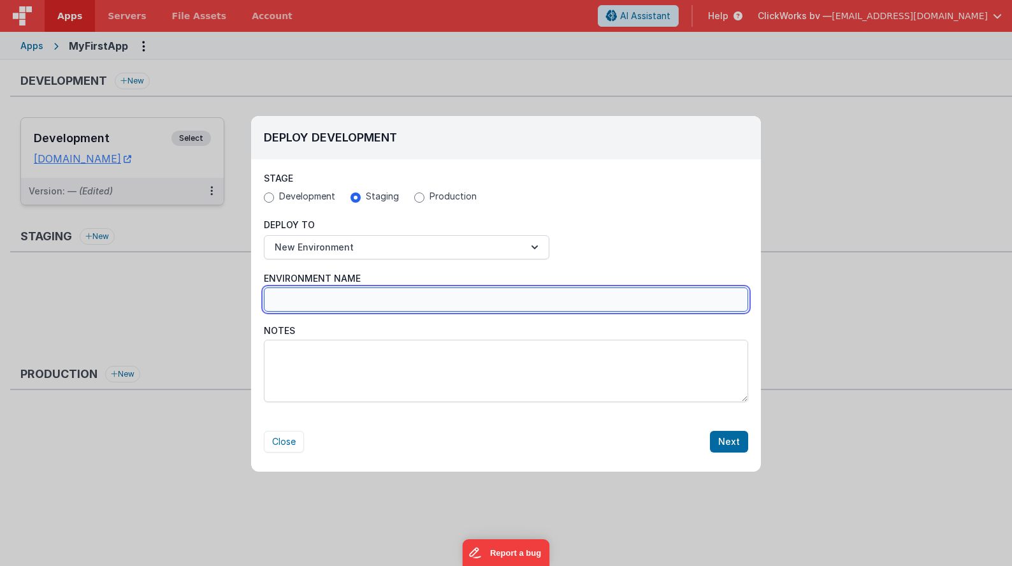
click at [319, 304] on input "Environment Name" at bounding box center [506, 299] width 484 height 24
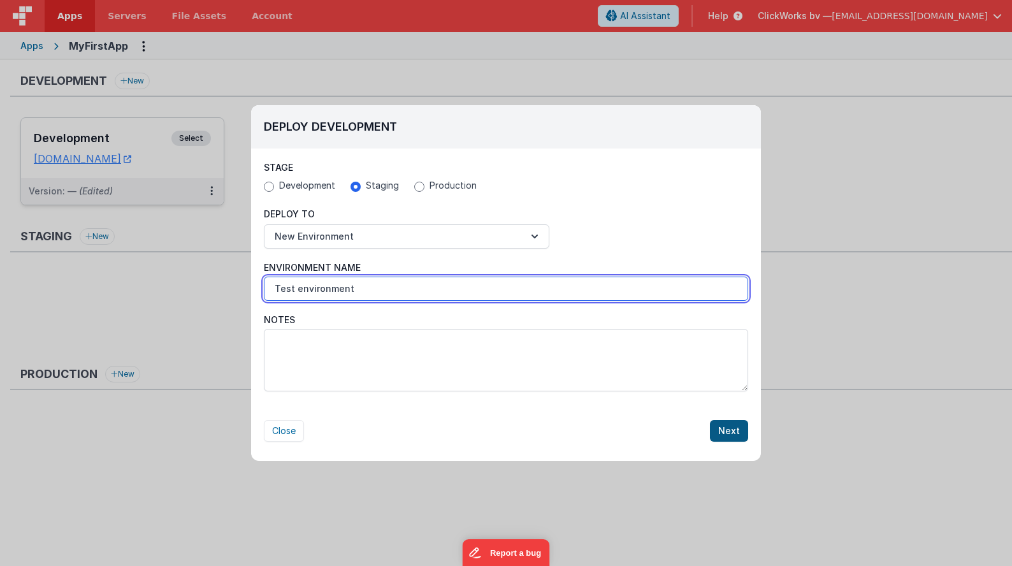
type input "Test environment"
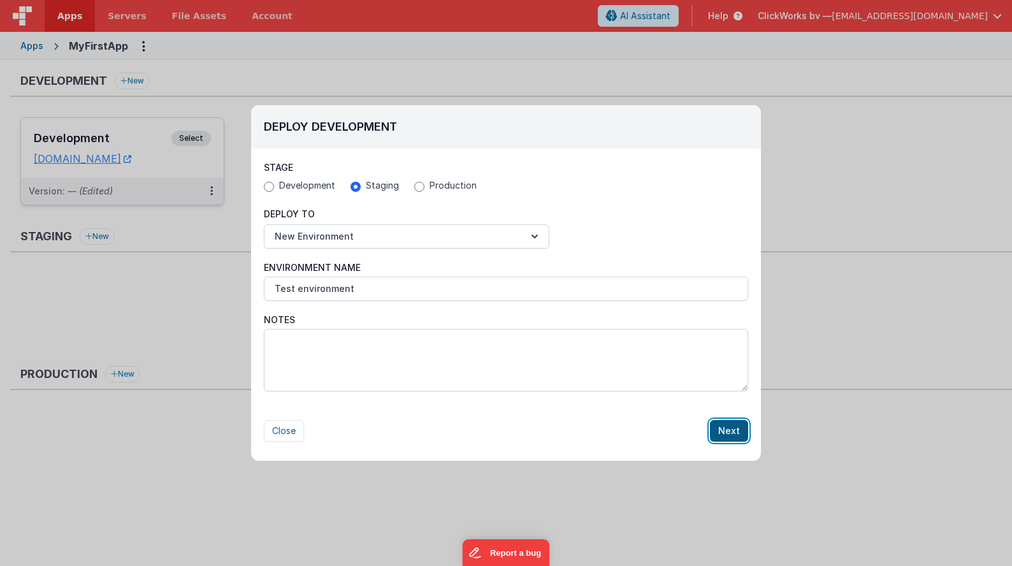
click at [731, 437] on button "Next" at bounding box center [729, 431] width 38 height 22
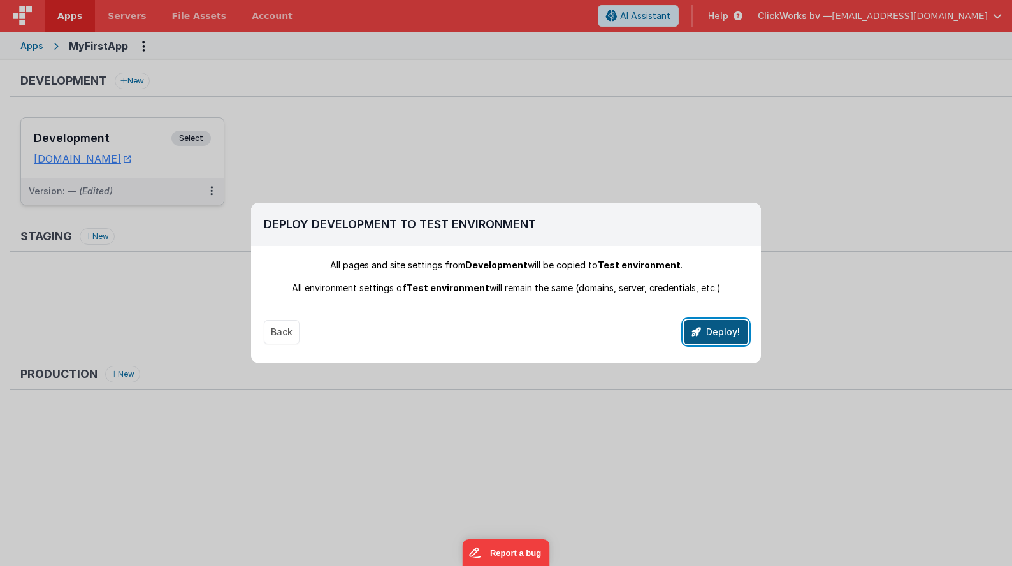
click at [709, 331] on button "Deploy!" at bounding box center [716, 332] width 64 height 24
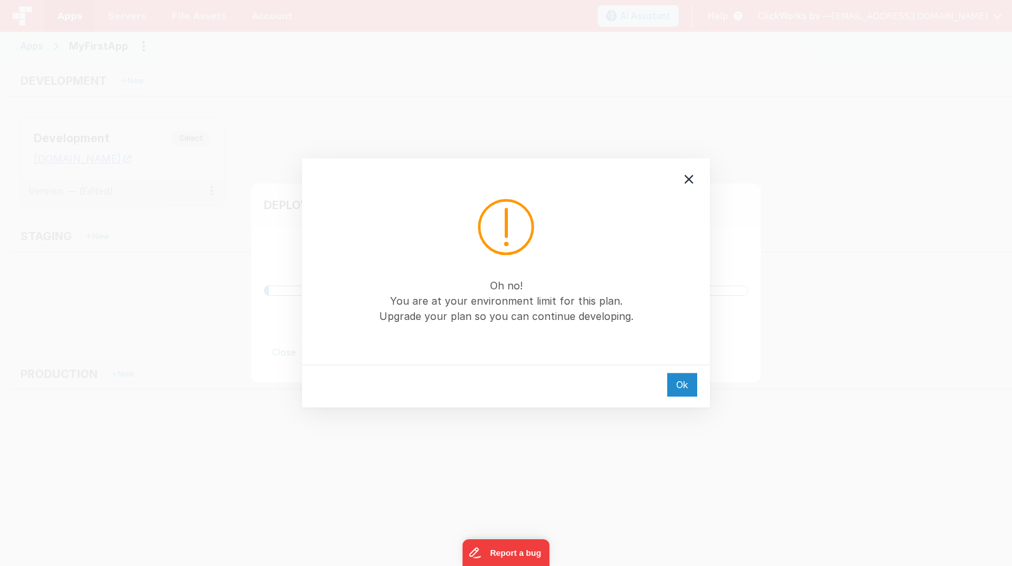
click at [686, 393] on div "Ok" at bounding box center [682, 385] width 30 height 24
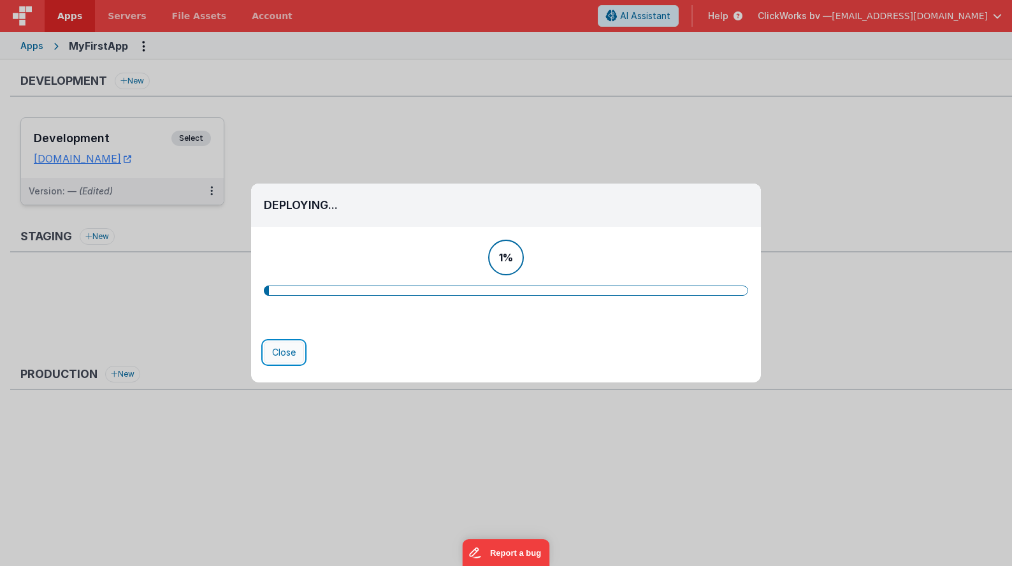
click at [278, 354] on button "Close" at bounding box center [284, 353] width 40 height 22
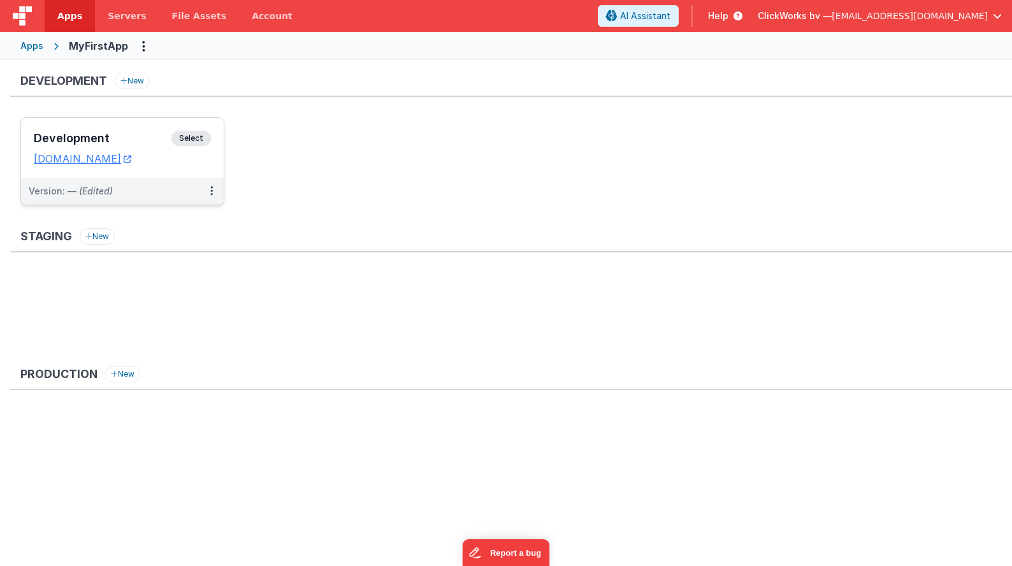
click at [92, 275] on ul at bounding box center [515, 314] width 991 height 83
click at [97, 239] on button "New" at bounding box center [97, 236] width 35 height 17
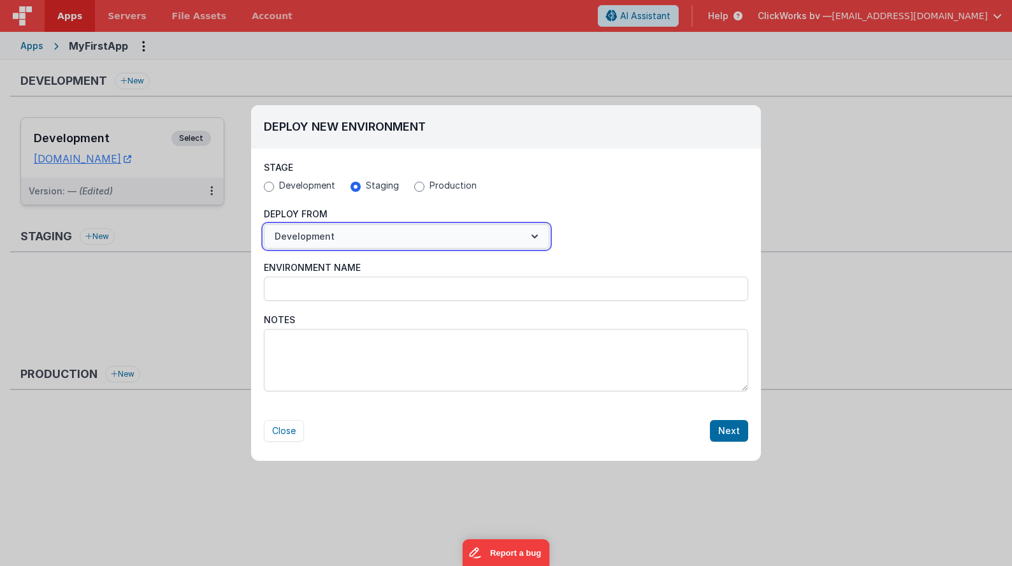
click at [325, 237] on button "Development" at bounding box center [406, 236] width 285 height 24
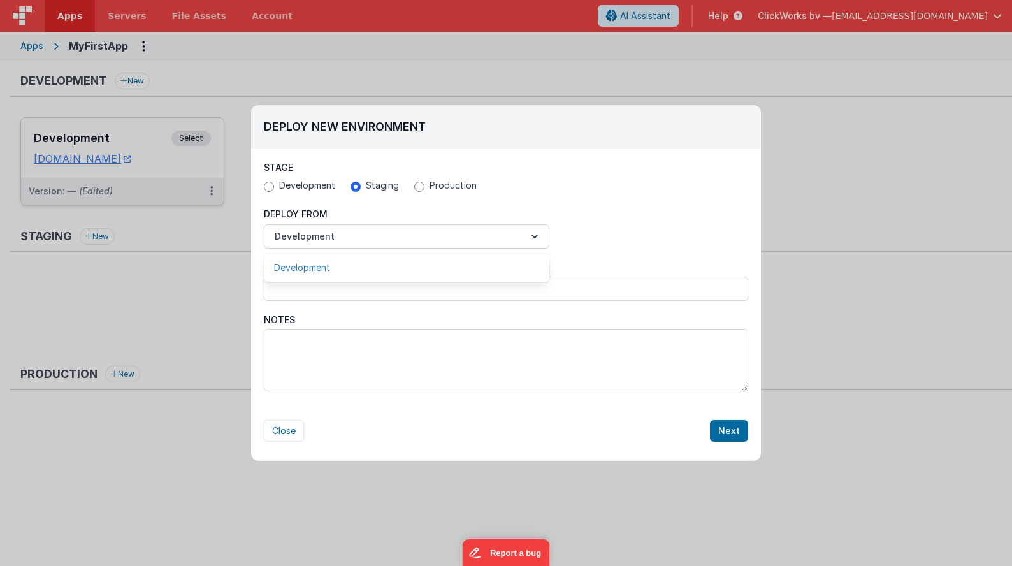
click at [296, 270] on link "Development" at bounding box center [406, 267] width 285 height 23
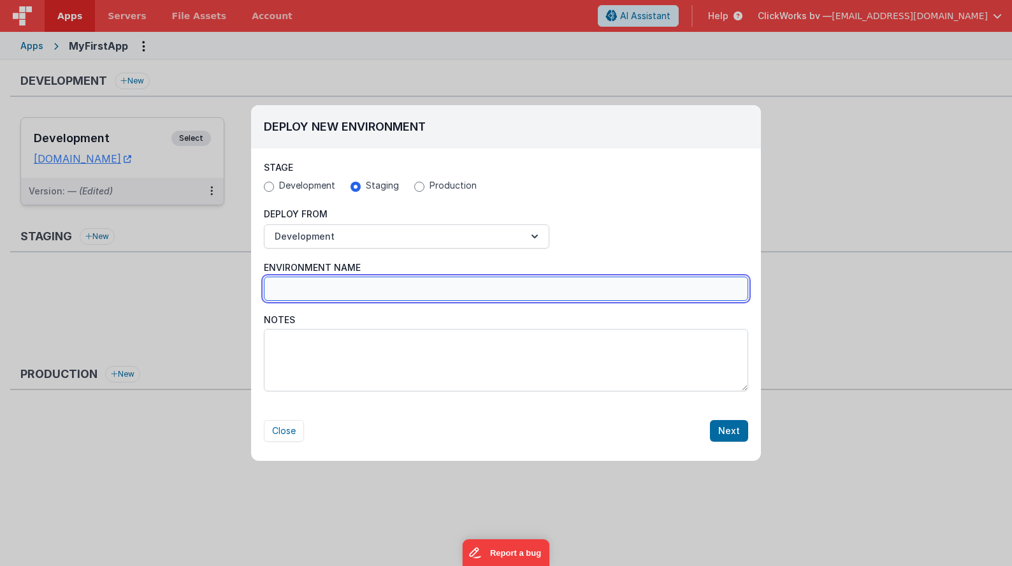
click at [294, 290] on input "Environment Name" at bounding box center [506, 289] width 484 height 24
type input "Staging"
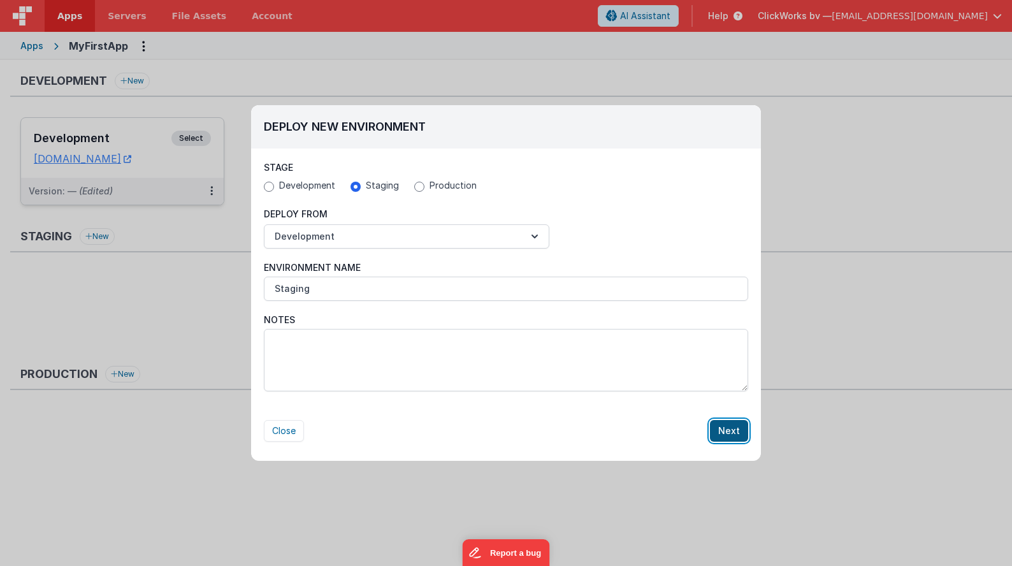
click at [732, 424] on button "Next" at bounding box center [729, 431] width 38 height 22
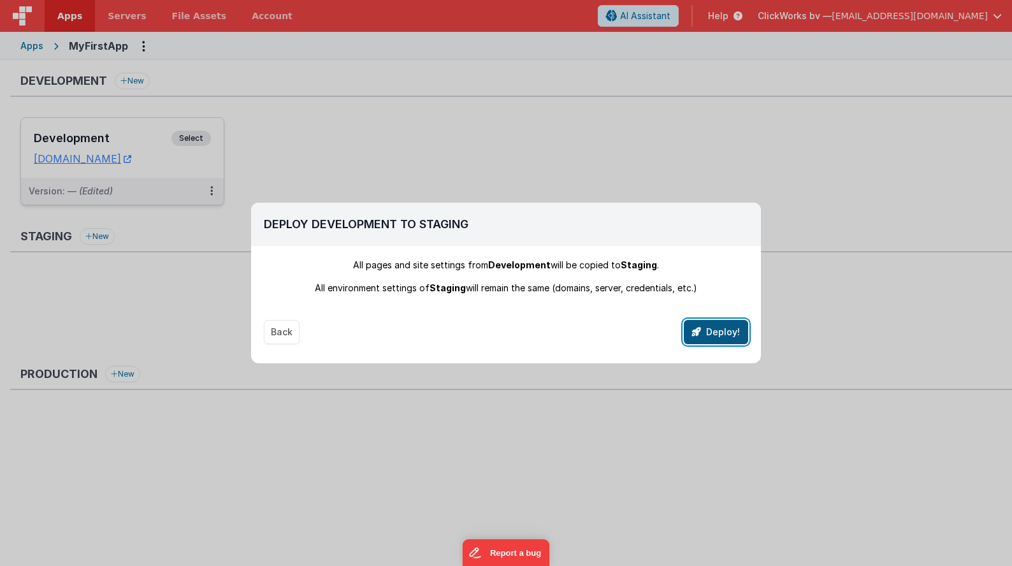
click at [723, 341] on button "Deploy!" at bounding box center [716, 332] width 64 height 24
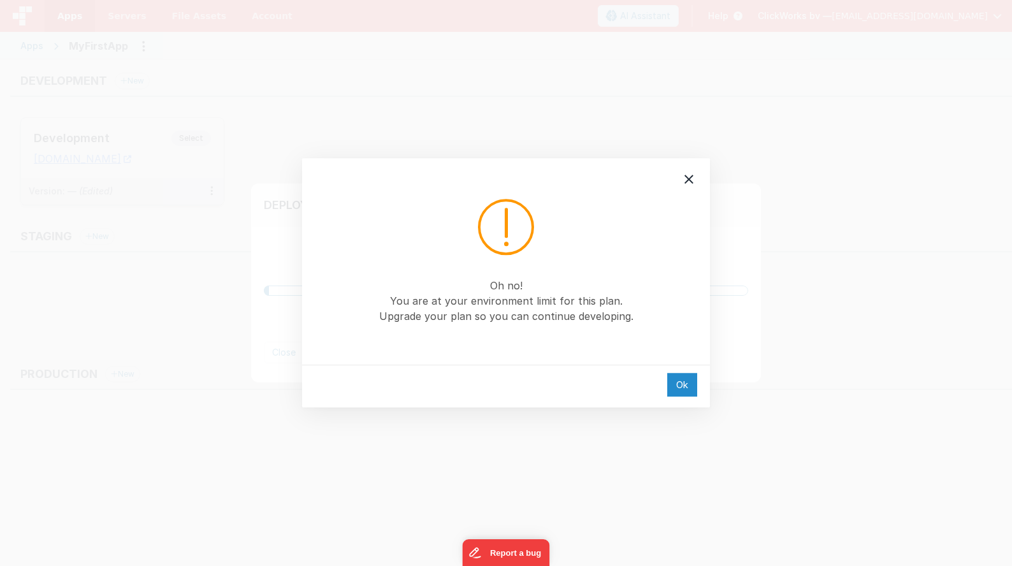
click at [674, 385] on div "Ok" at bounding box center [682, 385] width 30 height 24
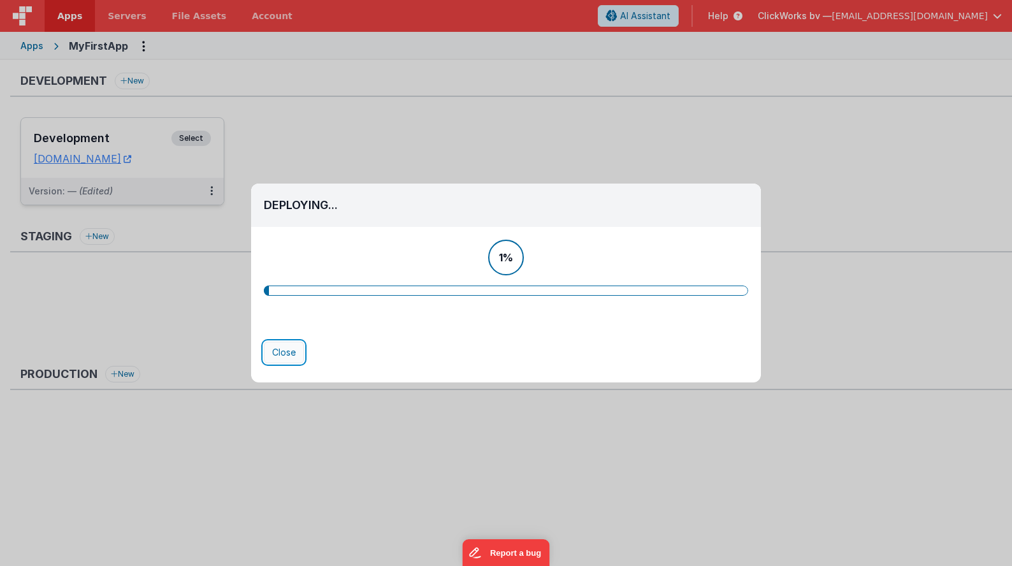
click at [288, 353] on button "Close" at bounding box center [284, 353] width 40 height 22
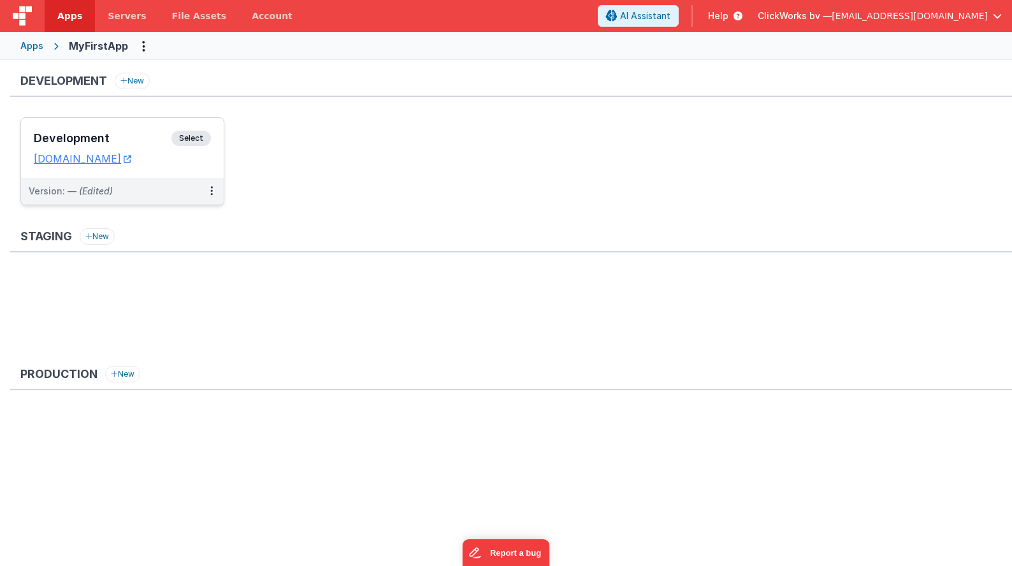
click at [84, 308] on ul at bounding box center [515, 314] width 991 height 83
click at [342, 181] on ul "Development Select URLs [DOMAIN_NAME] Version: — (Edited)" at bounding box center [515, 167] width 991 height 101
click at [131, 159] on icon at bounding box center [128, 159] width 8 height 1
click at [206, 189] on button at bounding box center [211, 191] width 24 height 27
click at [185, 219] on link "Edit" at bounding box center [168, 219] width 112 height 23
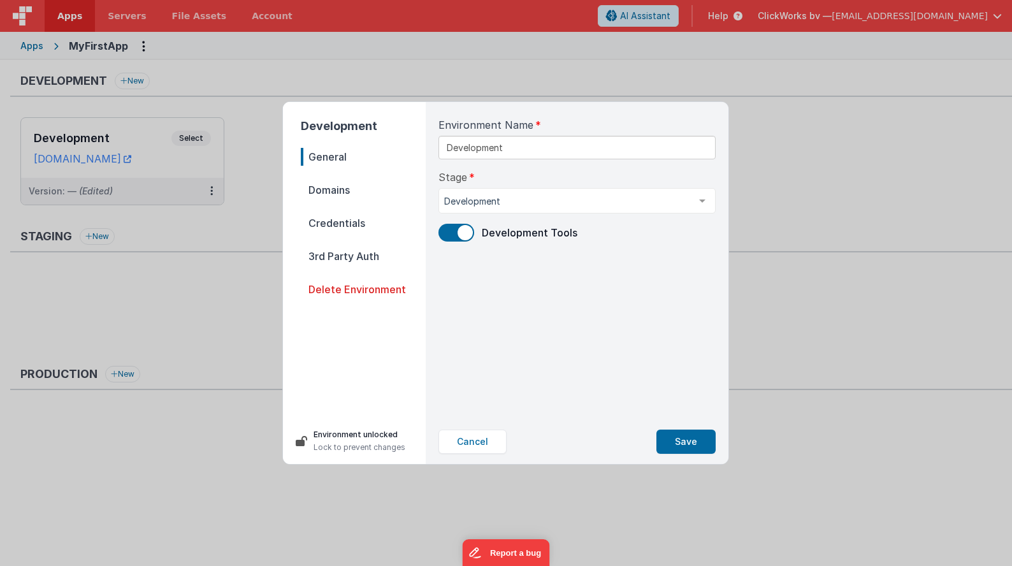
click at [339, 183] on span "Domains" at bounding box center [363, 190] width 125 height 18
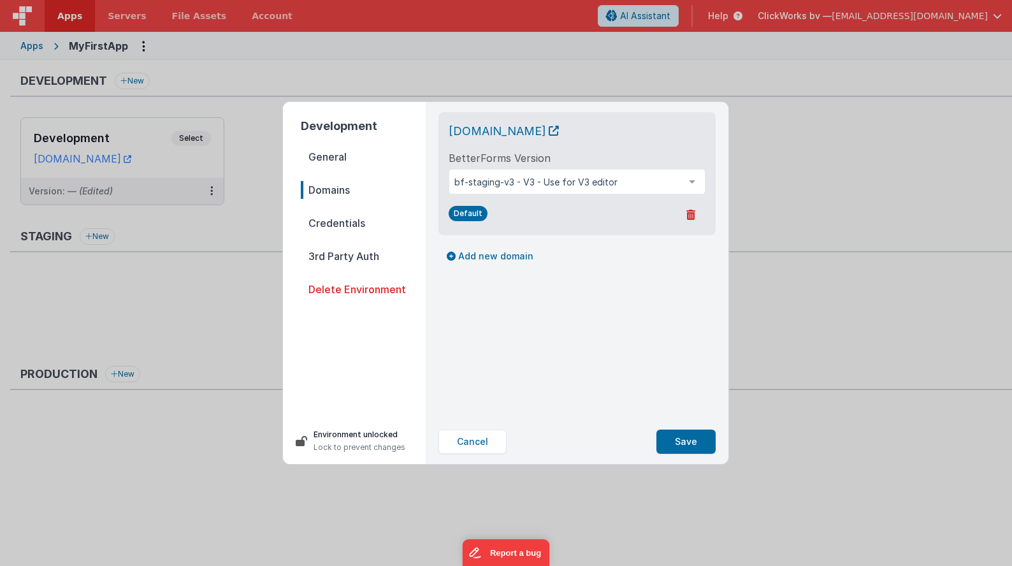
click at [331, 221] on span "Credentials" at bounding box center [363, 223] width 125 height 18
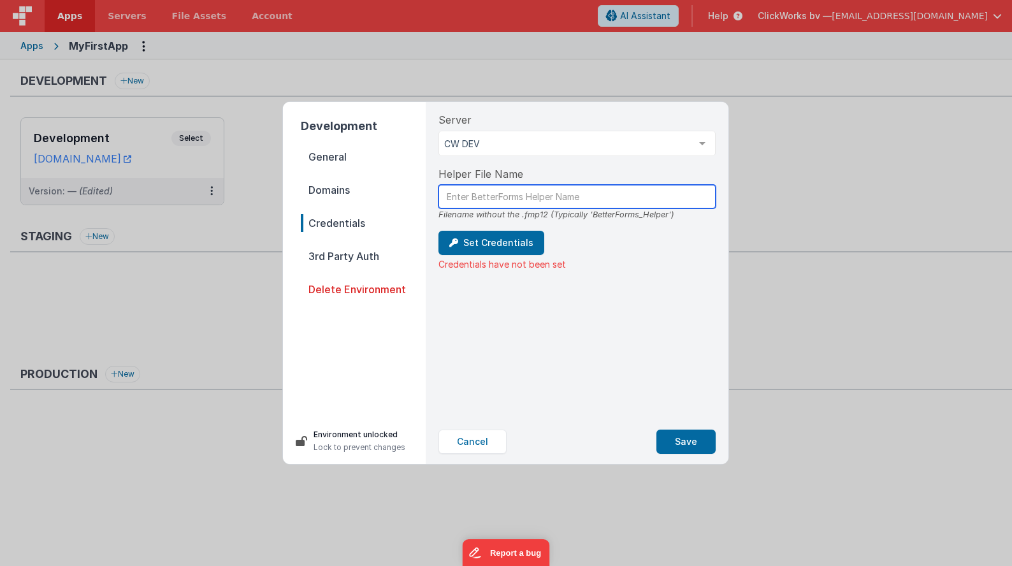
click at [521, 194] on input "text" at bounding box center [576, 197] width 277 height 24
drag, startPoint x: 314, startPoint y: 254, endPoint x: 356, endPoint y: 254, distance: 42.1
click at [314, 254] on span "3rd Party Auth" at bounding box center [363, 256] width 125 height 18
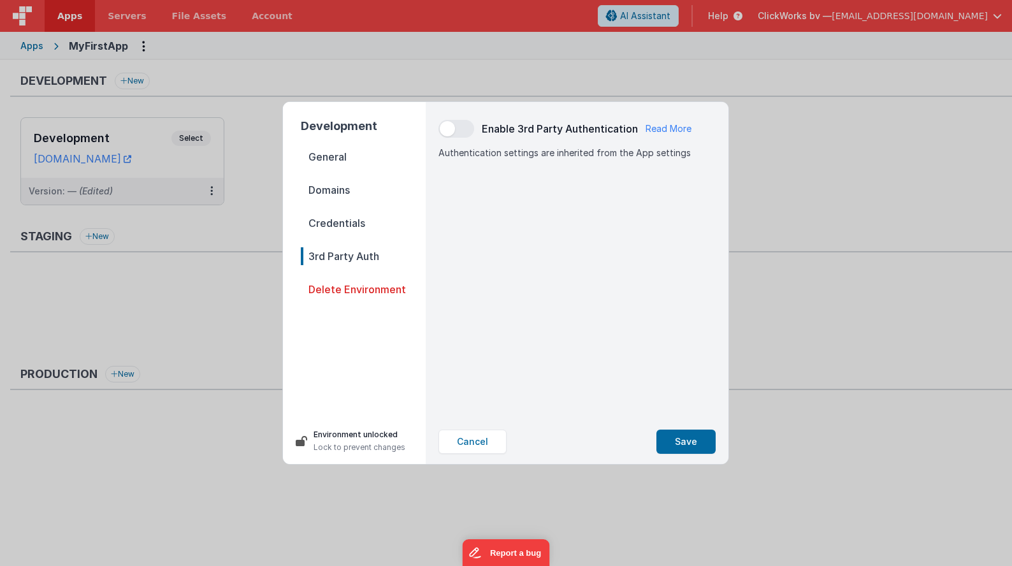
click at [491, 180] on div "Enable 3rd Party Authentication Read More Authentication settings are inherited…" at bounding box center [577, 260] width 298 height 317
click at [455, 131] on span at bounding box center [456, 129] width 36 height 18
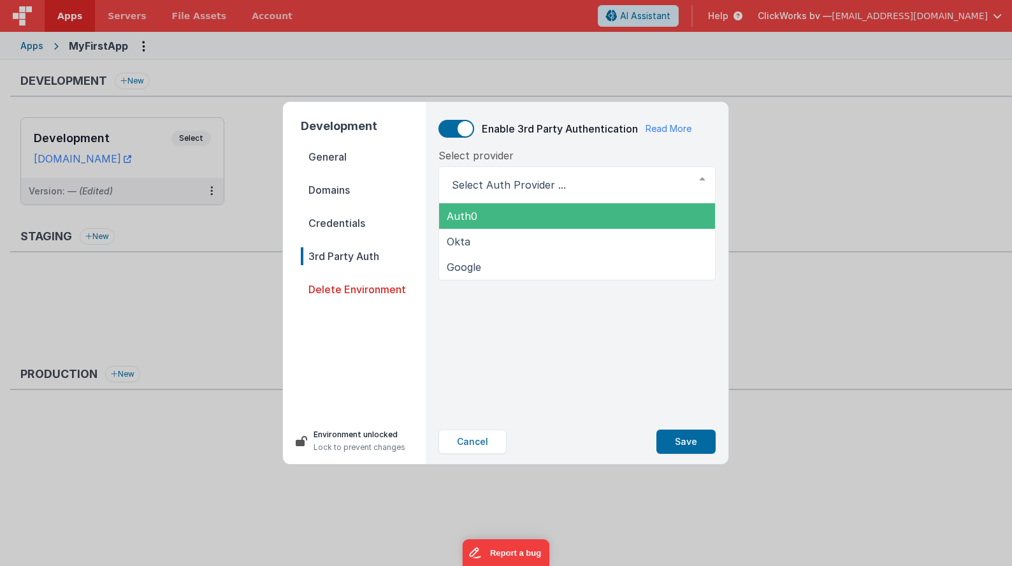
click at [463, 124] on span at bounding box center [465, 128] width 15 height 15
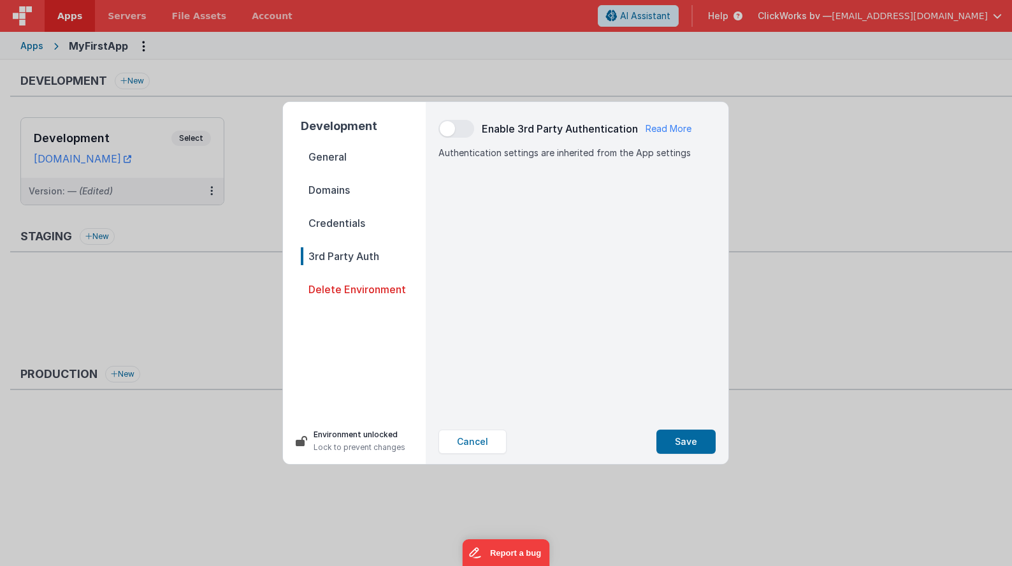
click at [477, 295] on div "Enable 3rd Party Authentication Read More Authentication settings are inherited…" at bounding box center [577, 260] width 298 height 317
click at [324, 224] on span "Credentials" at bounding box center [363, 223] width 125 height 18
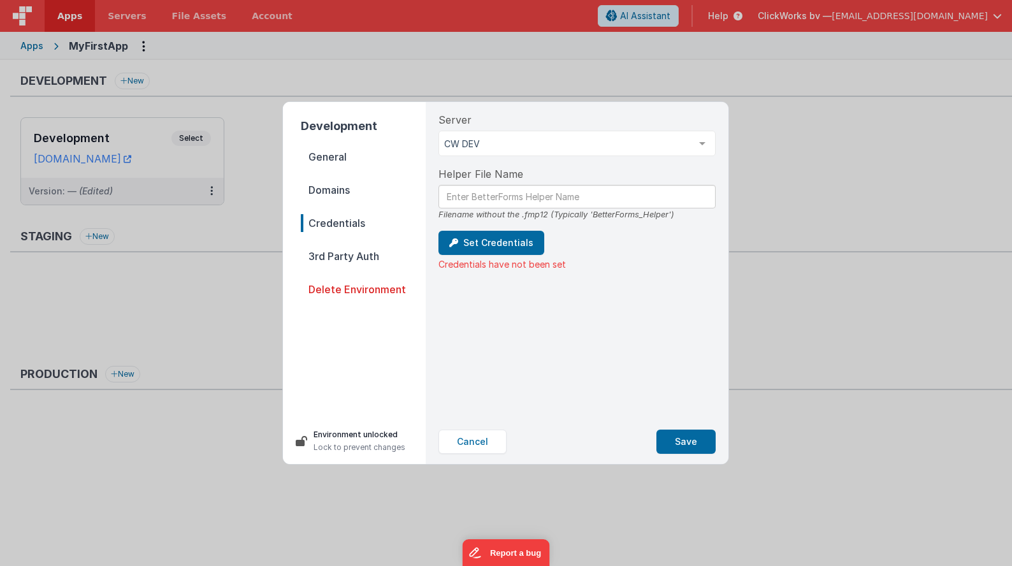
click at [324, 188] on span "Domains" at bounding box center [363, 190] width 125 height 18
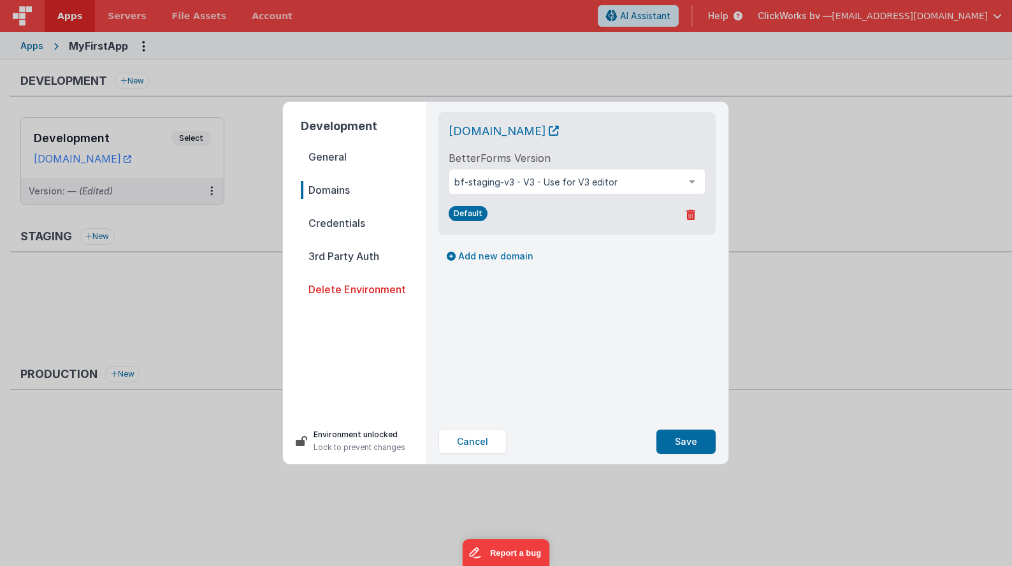
click at [329, 145] on div "Development General Domains Credentials 3rd Party Auth Delete Environment" at bounding box center [354, 255] width 143 height 306
click at [328, 150] on span "General" at bounding box center [363, 157] width 125 height 18
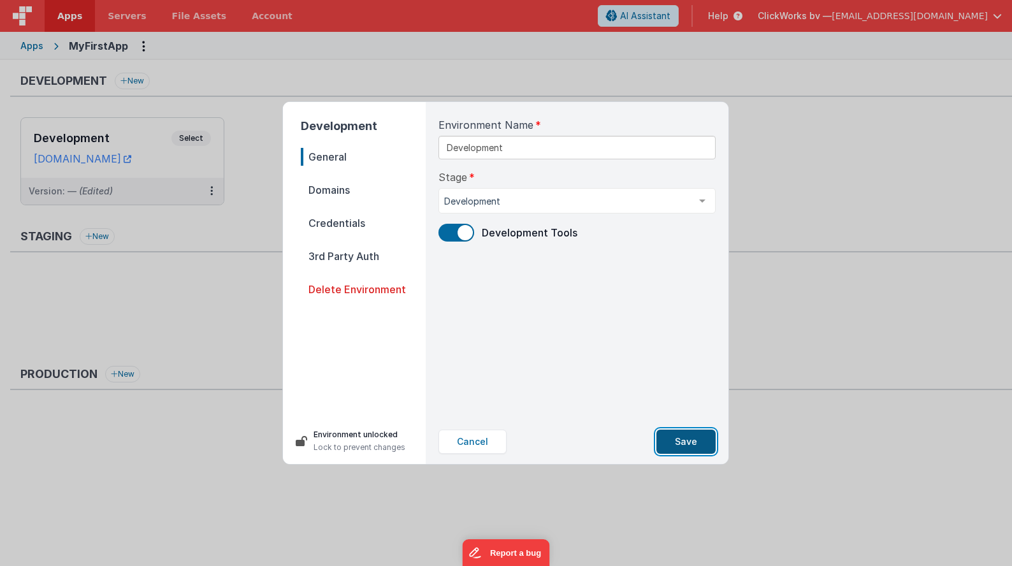
click at [678, 440] on button "Save" at bounding box center [685, 441] width 59 height 24
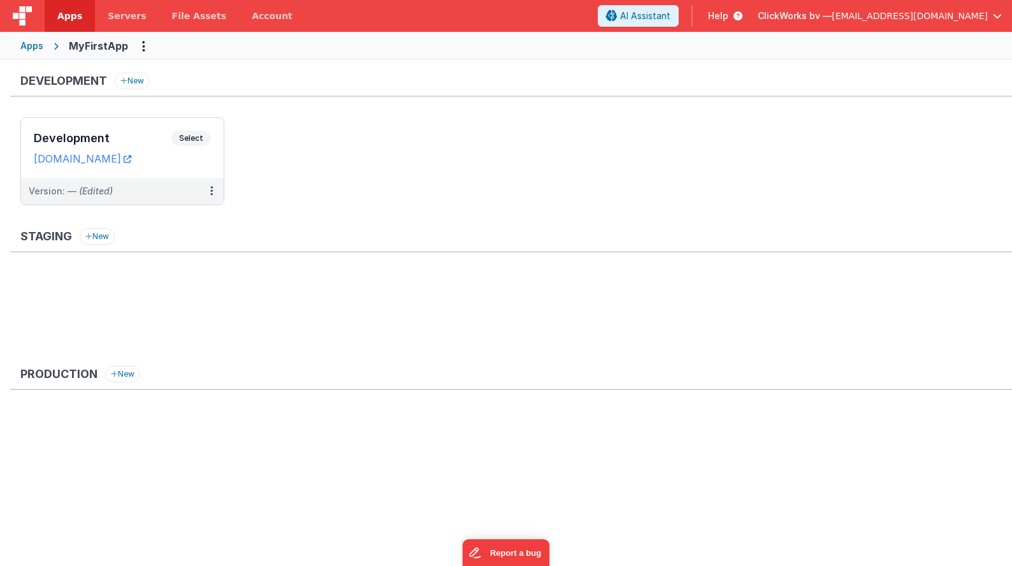
click at [382, 205] on ul "Development Select URLs [DOMAIN_NAME] Version: — (Edited)" at bounding box center [515, 167] width 991 height 101
click at [136, 43] on button "Options" at bounding box center [143, 46] width 20 height 20
click at [382, 178] on button at bounding box center [506, 283] width 1012 height 566
click at [120, 159] on link "[DOMAIN_NAME]" at bounding box center [82, 158] width 97 height 13
drag, startPoint x: 306, startPoint y: 191, endPoint x: 252, endPoint y: 191, distance: 54.2
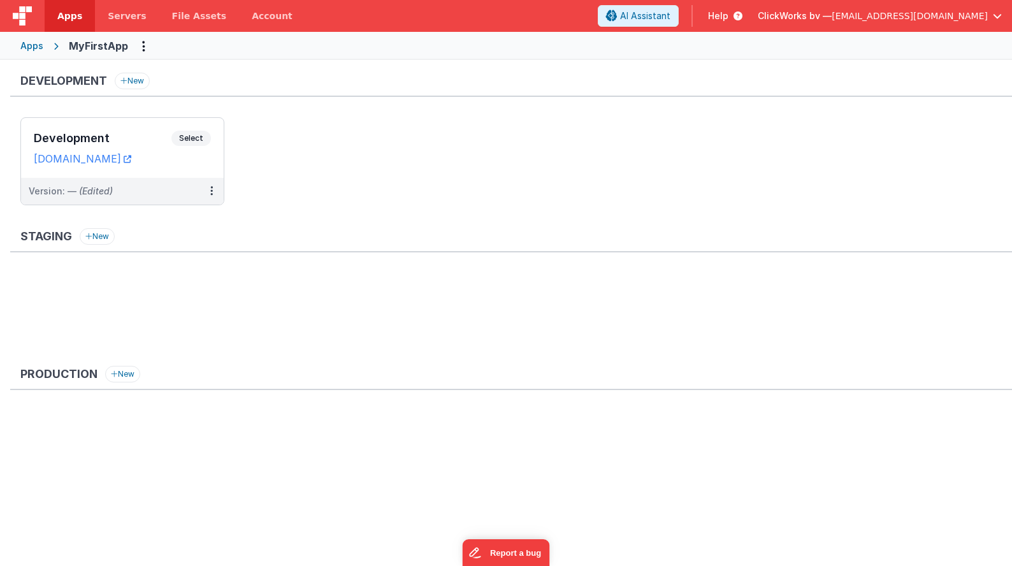
click at [305, 191] on ul "Development Select URLs [DOMAIN_NAME] Version: — (Edited)" at bounding box center [515, 167] width 991 height 101
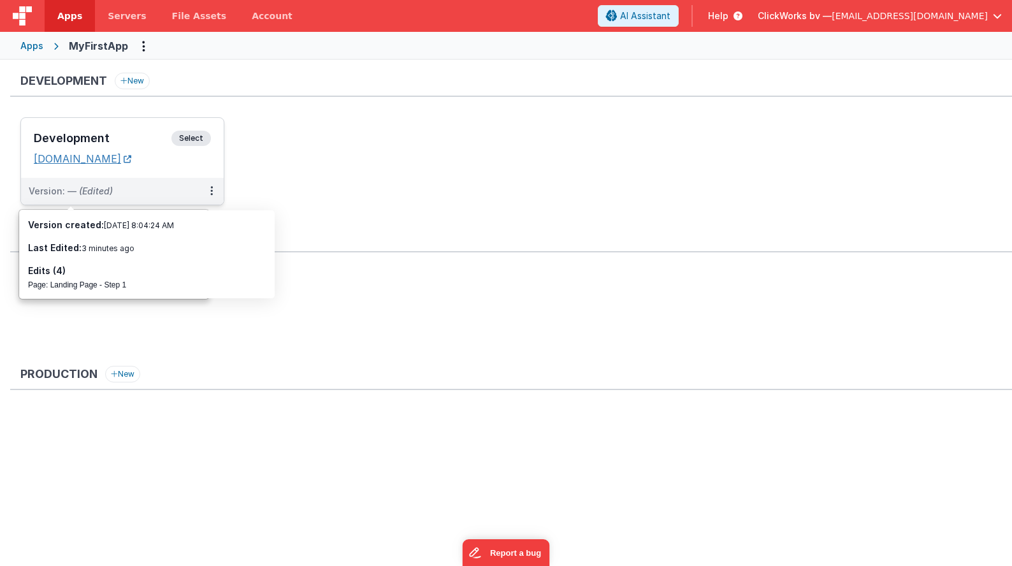
click at [69, 158] on link "[DOMAIN_NAME]" at bounding box center [82, 158] width 97 height 13
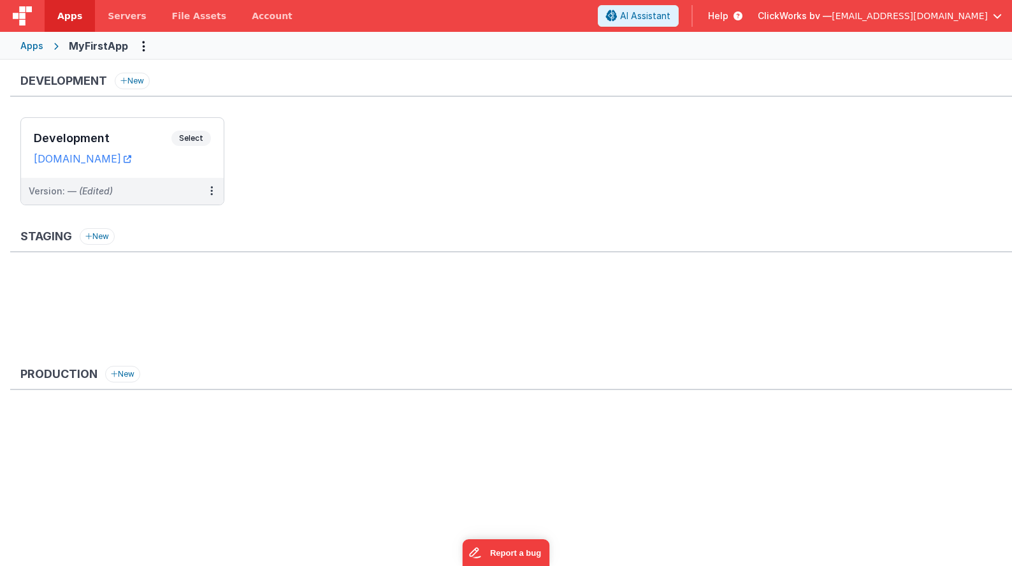
click at [354, 194] on ul "Development Select URLs [DOMAIN_NAME] Version: — (Edited)" at bounding box center [515, 167] width 991 height 101
click at [30, 45] on div "Apps" at bounding box center [31, 46] width 23 height 13
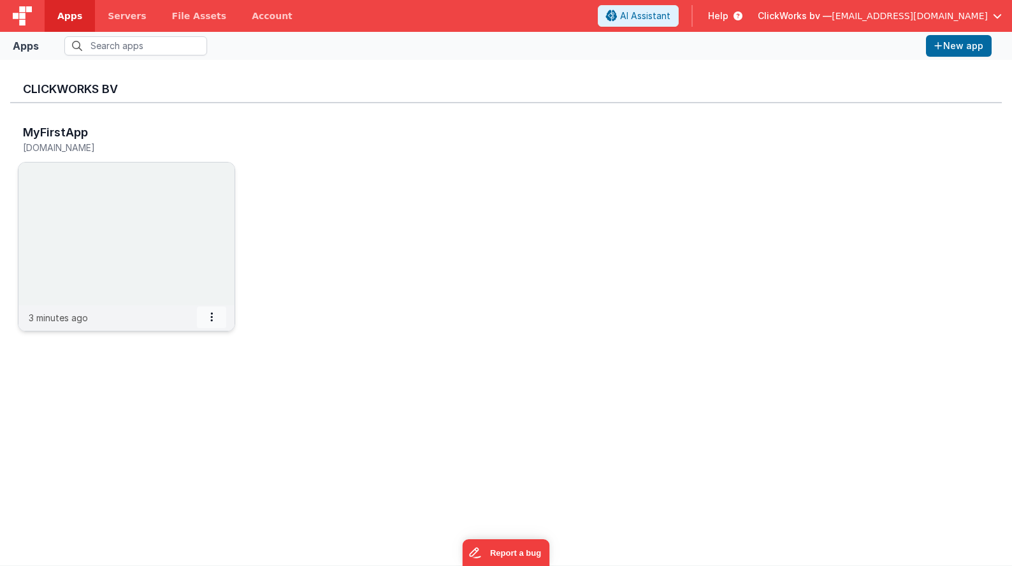
click at [212, 317] on icon at bounding box center [211, 317] width 3 height 1
click at [174, 340] on span "Settings" at bounding box center [179, 339] width 36 height 11
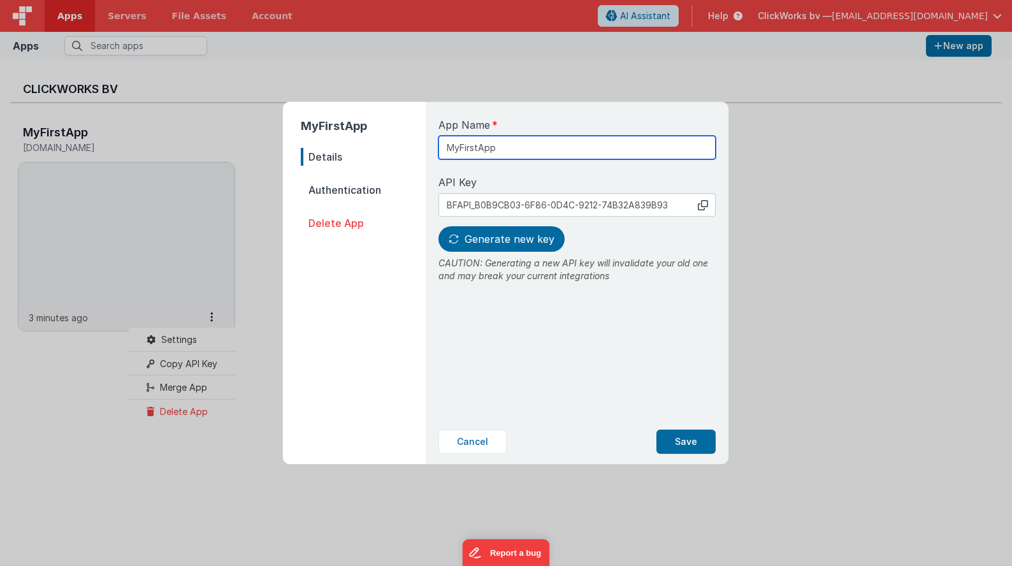
click at [473, 150] on input "MyFirstApp" at bounding box center [576, 148] width 277 height 24
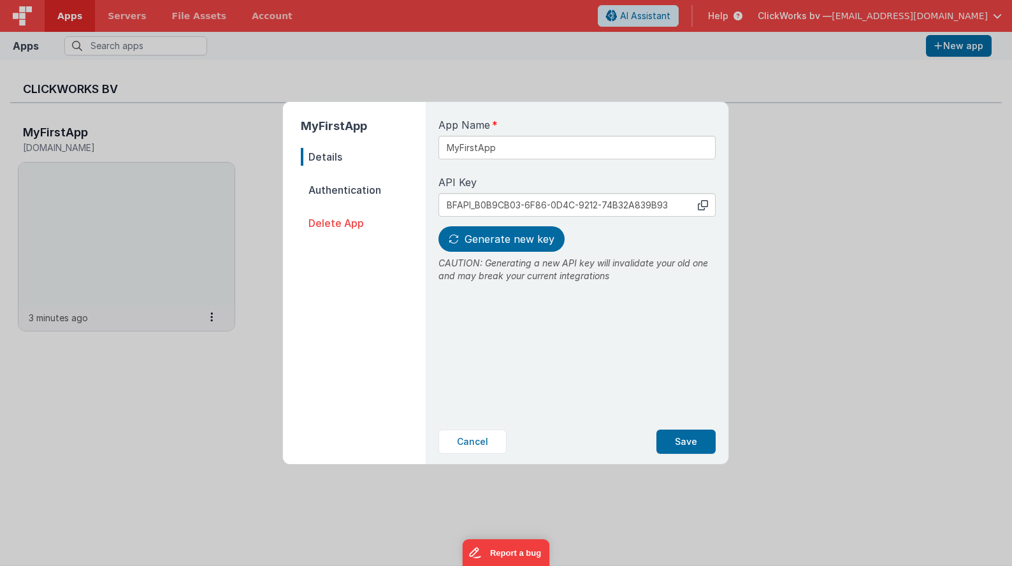
click at [340, 185] on span "Authentication" at bounding box center [363, 190] width 125 height 18
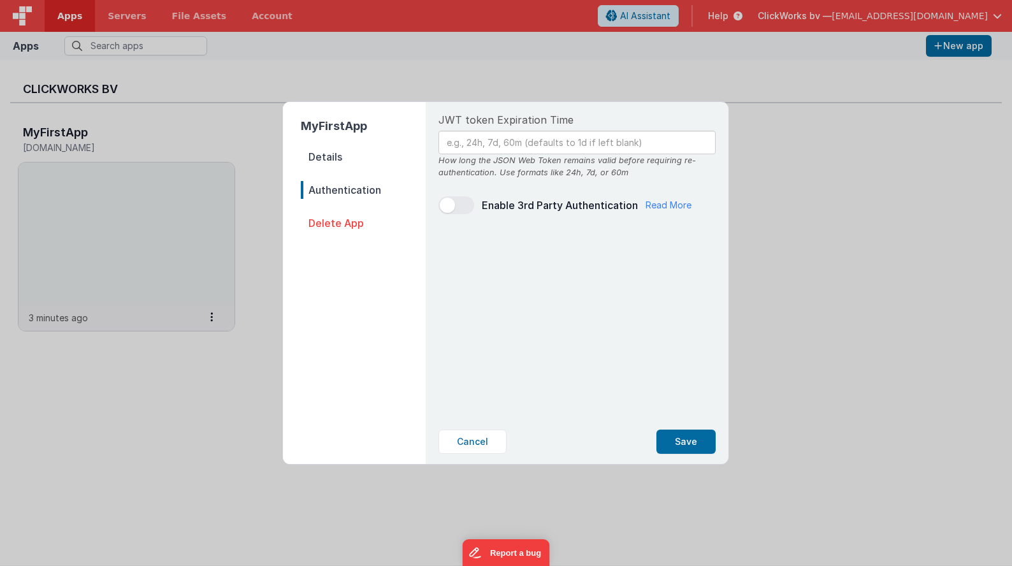
click at [328, 163] on span "Details" at bounding box center [363, 157] width 125 height 18
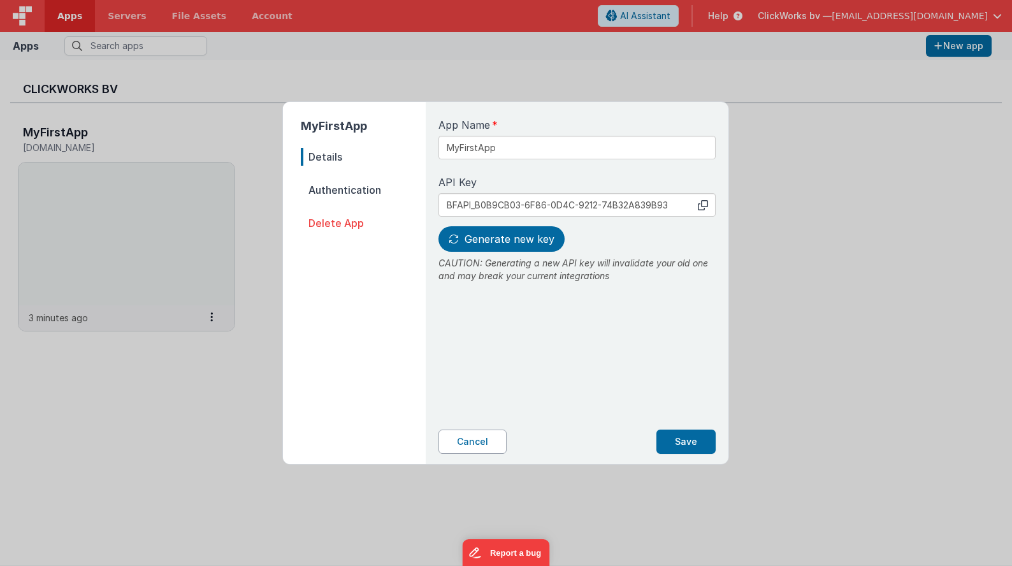
click at [480, 445] on button "Cancel" at bounding box center [472, 441] width 68 height 24
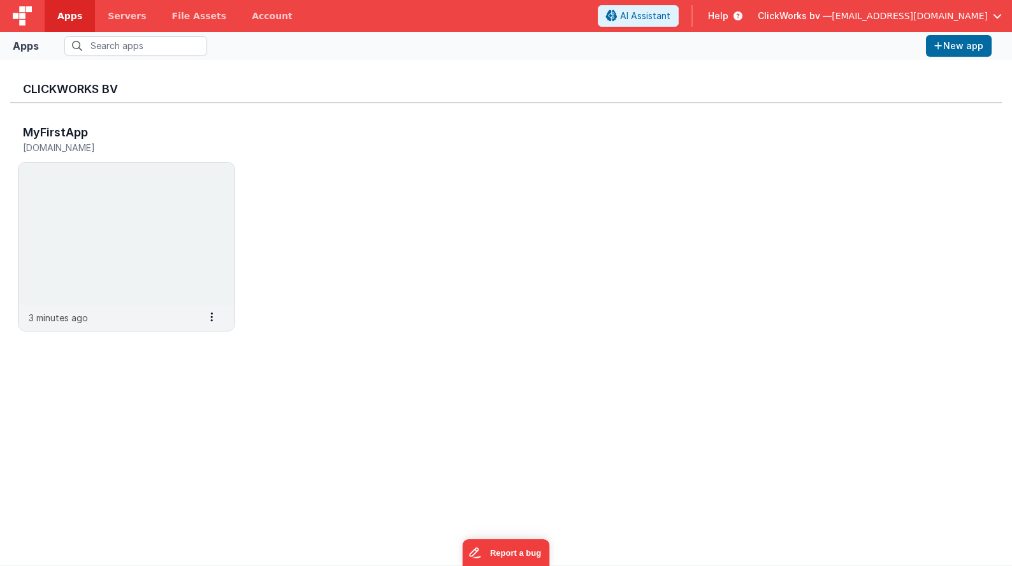
click at [437, 341] on div "MyFirstApp [DOMAIN_NAME] 3 minutes ago Settings Copy API Key Merge App Delete A…" at bounding box center [505, 231] width 991 height 257
click at [770, 112] on div "MyFirstApp [DOMAIN_NAME] 3 minutes ago Settings Copy API Key Merge App Delete A…" at bounding box center [505, 231] width 991 height 257
click at [939, 41] on icon "button" at bounding box center [938, 45] width 8 height 9
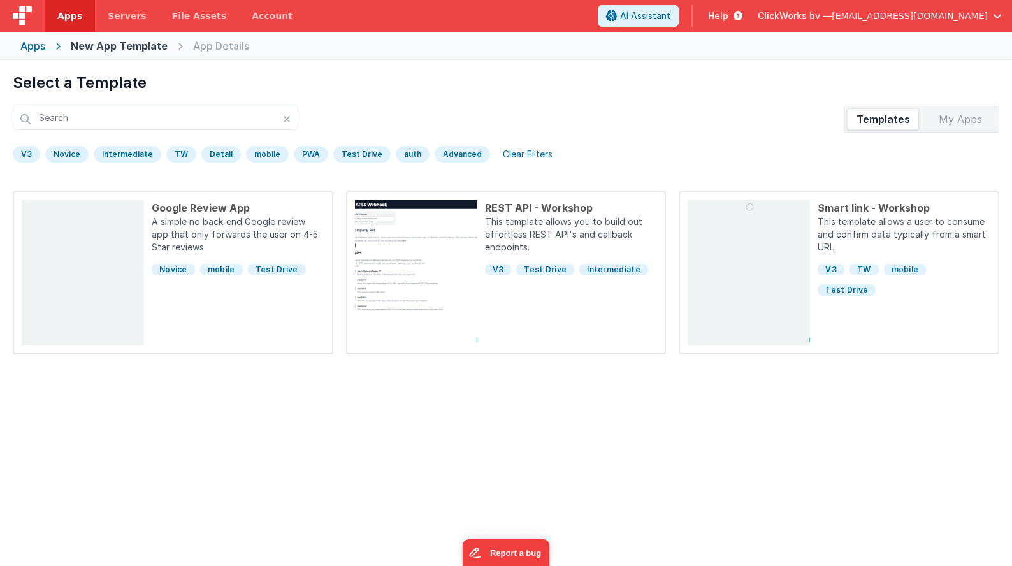
click at [978, 117] on div "My Apps" at bounding box center [960, 119] width 72 height 20
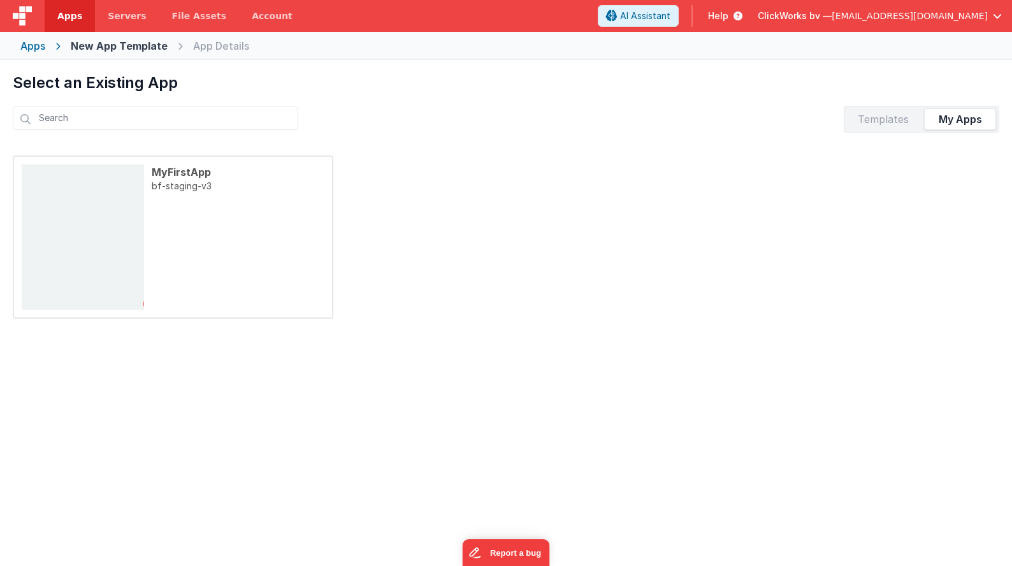
click at [879, 117] on div "Templates" at bounding box center [883, 119] width 72 height 20
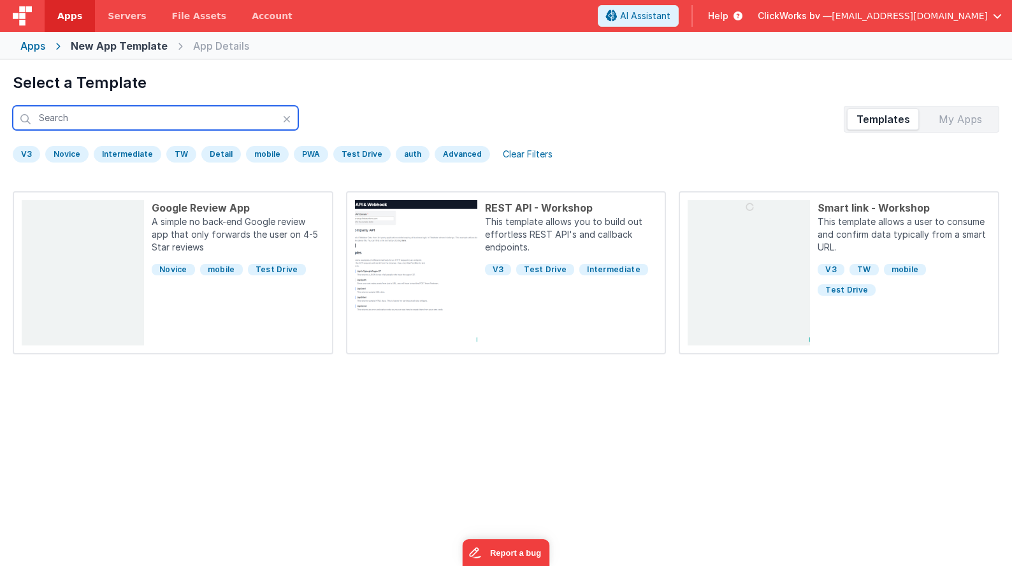
click at [103, 126] on input "text" at bounding box center [155, 118] width 285 height 24
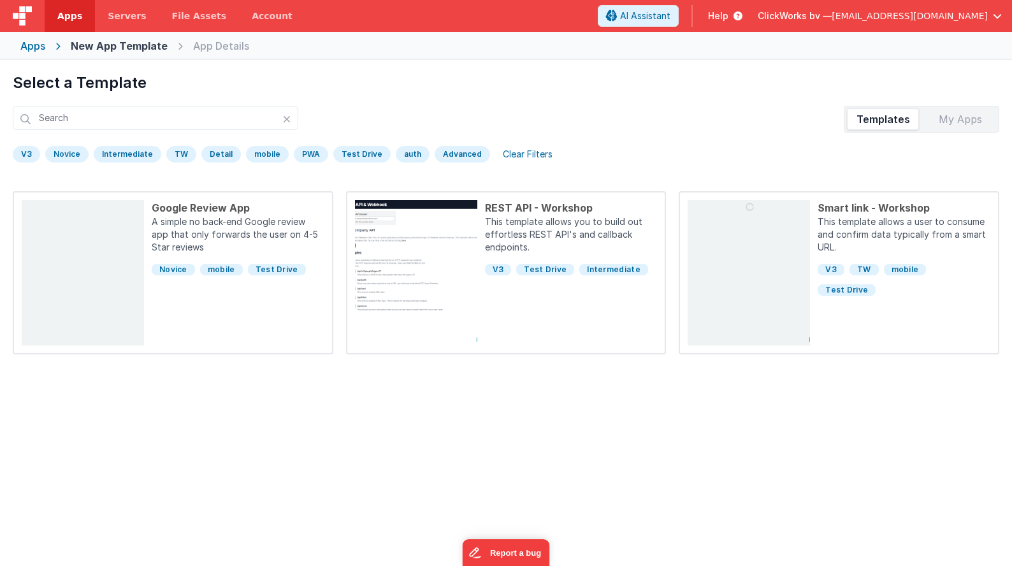
click at [443, 113] on div "Templates My Apps" at bounding box center [506, 119] width 986 height 27
click at [967, 113] on div "My Apps" at bounding box center [960, 119] width 72 height 20
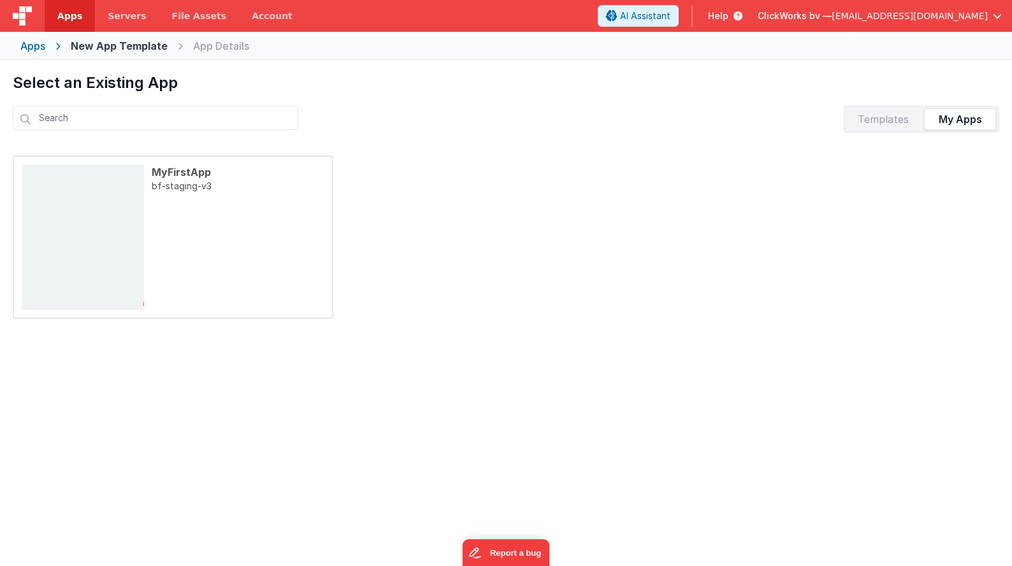
click at [519, 236] on div "Preview MyFirstApp bf-staging-v3" at bounding box center [506, 236] width 986 height 163
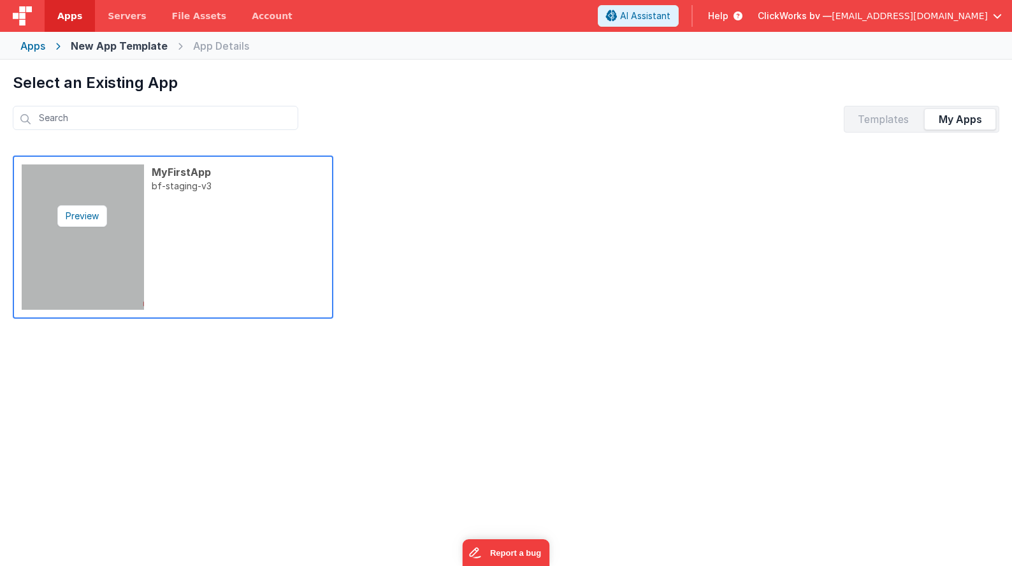
click at [115, 268] on img at bounding box center [83, 236] width 122 height 145
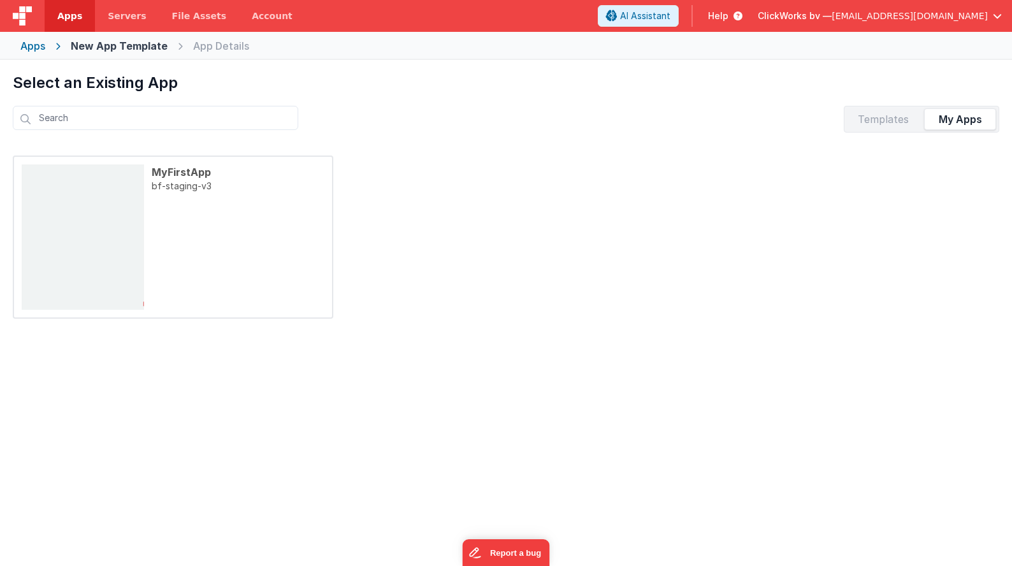
drag, startPoint x: 649, startPoint y: 154, endPoint x: 662, endPoint y: 151, distance: 13.8
click at [662, 151] on div "Preview MyFirstApp bf-staging-v3" at bounding box center [506, 324] width 1012 height 362
click at [867, 117] on div "Templates" at bounding box center [883, 119] width 72 height 20
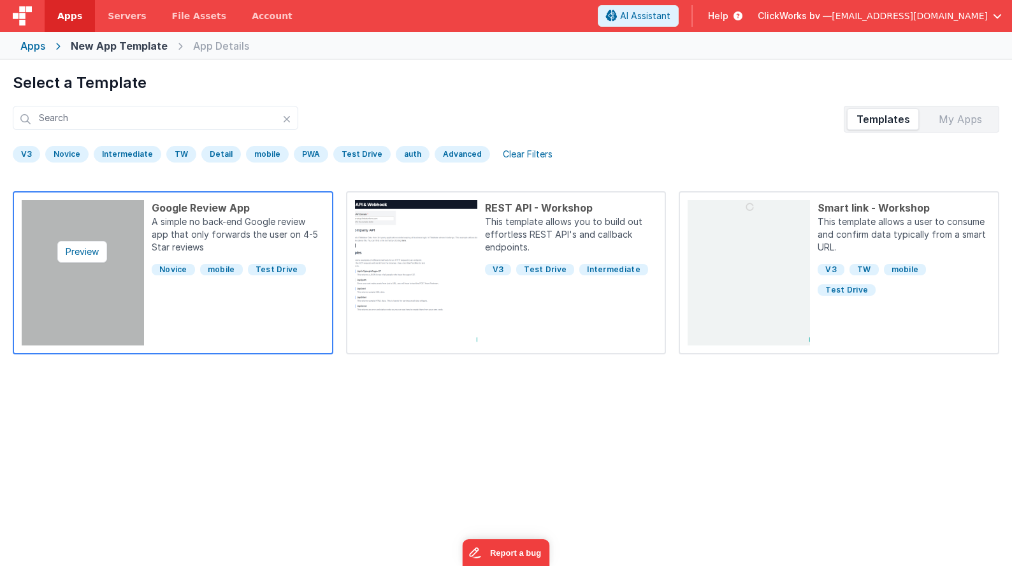
click at [115, 310] on img at bounding box center [83, 272] width 122 height 145
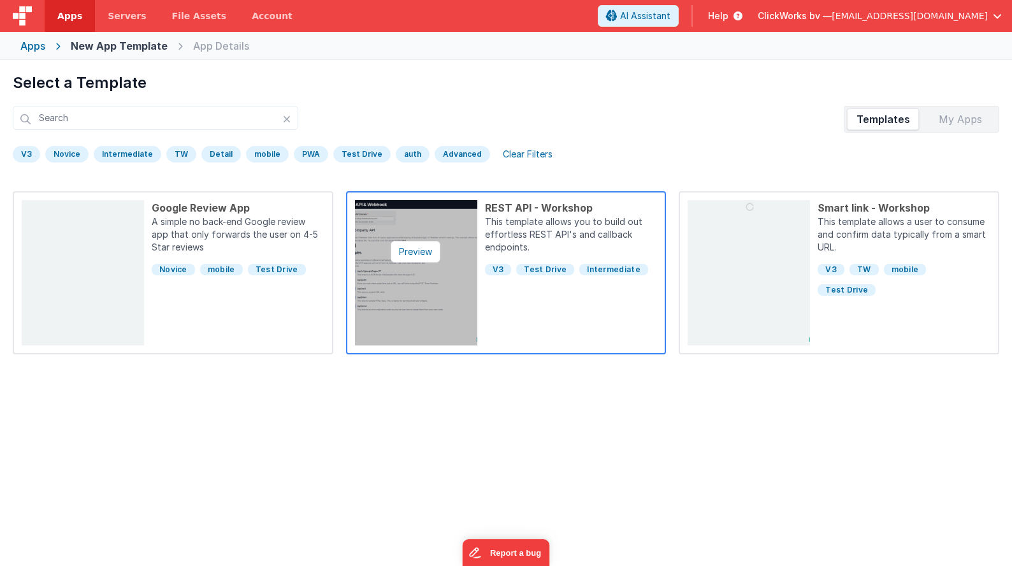
click at [421, 299] on img at bounding box center [416, 272] width 122 height 145
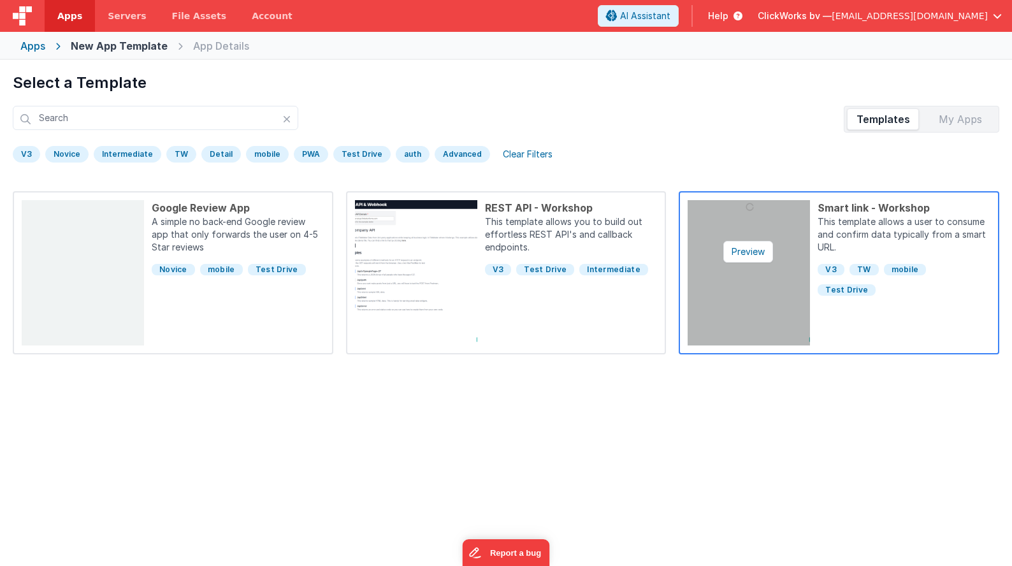
click at [786, 315] on img at bounding box center [749, 272] width 122 height 145
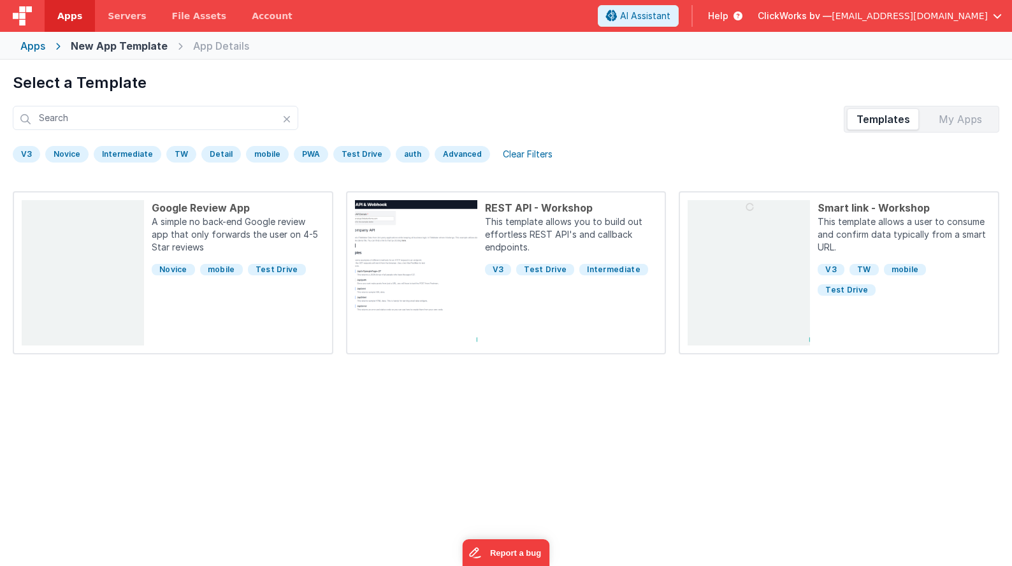
click at [129, 43] on div "New App Template" at bounding box center [119, 45] width 97 height 15
click at [428, 97] on div "Select a Template Templates My Apps V3 [GEOGRAPHIC_DATA] Intermediate TW Detail…" at bounding box center [506, 121] width 986 height 96
click at [38, 47] on div "Apps" at bounding box center [32, 45] width 25 height 15
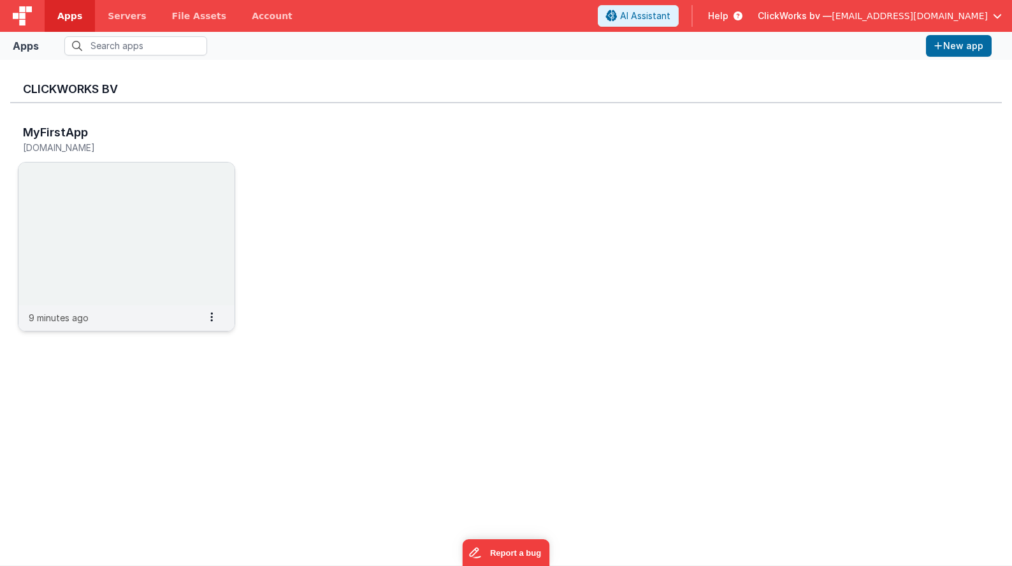
click at [101, 147] on h5 "[DOMAIN_NAME]" at bounding box center [113, 148] width 180 height 10
click at [342, 279] on div "MyFirstApp [DOMAIN_NAME] 9 minutes ago Settings Copy API Key Merge App Delete A…" at bounding box center [505, 231] width 991 height 257
click at [212, 317] on icon at bounding box center [211, 317] width 3 height 1
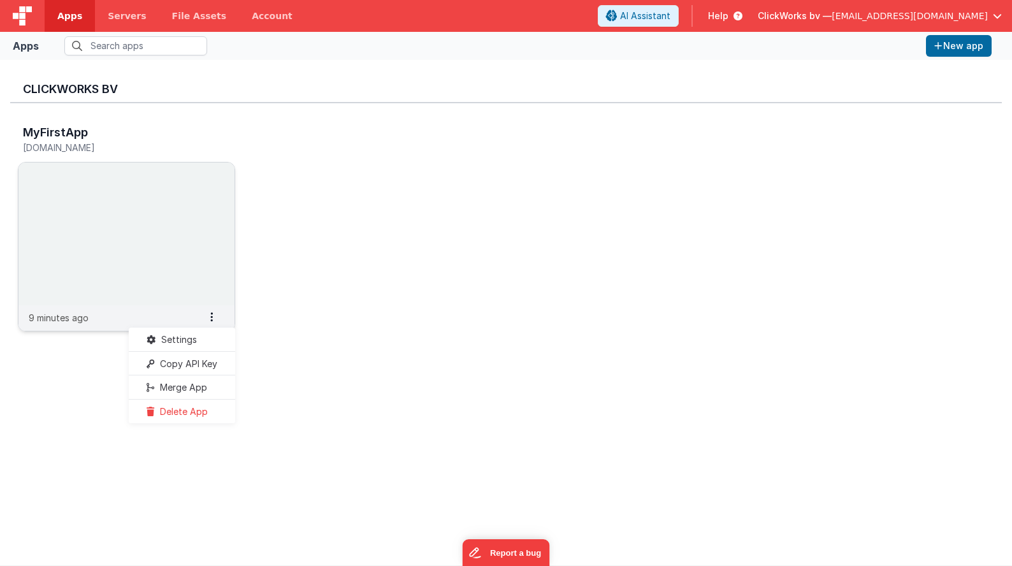
click at [185, 413] on span "Delete App" at bounding box center [184, 411] width 48 height 11
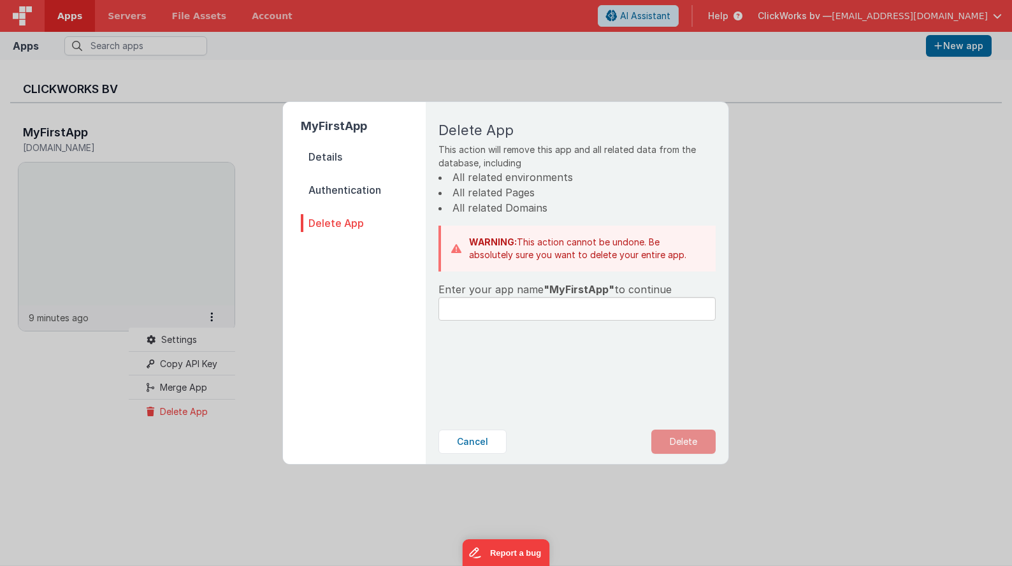
click at [324, 163] on span "Details" at bounding box center [363, 157] width 125 height 18
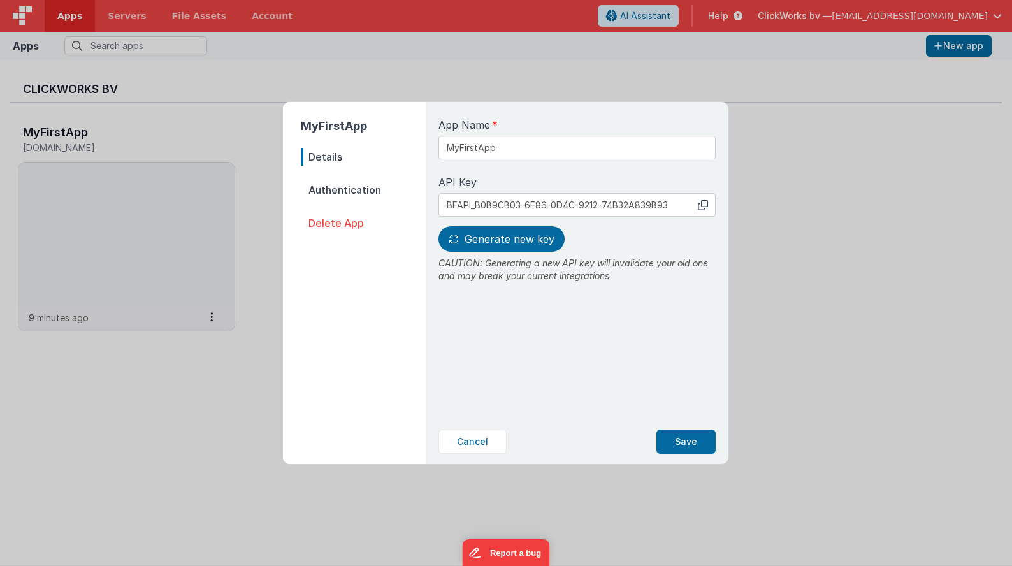
click at [326, 191] on span "Authentication" at bounding box center [363, 190] width 125 height 18
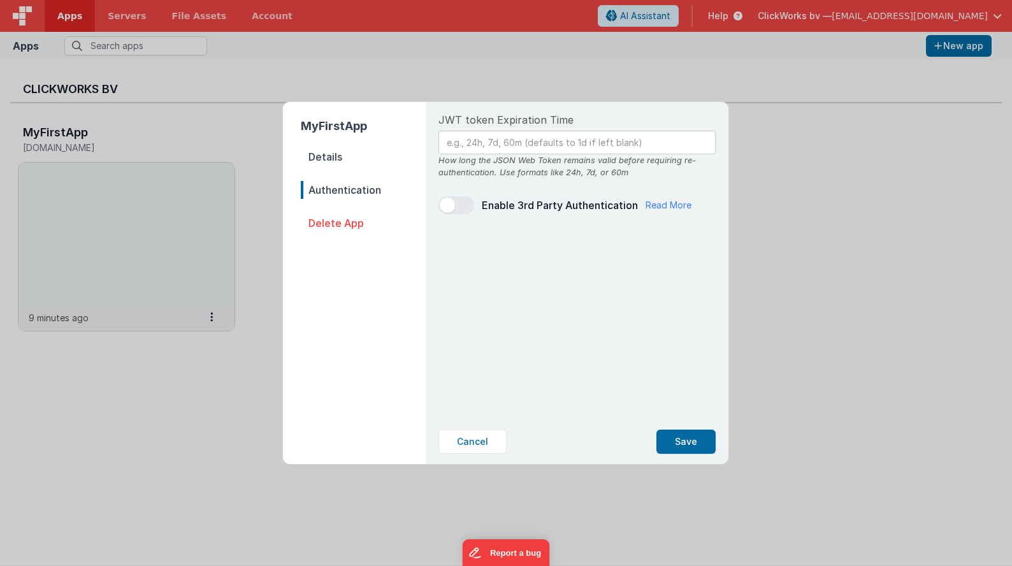
click at [321, 220] on span "Delete App" at bounding box center [363, 223] width 125 height 18
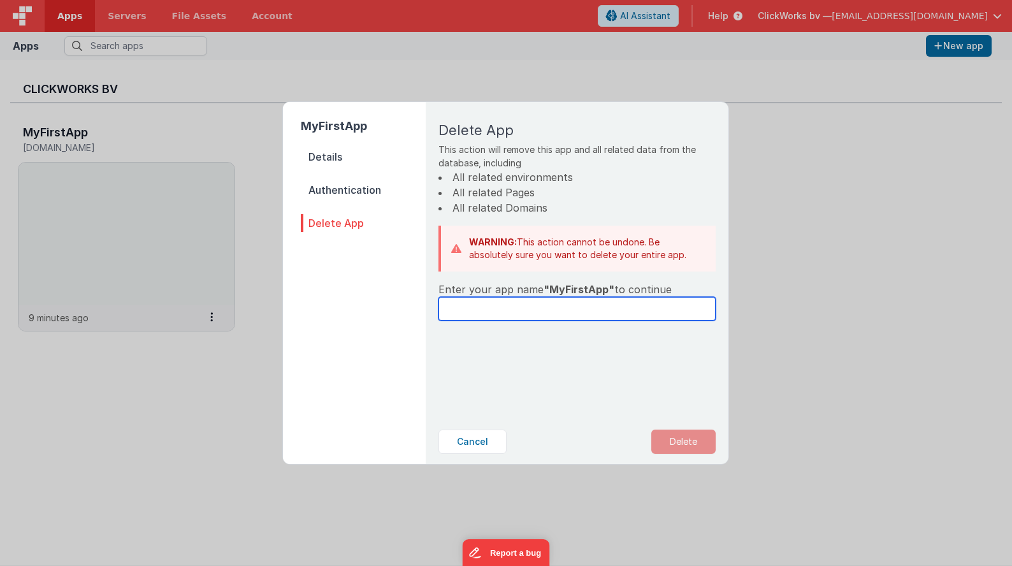
click at [484, 311] on input "text" at bounding box center [576, 309] width 277 height 24
type input "MyFirstApp"
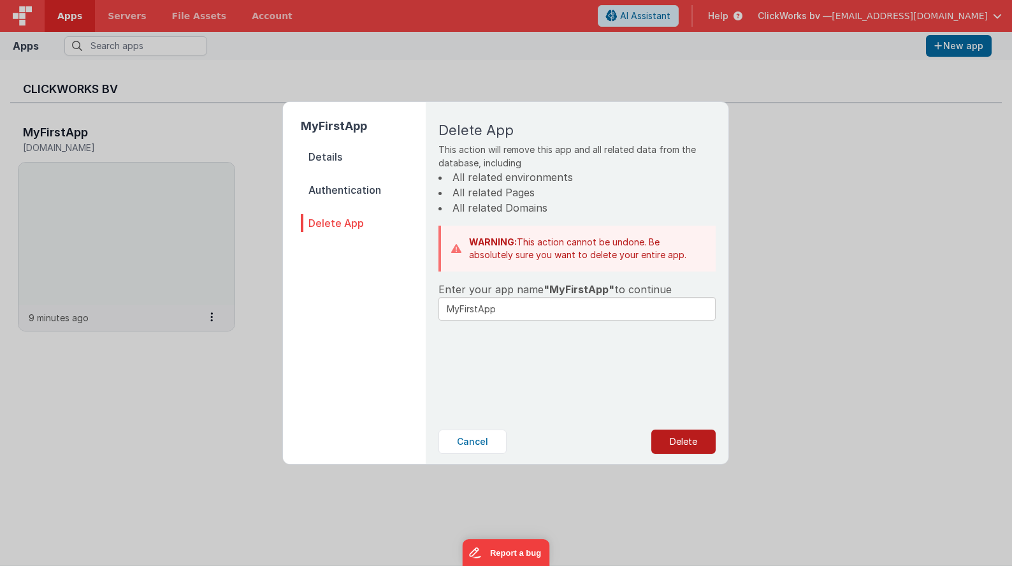
click at [680, 450] on button "Delete" at bounding box center [683, 441] width 64 height 24
click at [597, 438] on button "Yes, Delete" at bounding box center [619, 441] width 84 height 24
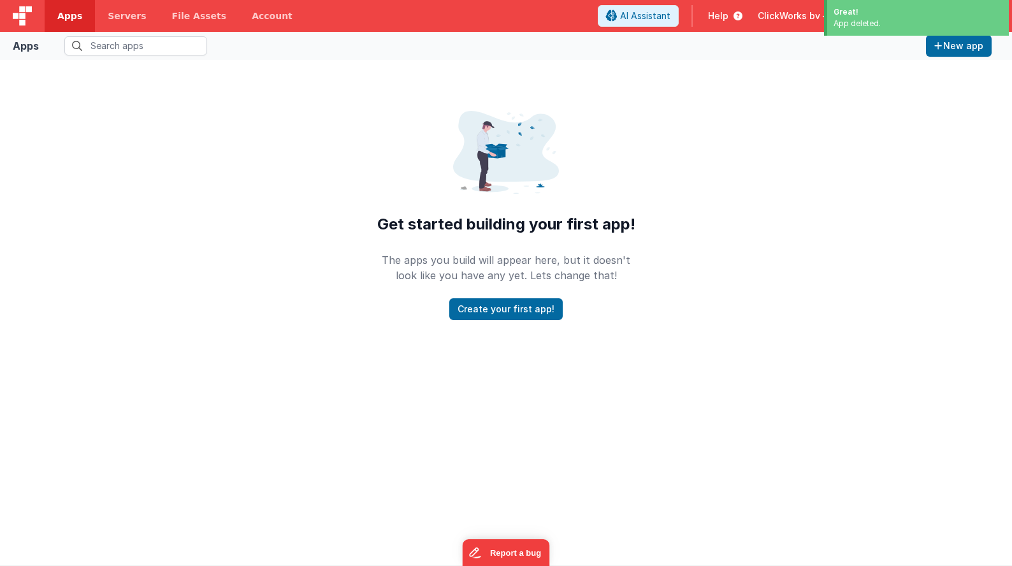
click at [578, 367] on div at bounding box center [506, 449] width 1012 height 233
click at [496, 312] on button "Create your first app!" at bounding box center [505, 309] width 113 height 22
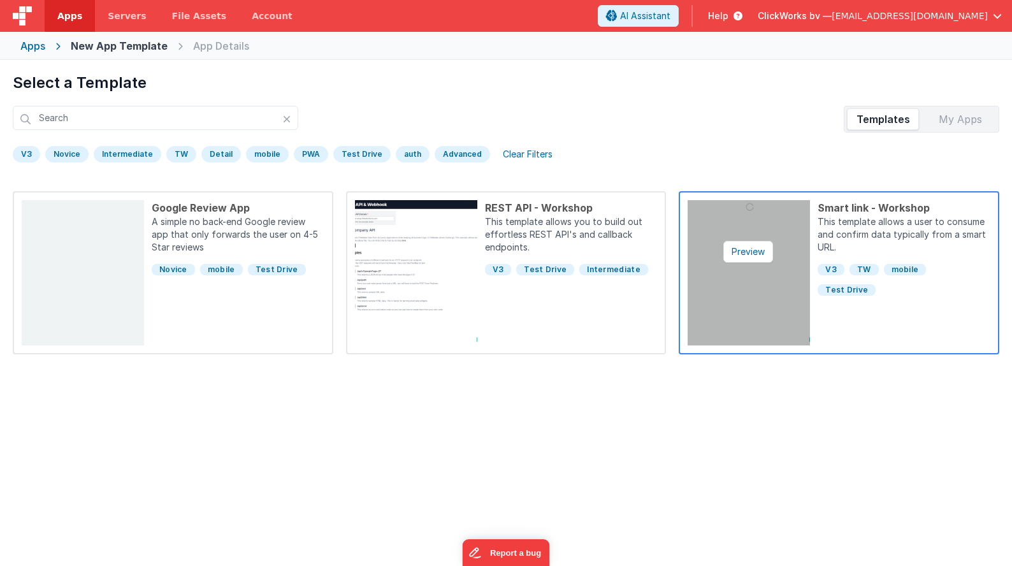
click at [763, 311] on img at bounding box center [749, 272] width 122 height 145
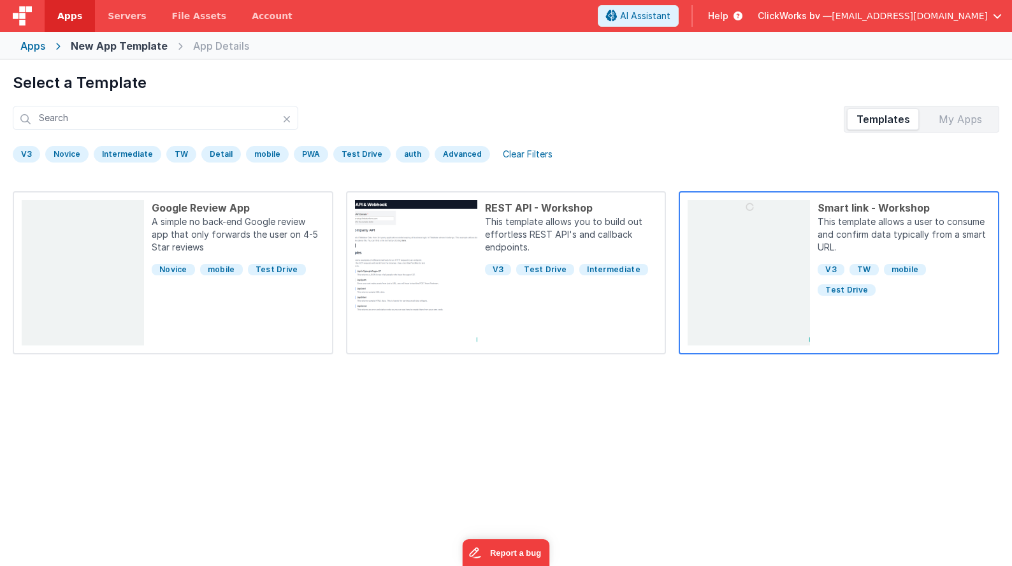
click at [942, 306] on div "Smart link - Workshop This template allows a user to consume and confirm data t…" at bounding box center [900, 272] width 180 height 145
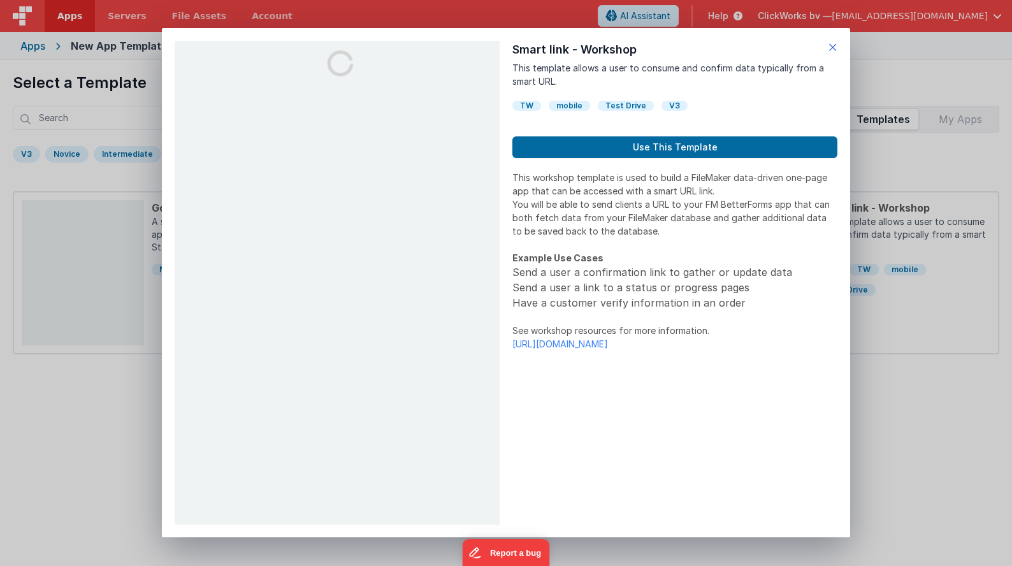
click at [833, 46] on icon at bounding box center [832, 47] width 9 height 18
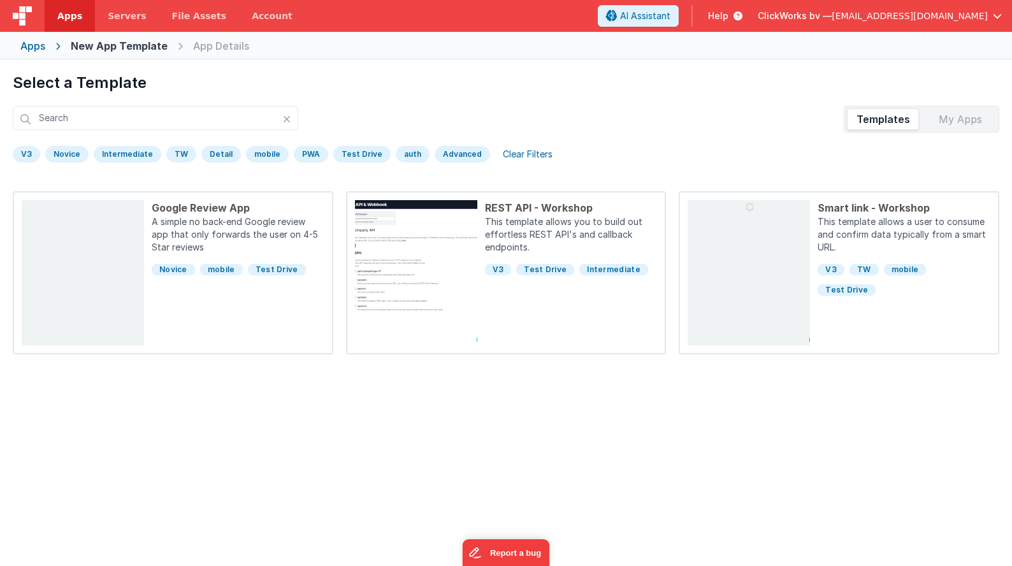
click at [955, 119] on div "My Apps" at bounding box center [960, 119] width 72 height 20
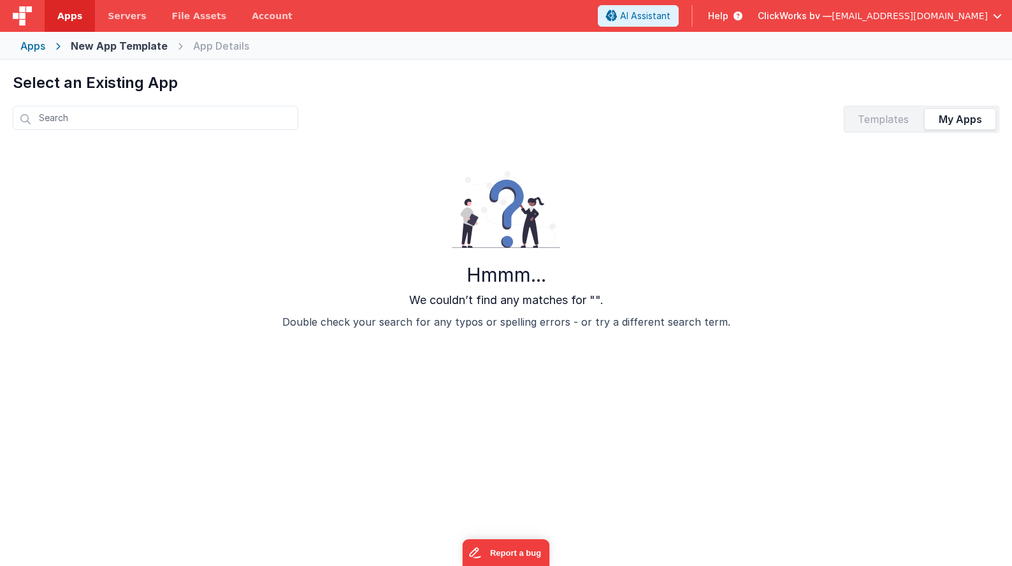
click at [900, 117] on div "Templates" at bounding box center [883, 119] width 72 height 20
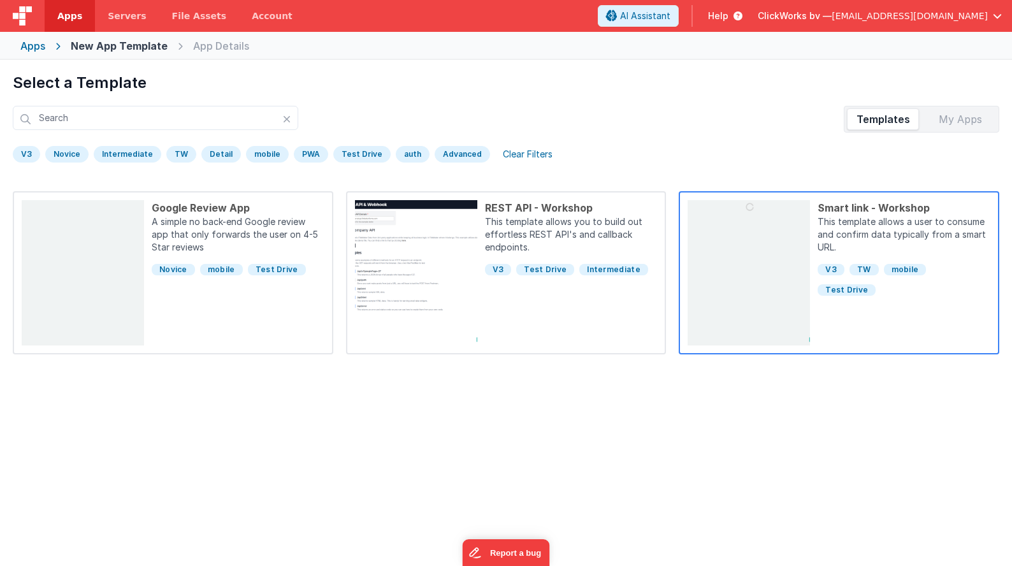
click at [901, 329] on div "Smart link - Workshop This template allows a user to consume and confirm data t…" at bounding box center [900, 272] width 180 height 145
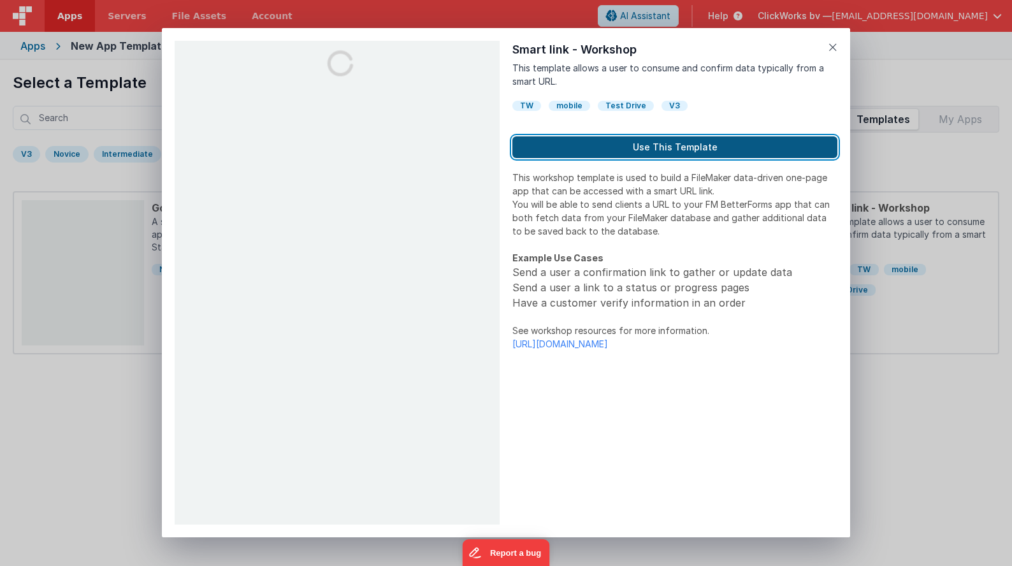
click at [637, 150] on button "Use This Template" at bounding box center [674, 147] width 325 height 22
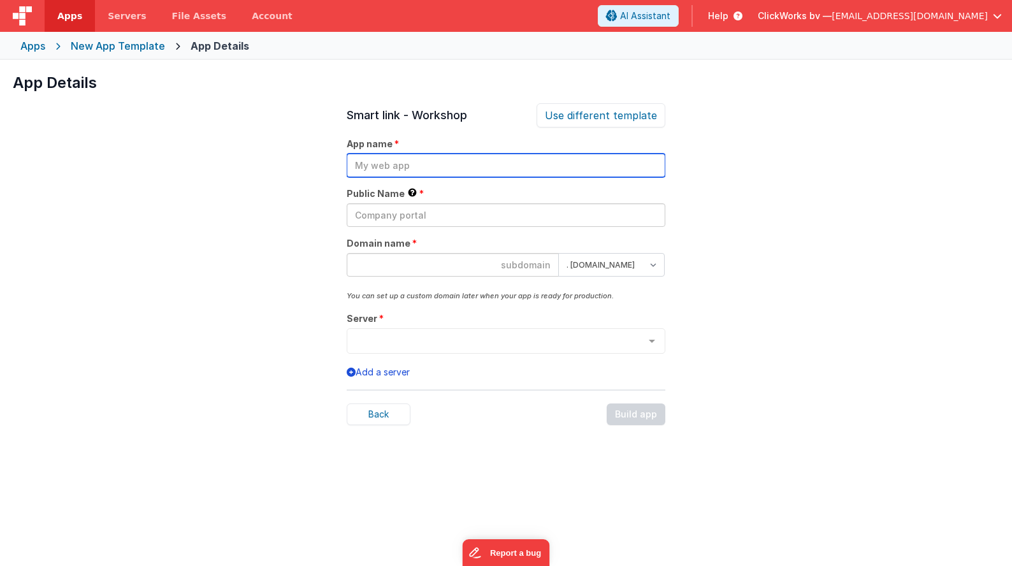
click at [424, 164] on input "text" at bounding box center [506, 166] width 319 height 24
type input "Test app client portal"
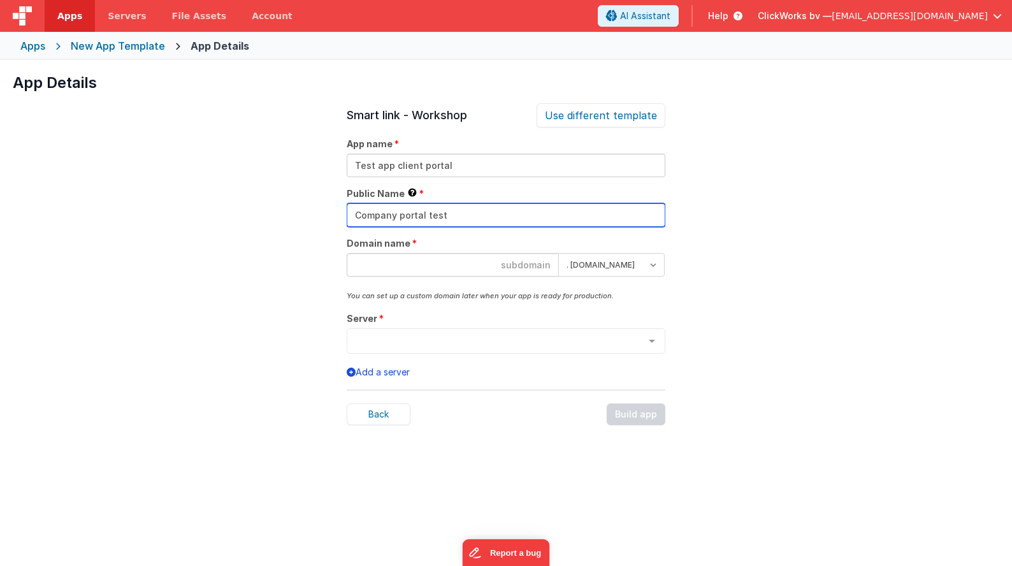
type input "Company portal test"
type input "portaltestjanstp"
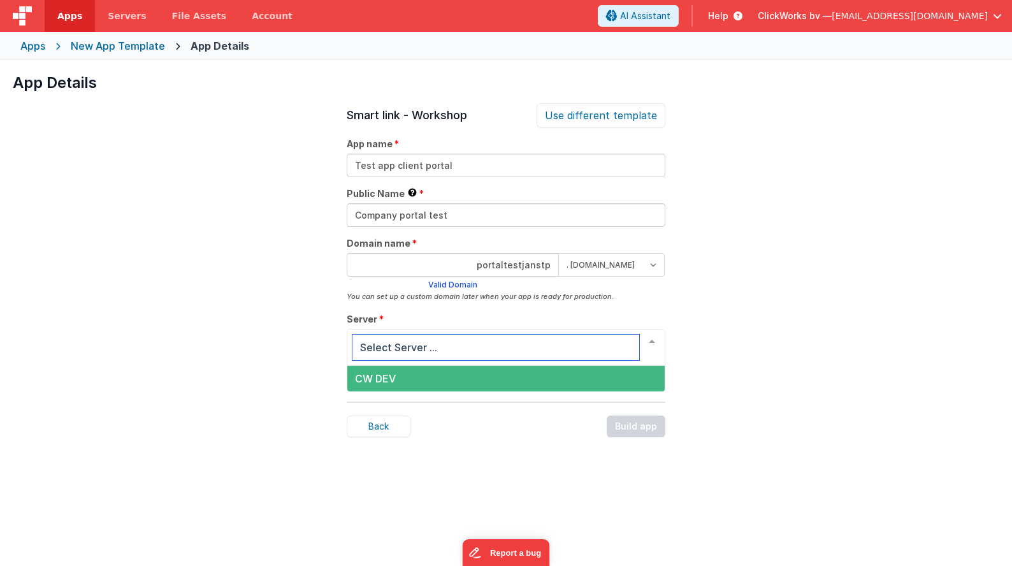
click at [382, 377] on span "CW DEV" at bounding box center [375, 378] width 41 height 13
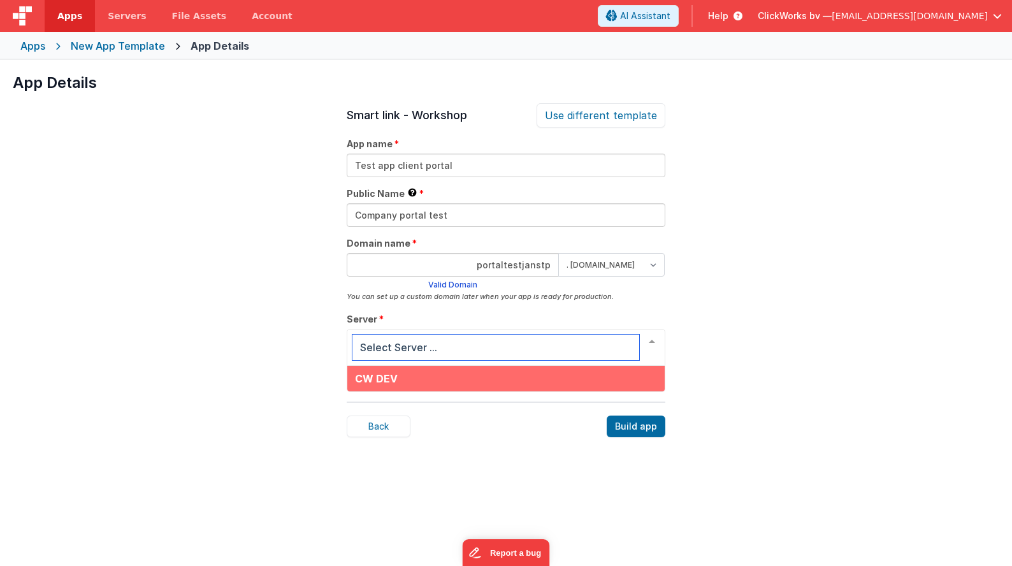
click at [363, 384] on span "CW DEV" at bounding box center [505, 378] width 317 height 25
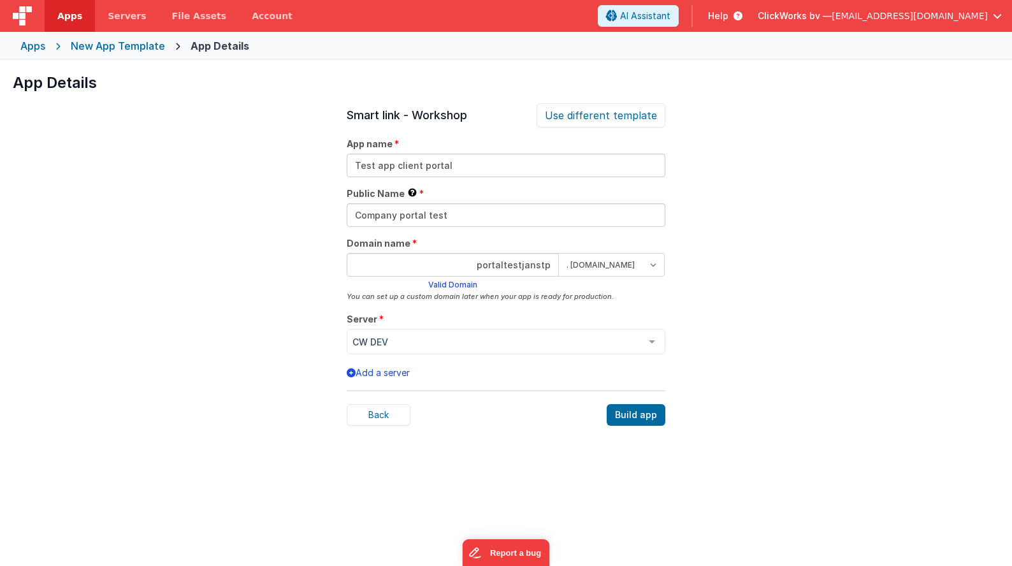
click at [240, 352] on div "App Details Preview Google Review App A simple no back-end Google review app th…" at bounding box center [506, 343] width 1012 height 566
click at [371, 371] on button "Add a server" at bounding box center [378, 372] width 63 height 13
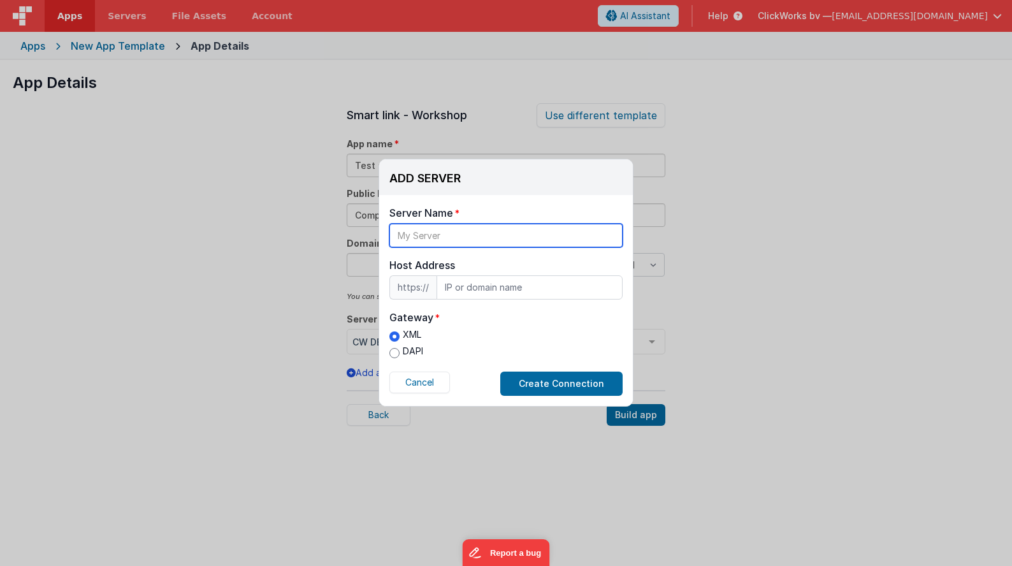
click at [432, 241] on input "text" at bounding box center [505, 236] width 233 height 24
click at [173, 377] on div "ADD SERVER Delete Server Delete Server Name Host Address https:// Host Address …" at bounding box center [506, 283] width 1012 height 566
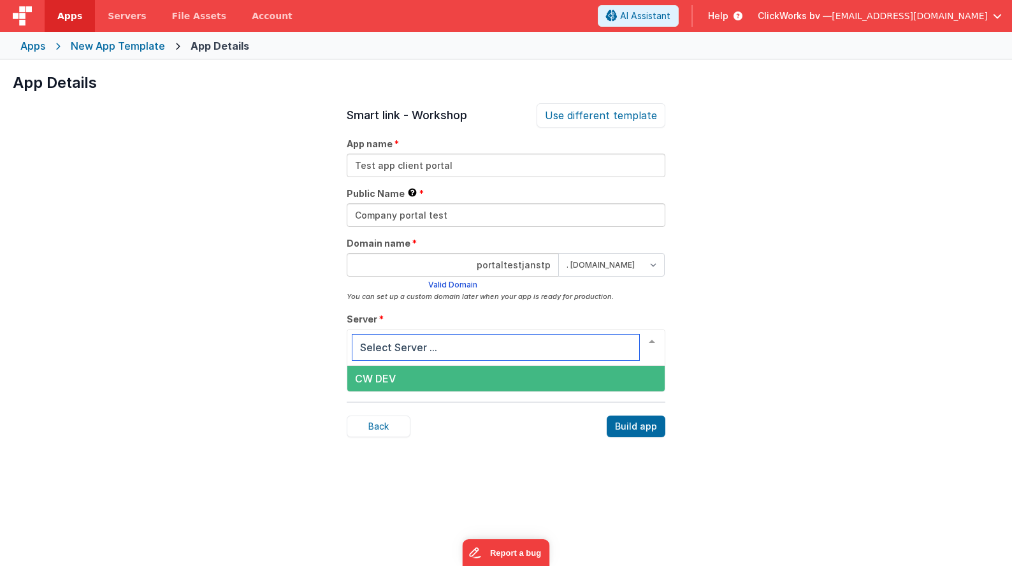
click at [368, 380] on span "CW DEV" at bounding box center [375, 378] width 41 height 13
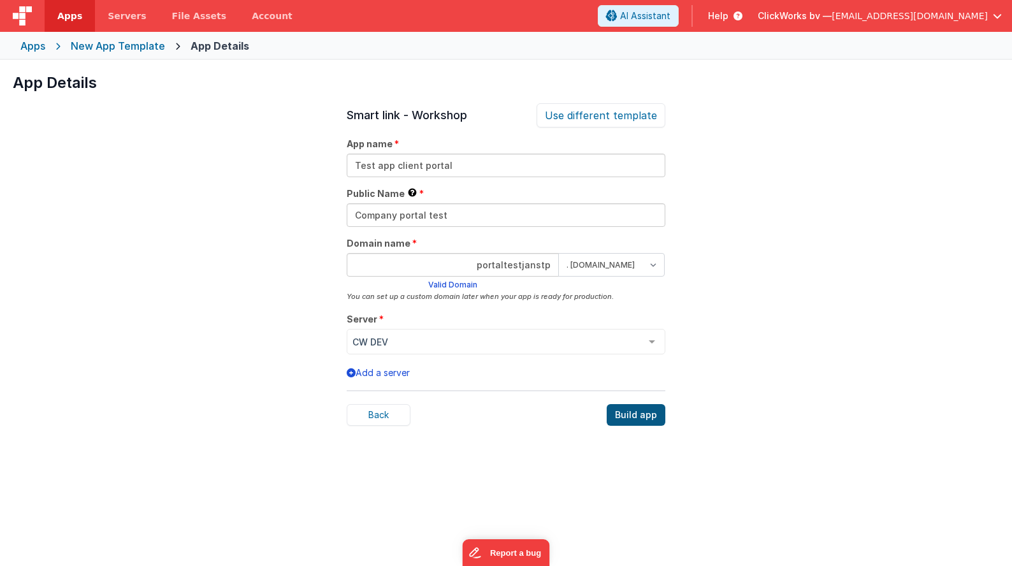
click at [635, 417] on div "Build app" at bounding box center [636, 415] width 59 height 22
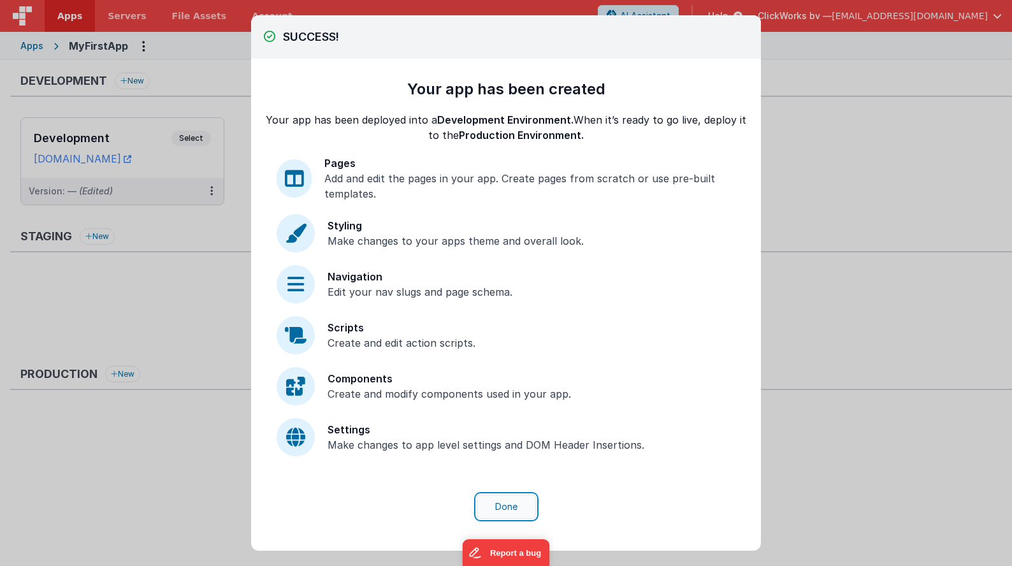
click at [512, 509] on button "Done" at bounding box center [506, 506] width 59 height 24
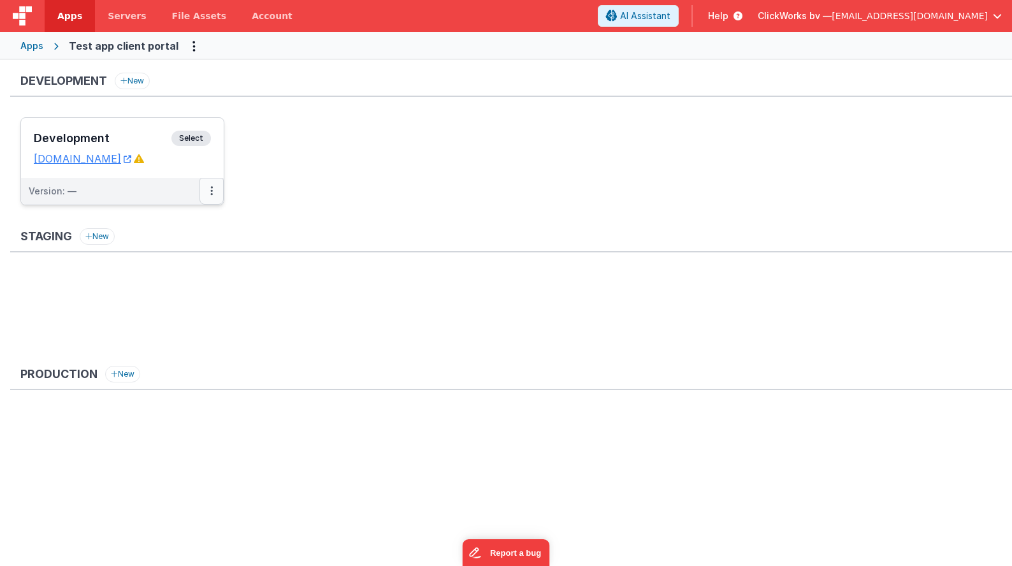
click at [210, 193] on button at bounding box center [211, 191] width 24 height 27
click at [178, 223] on link "Edit" at bounding box center [168, 219] width 112 height 23
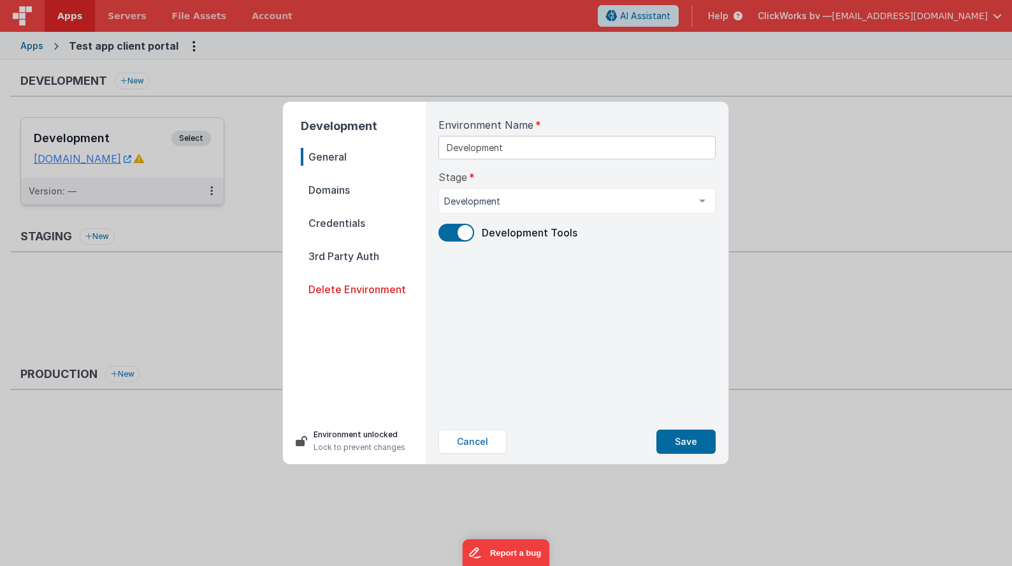
click at [326, 194] on span "Domains" at bounding box center [363, 190] width 125 height 18
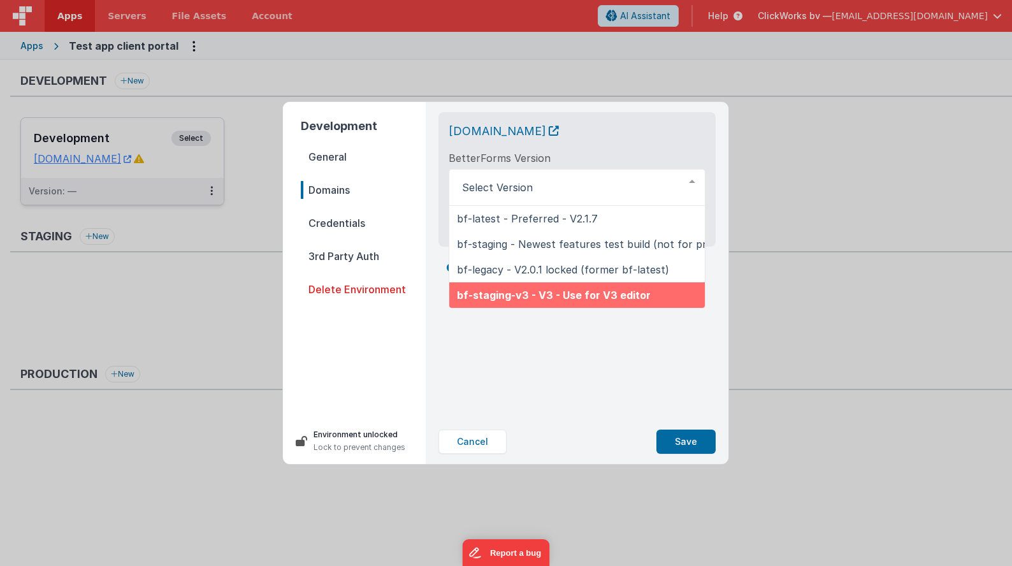
click at [549, 414] on div "[DOMAIN_NAME] BetterForms Version bf-latest - Preferred - V2.1.7 bf-staging - N…" at bounding box center [577, 260] width 298 height 317
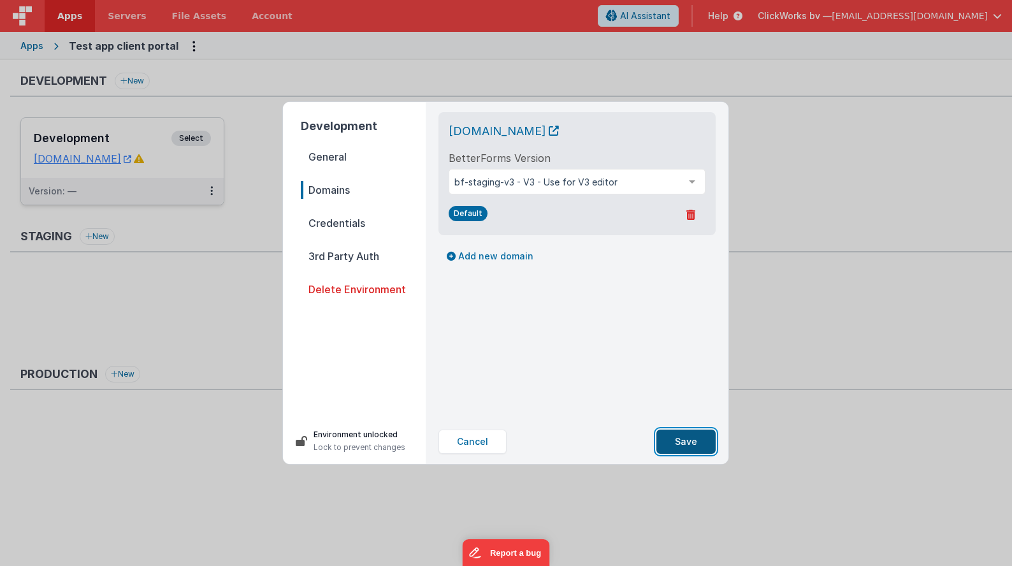
click at [695, 442] on button "Save" at bounding box center [685, 441] width 59 height 24
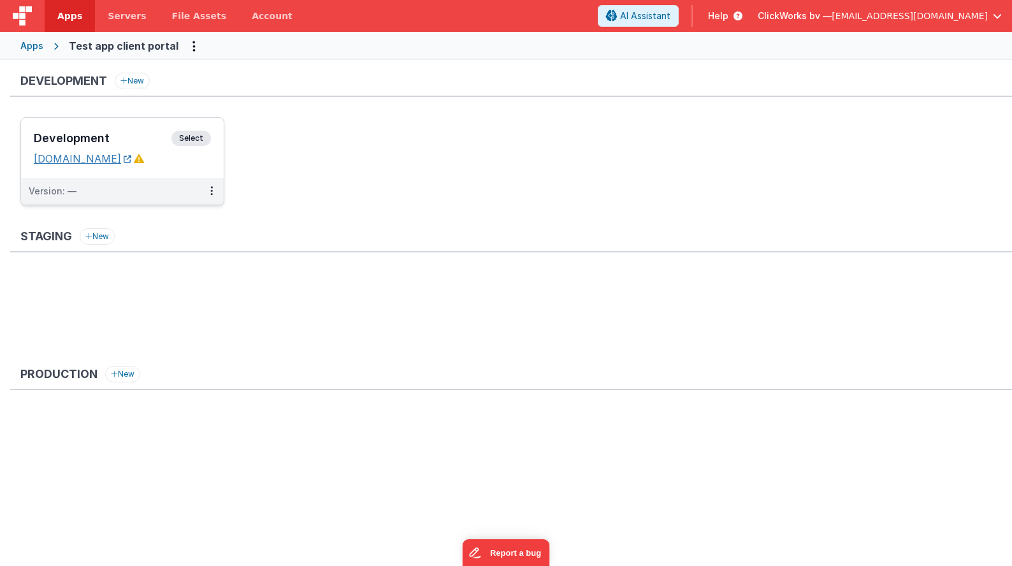
click at [98, 159] on link "[DOMAIN_NAME]" at bounding box center [82, 158] width 97 height 13
click at [335, 159] on ul "Development Select URLs [DOMAIN_NAME] Version: —" at bounding box center [515, 167] width 991 height 101
click at [189, 140] on span "Select" at bounding box center [191, 138] width 40 height 15
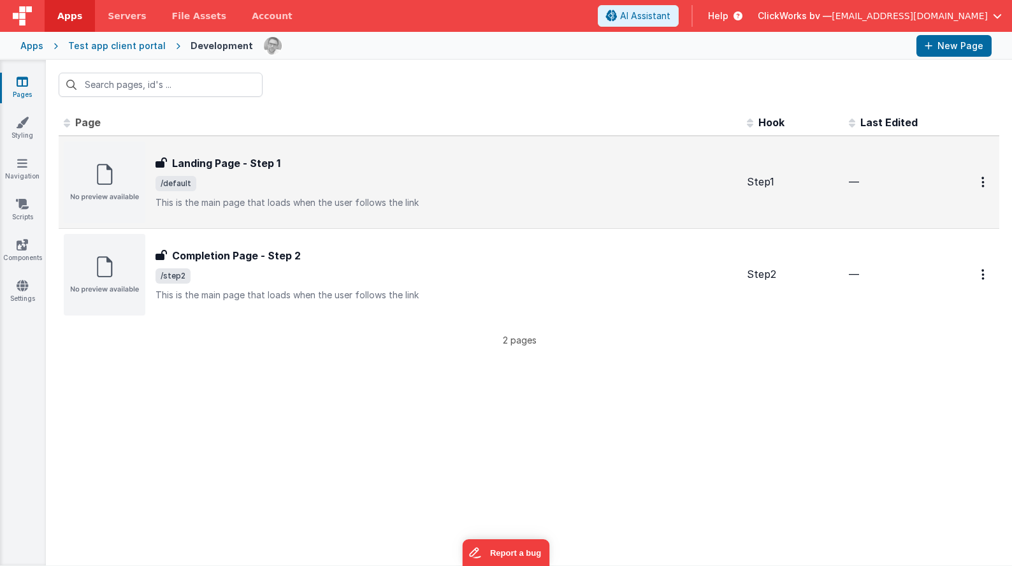
click at [88, 185] on img at bounding box center [105, 182] width 82 height 82
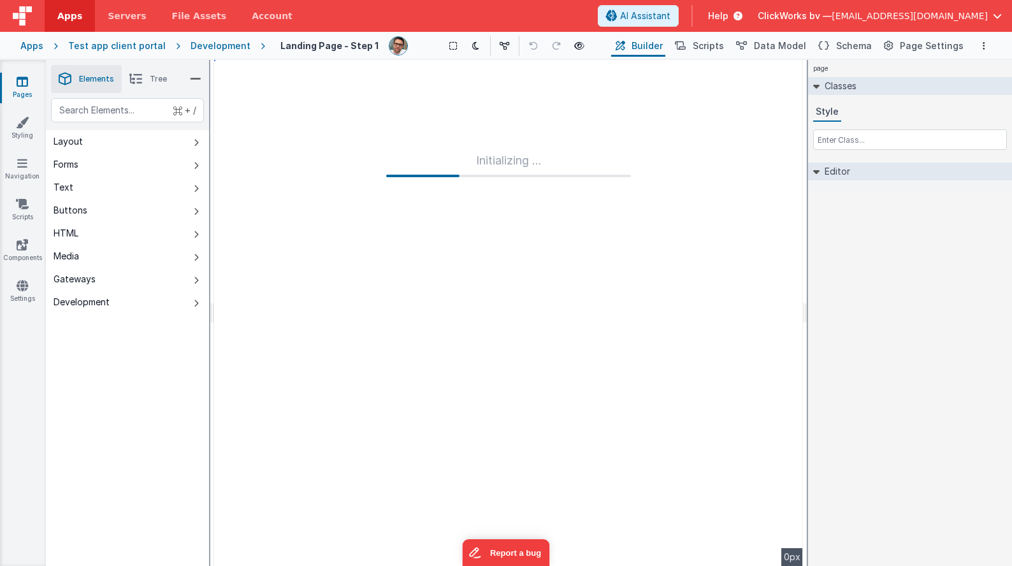
click at [285, 141] on div "Initializing ..." at bounding box center [508, 313] width 589 height 506
click at [143, 84] on li "Tree" at bounding box center [148, 79] width 53 height 28
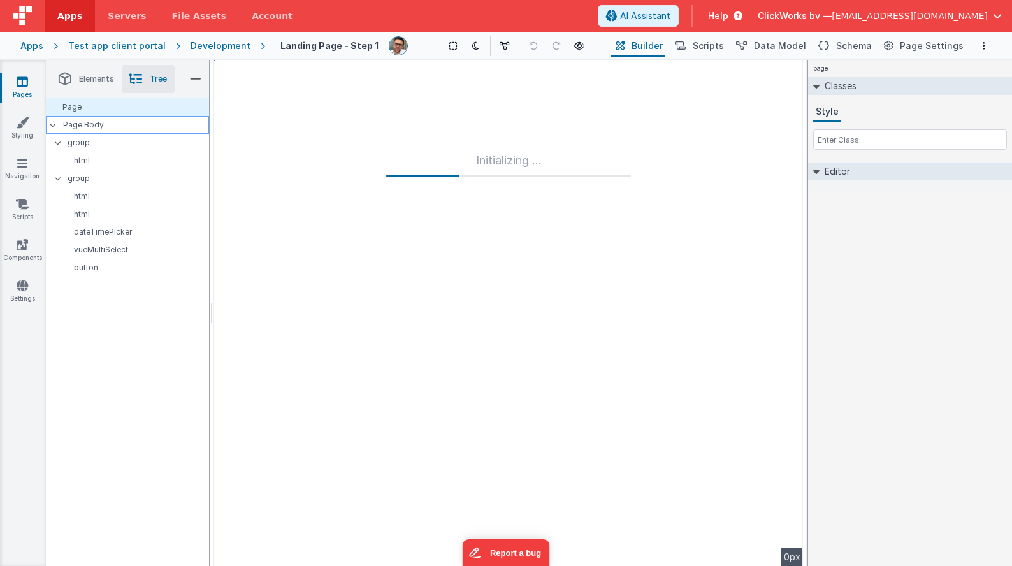
click at [85, 123] on p "Page Body" at bounding box center [136, 125] width 146 height 10
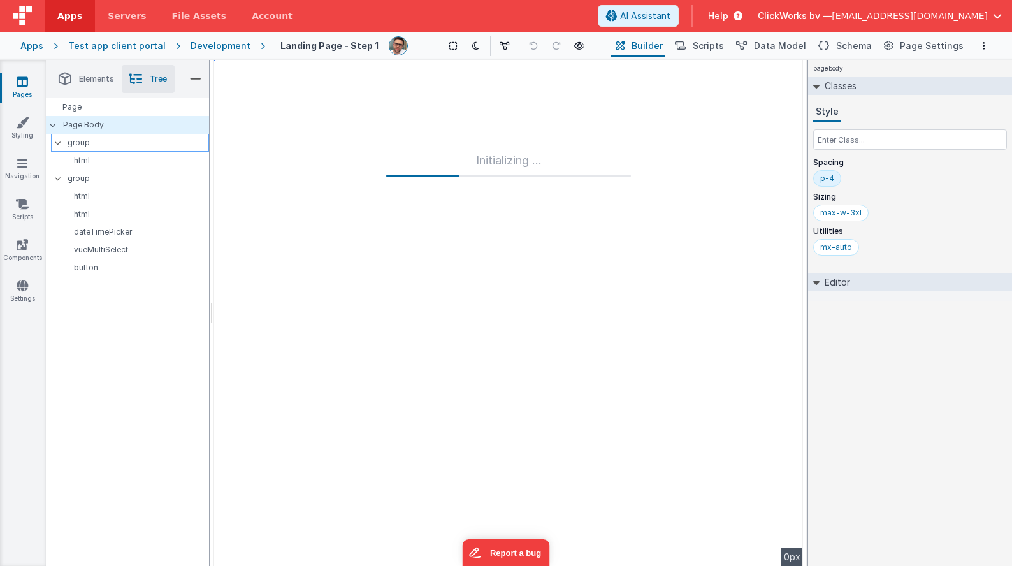
click at [83, 145] on p "group" at bounding box center [138, 143] width 141 height 14
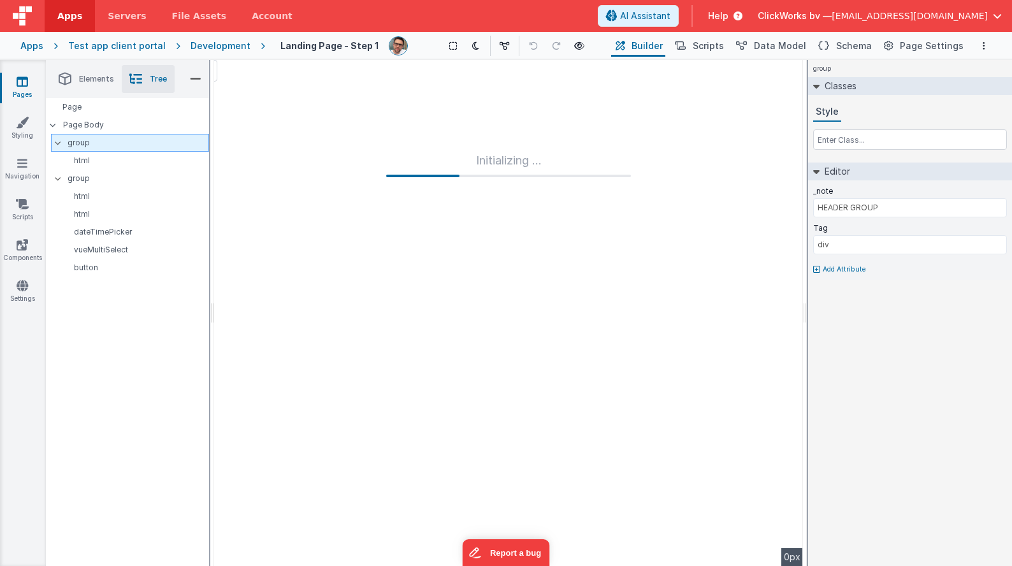
click at [57, 144] on icon at bounding box center [58, 143] width 10 height 4
click at [57, 144] on icon at bounding box center [58, 143] width 4 height 10
click at [90, 158] on p "html" at bounding box center [134, 160] width 147 height 10
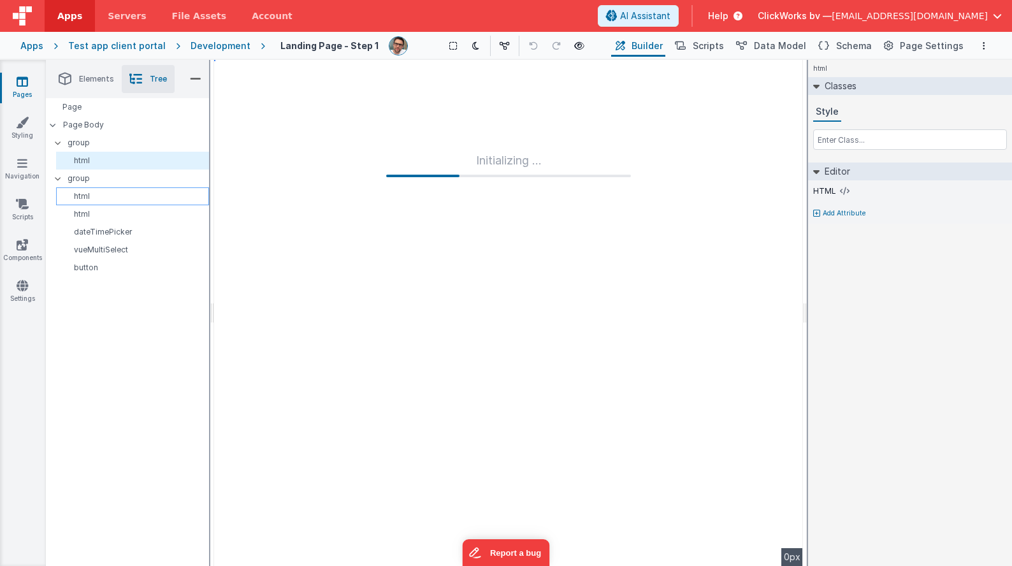
click at [80, 198] on p "html" at bounding box center [134, 196] width 147 height 10
click at [83, 210] on p "html" at bounding box center [134, 214] width 147 height 10
click at [83, 196] on p "html" at bounding box center [134, 196] width 147 height 10
click at [197, 77] on icon at bounding box center [195, 79] width 11 height 18
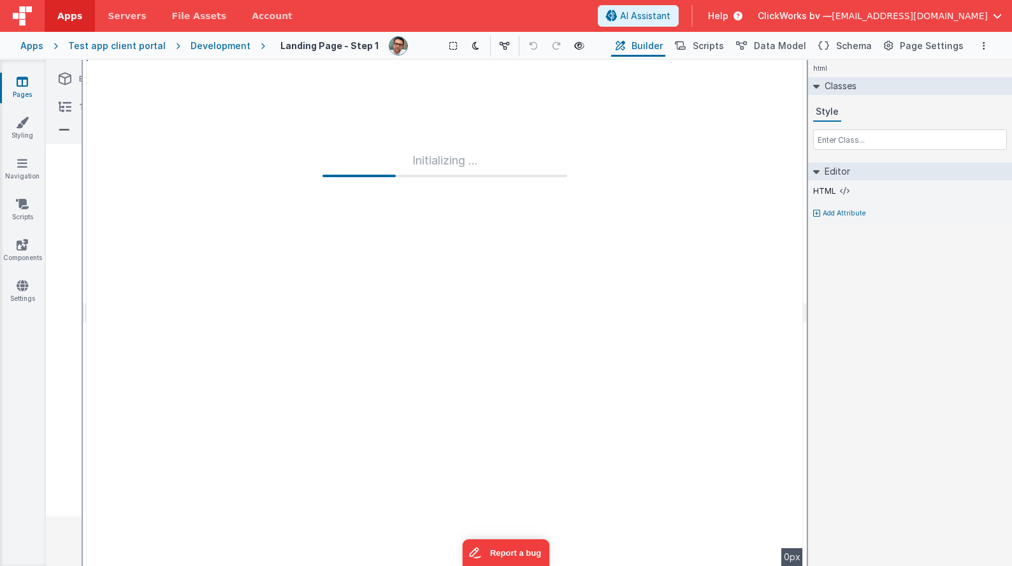
click at [63, 129] on icon at bounding box center [64, 130] width 11 height 18
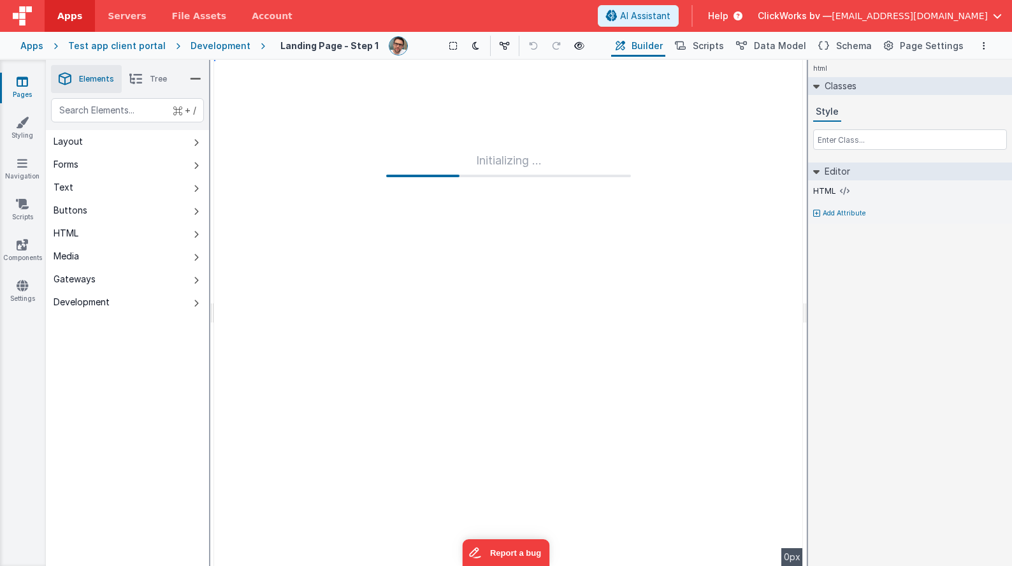
click at [159, 79] on span "Tree" at bounding box center [158, 79] width 17 height 10
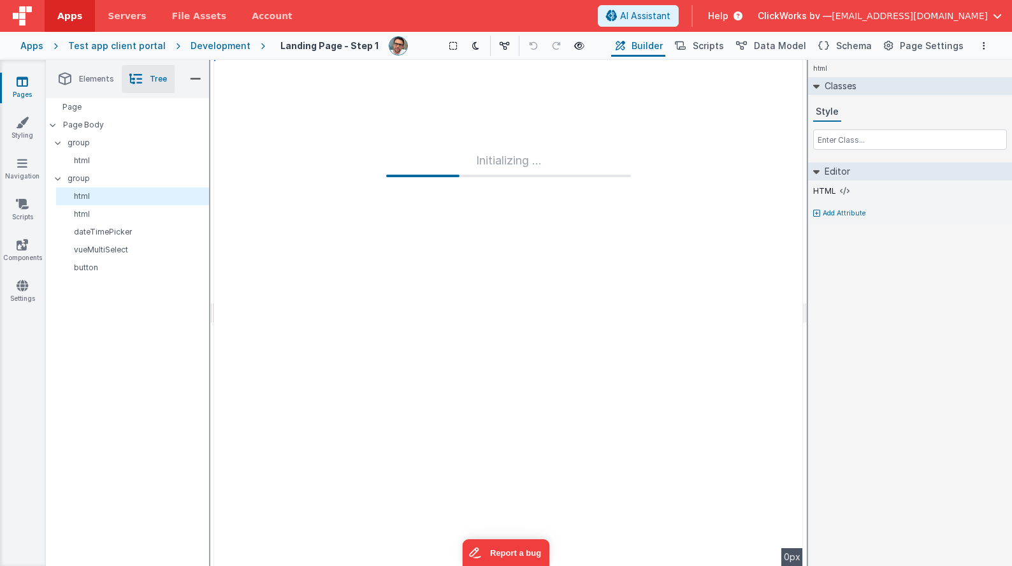
click at [96, 80] on span "Elements" at bounding box center [96, 79] width 35 height 10
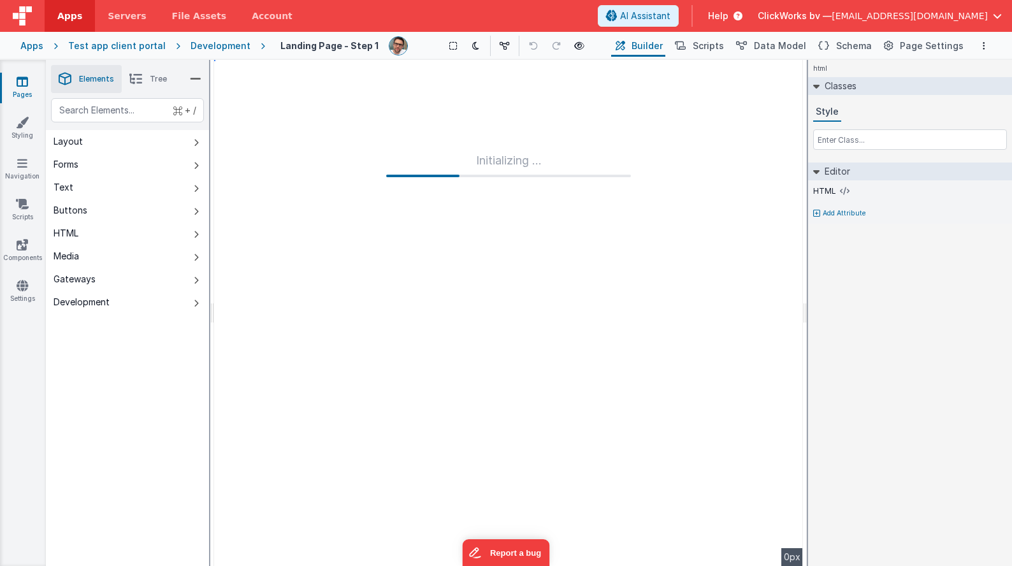
click at [192, 78] on icon at bounding box center [195, 79] width 11 height 18
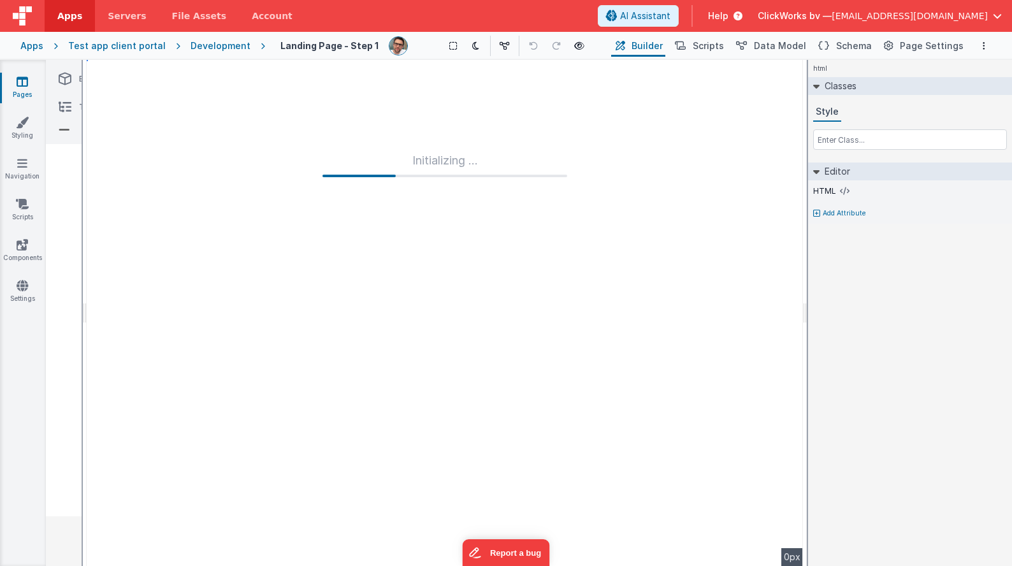
click at [52, 78] on li "Elements" at bounding box center [86, 79] width 71 height 28
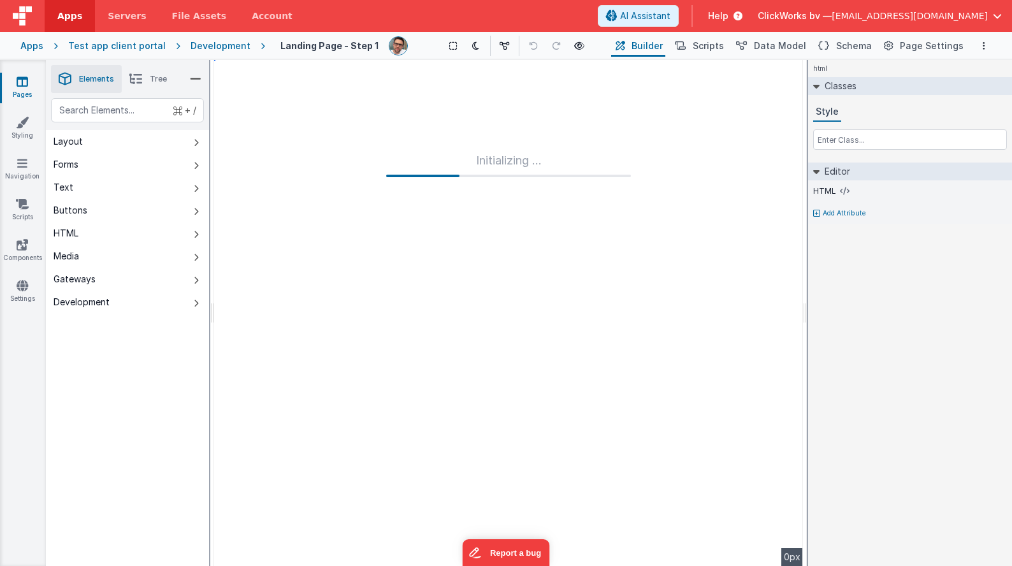
click at [149, 78] on li "Tree" at bounding box center [148, 79] width 53 height 28
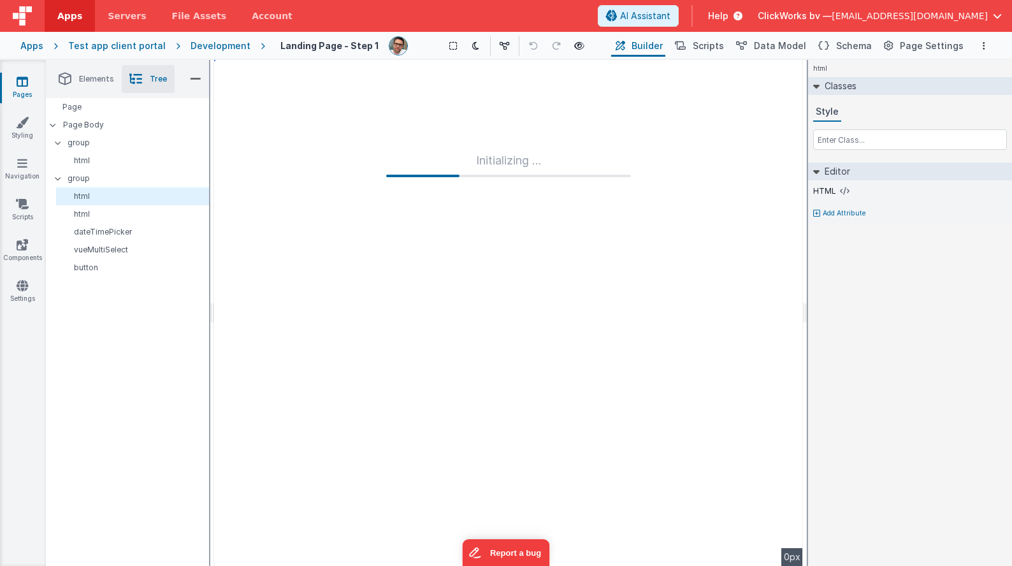
click at [194, 79] on icon at bounding box center [195, 79] width 11 height 18
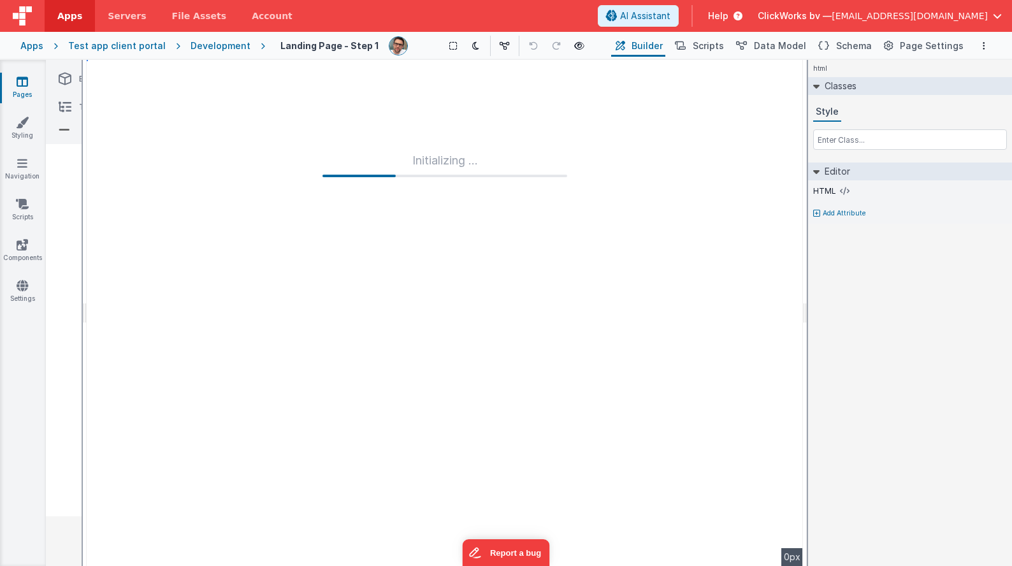
click at [63, 79] on icon at bounding box center [65, 79] width 13 height 18
